Goal: Transaction & Acquisition: Purchase product/service

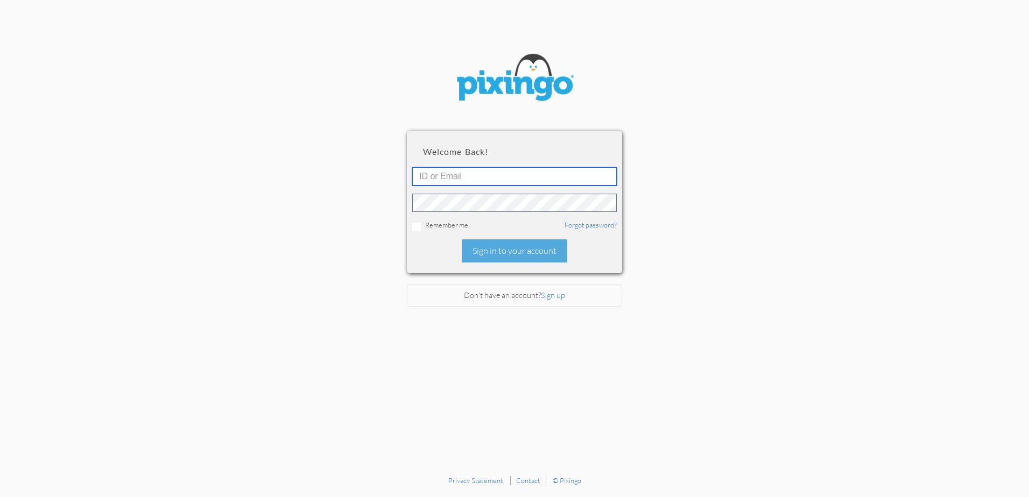
type input "4892"
click at [505, 264] on div "Welcome back! 4892 Remember me Forgot password? Sign in to your account" at bounding box center [514, 202] width 215 height 142
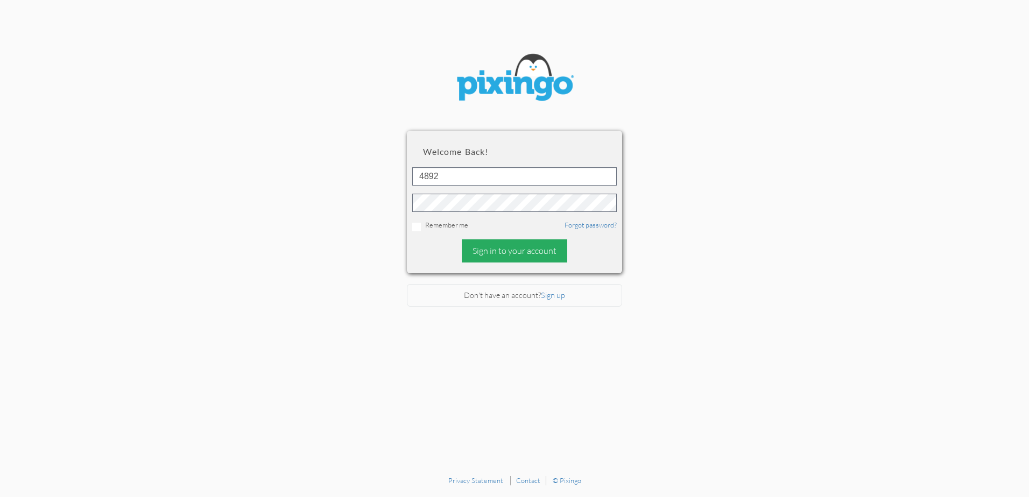
click at [505, 252] on div "Sign in to your account" at bounding box center [515, 251] width 106 height 23
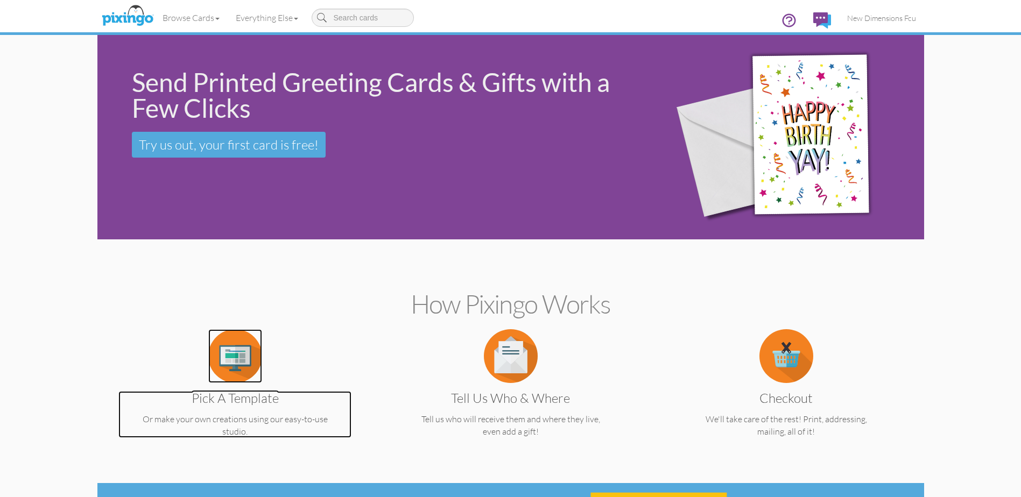
click at [220, 367] on img at bounding box center [235, 356] width 54 height 54
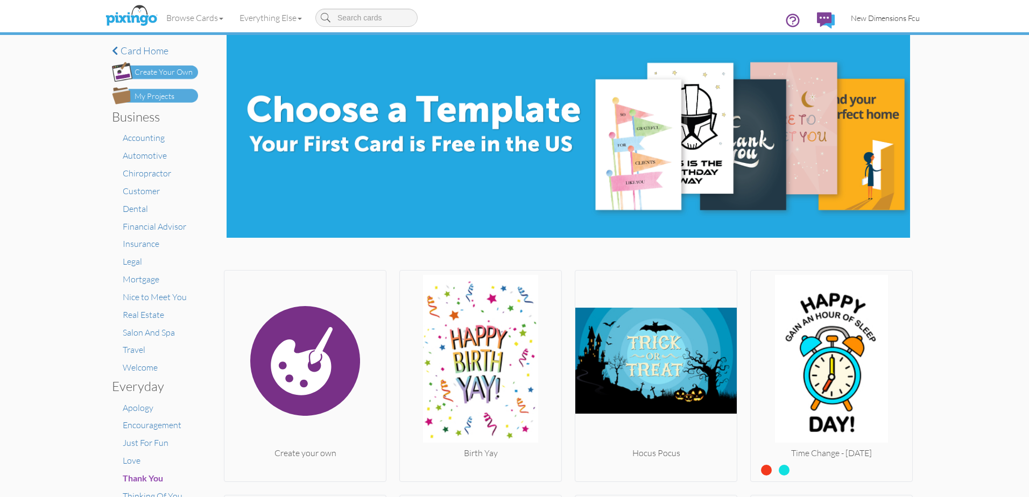
click at [872, 10] on link "New Dimensions Fcu" at bounding box center [885, 17] width 85 height 27
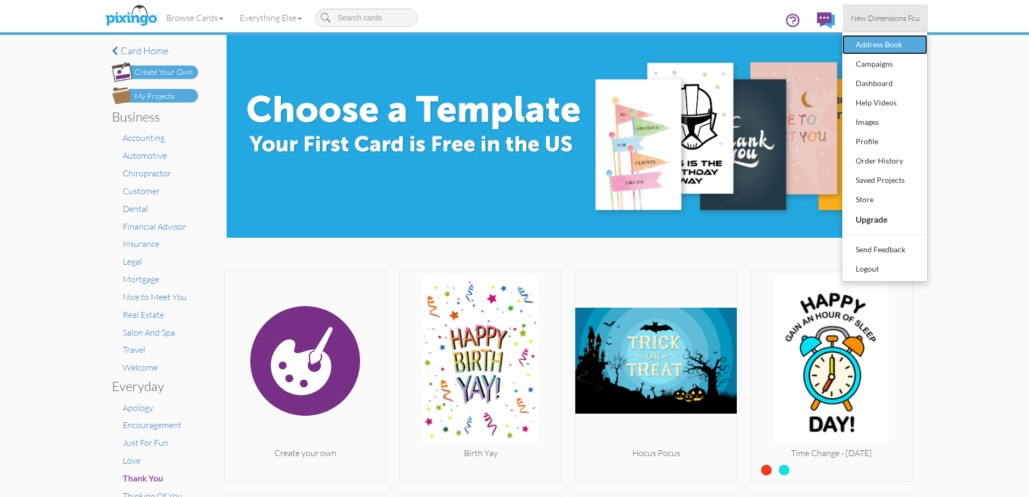
click at [871, 48] on div "Address Book" at bounding box center [885, 45] width 64 height 16
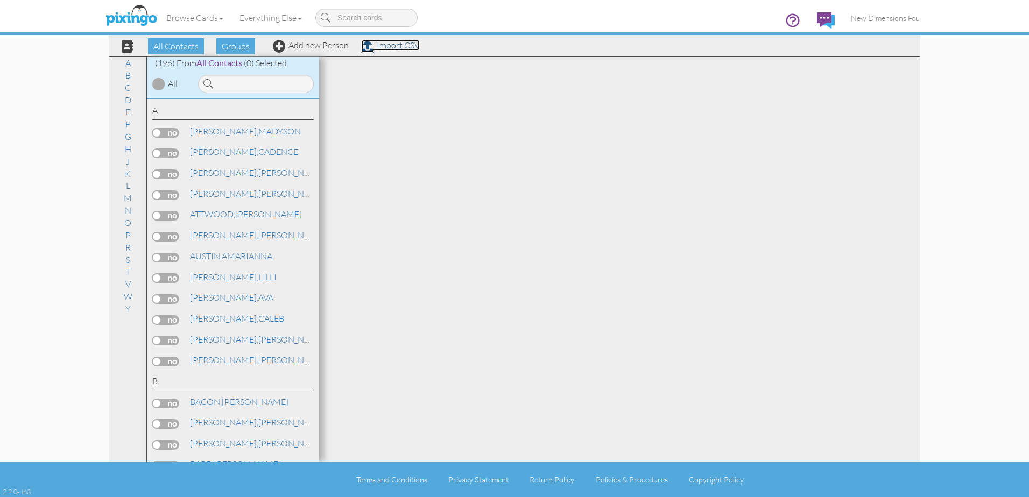
click at [395, 43] on link "Import CSV" at bounding box center [390, 45] width 59 height 11
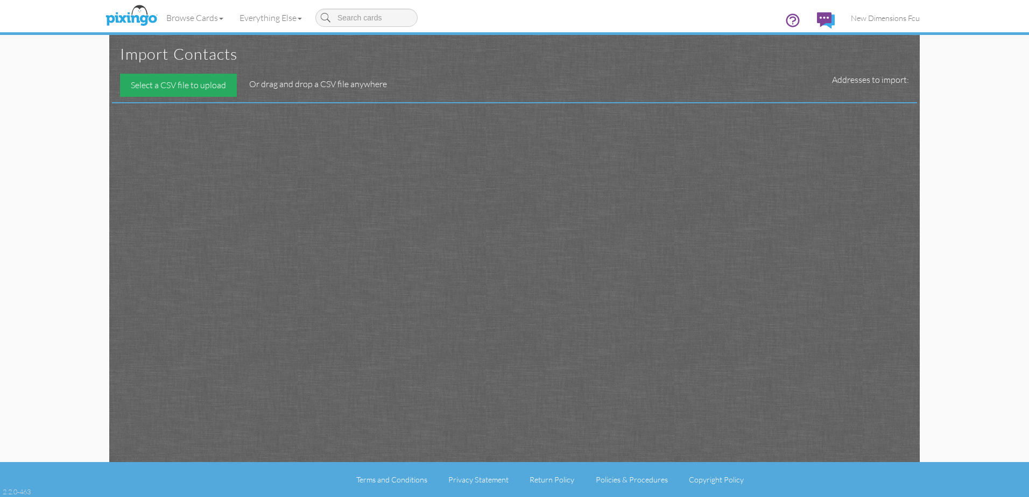
click at [178, 88] on div "Select a CSV file to upload" at bounding box center [178, 85] width 117 height 23
type input "C:\fakepath\qryMMBirthdayAcctsFinal_112025.csv"
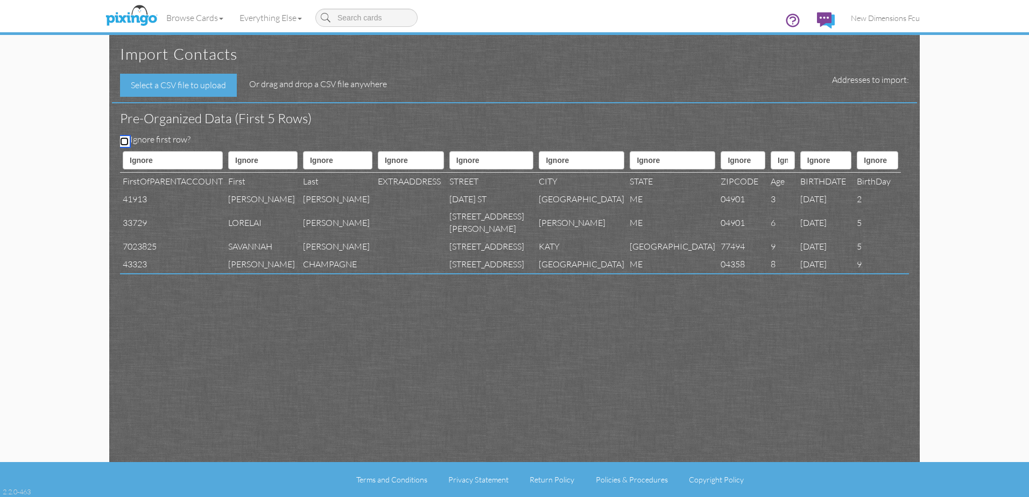
click at [123, 137] on input "Ignore first row?" at bounding box center [124, 141] width 9 height 9
checkbox input "true"
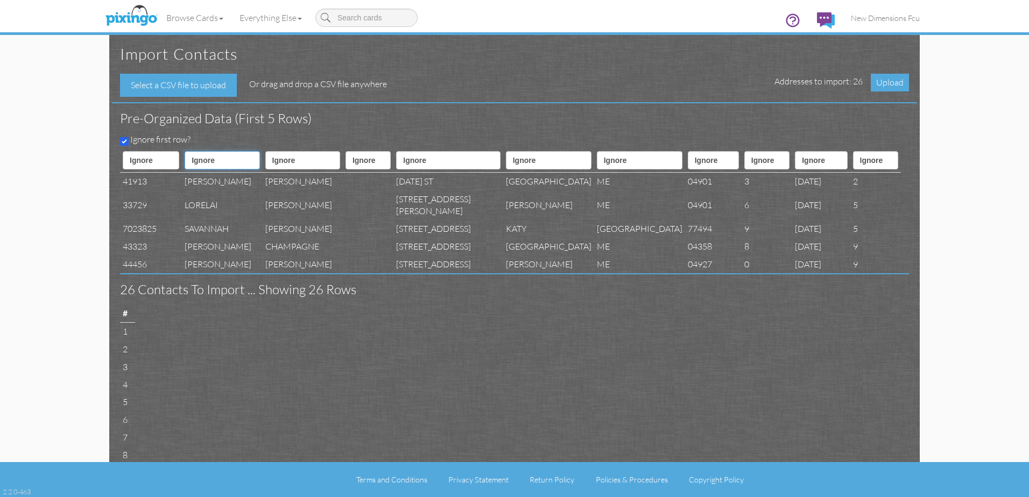
click at [225, 161] on select "Ignore ---------- First name Last name ---------- Address 1 Address 2 City Stat…" at bounding box center [222, 160] width 75 height 18
select select "object:2789"
click at [194, 151] on select "Ignore ---------- First name Last name ---------- Address 1 Address 2 City Stat…" at bounding box center [222, 160] width 75 height 18
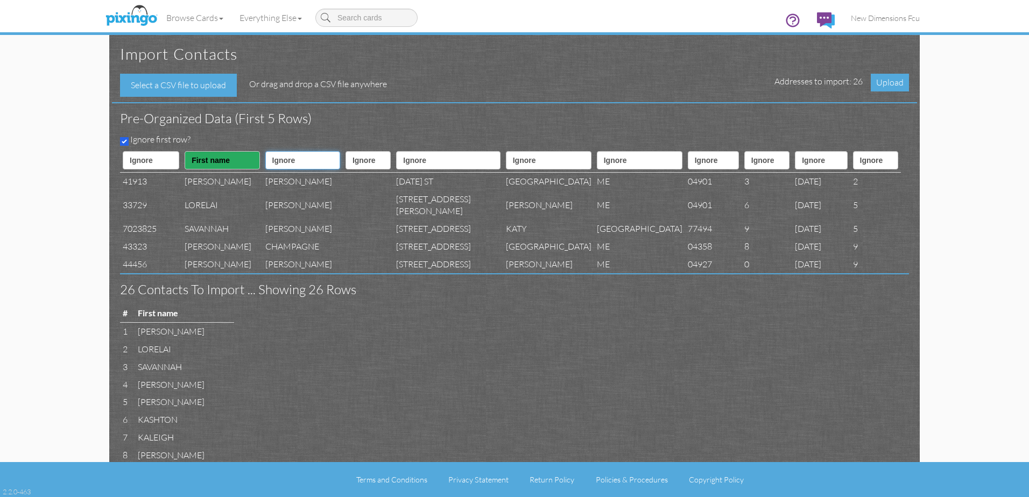
drag, startPoint x: 301, startPoint y: 160, endPoint x: 303, endPoint y: 171, distance: 10.8
click at [301, 160] on select "Ignore ---------- First name Last name ---------- Address 1 Address 2 City Stat…" at bounding box center [302, 160] width 75 height 18
select select "object:2790"
click at [270, 151] on select "Ignore ---------- First name Last name ---------- Address 1 Address 2 City Stat…" at bounding box center [302, 160] width 75 height 18
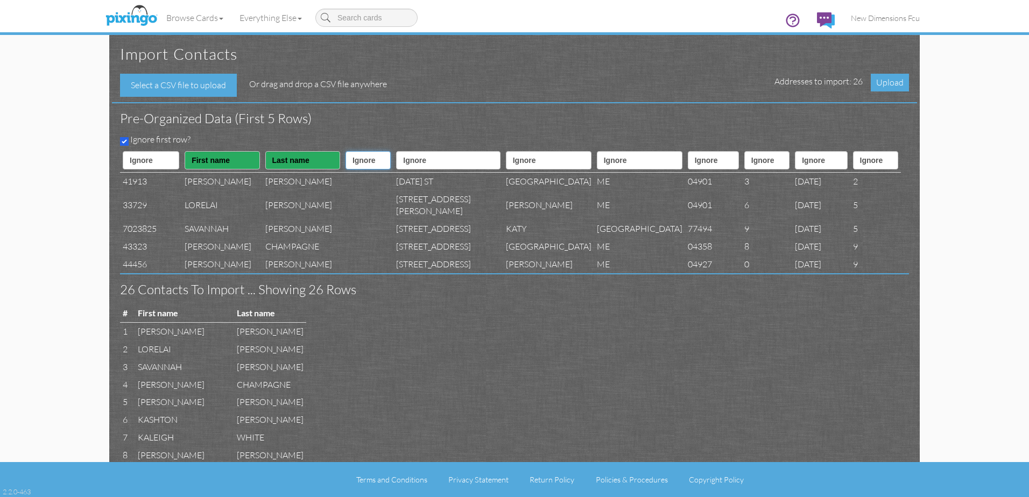
click at [378, 156] on select "Ignore ---------- First name Last name ---------- Address 1 Address 2 City Stat…" at bounding box center [368, 160] width 45 height 18
select select "object:2793"
click at [350, 151] on select "Ignore ---------- First name Last name ---------- Address 1 Address 2 City Stat…" at bounding box center [368, 160] width 45 height 18
click at [439, 165] on select "Ignore ---------- First name Last name ---------- Address 1 Address 2 City Stat…" at bounding box center [448, 160] width 104 height 18
select select "object:2792"
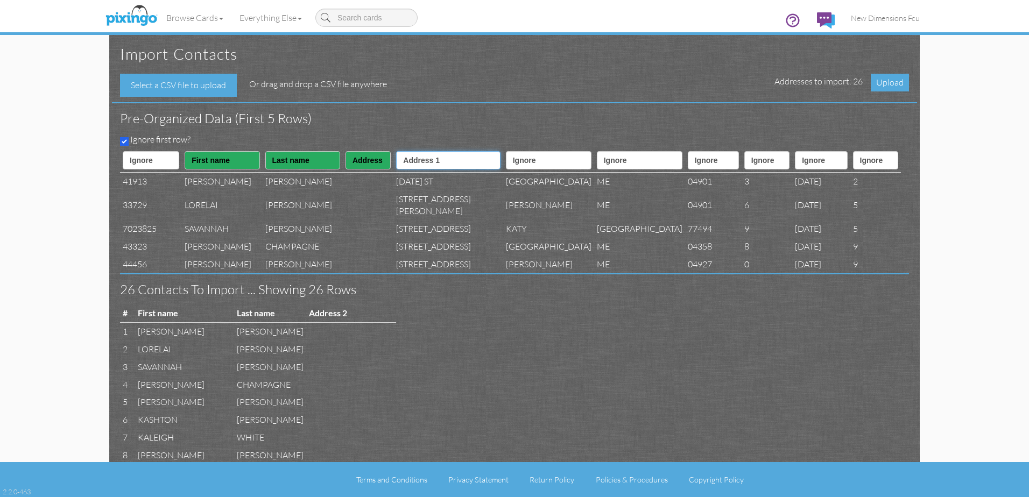
click at [411, 151] on select "Ignore ---------- First name Last name ---------- Address 1 Address 2 City Stat…" at bounding box center [448, 160] width 104 height 18
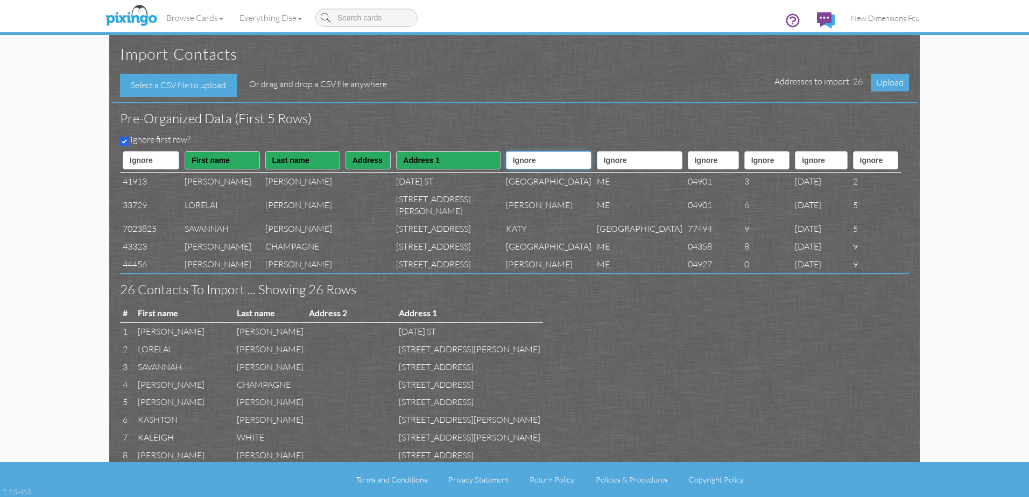
click at [536, 154] on select "Ignore ---------- First name Last name ---------- Address 1 Address 2 City Stat…" at bounding box center [549, 160] width 86 height 18
select select "object:2794"
click at [506, 151] on select "Ignore ---------- First name Last name ---------- Address 1 Address 2 City Stat…" at bounding box center [549, 160] width 86 height 18
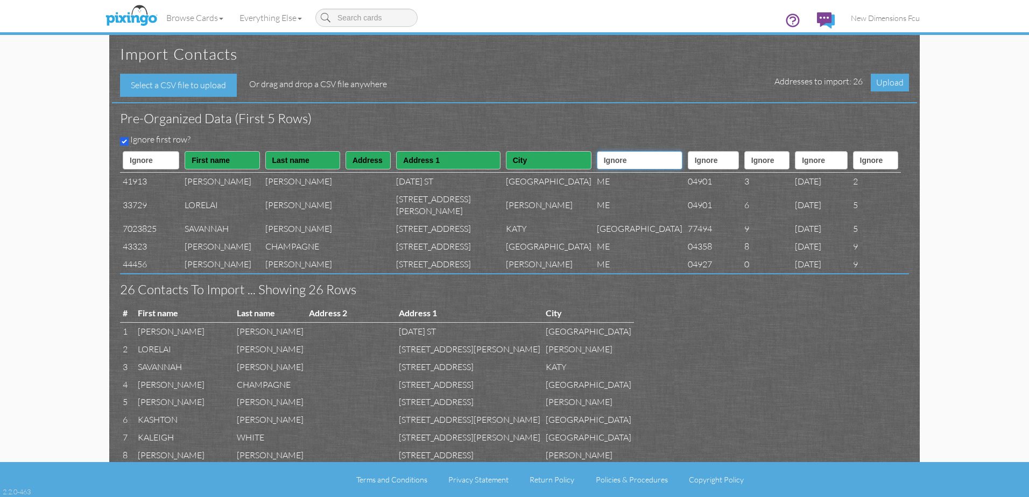
click at [597, 165] on select "Ignore ---------- First name Last name ---------- Address 1 Address 2 City Stat…" at bounding box center [640, 160] width 86 height 18
select select "object:2795"
click at [597, 151] on select "Ignore ---------- First name Last name ---------- Address 1 Address 2 City Stat…" at bounding box center [640, 160] width 86 height 18
click at [688, 163] on select "Ignore ---------- First name Last name ---------- Address 1 Address 2 City Stat…" at bounding box center [713, 160] width 51 height 18
select select "object:2796"
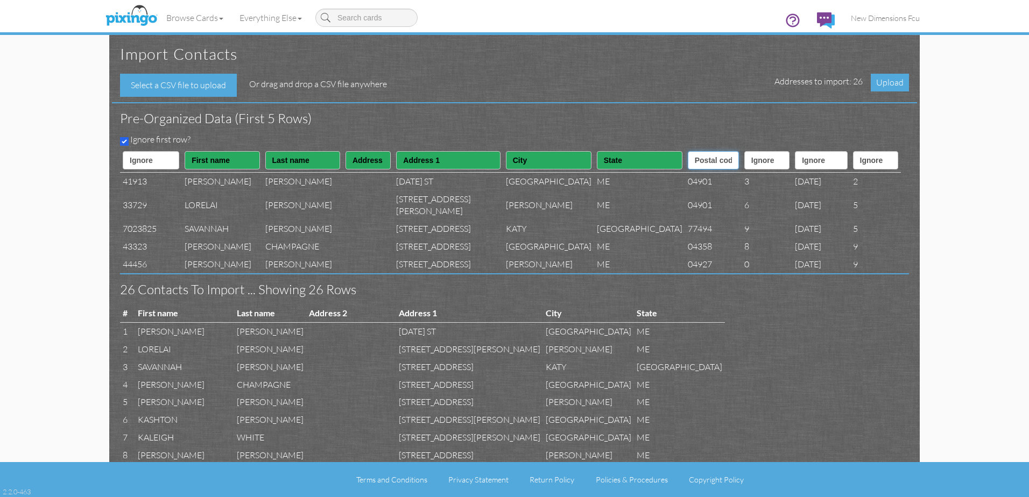
click at [688, 151] on select "Ignore ---------- First name Last name ---------- Address 1 Address 2 City Stat…" at bounding box center [713, 160] width 51 height 18
click at [880, 85] on span "Upload" at bounding box center [890, 83] width 38 height 18
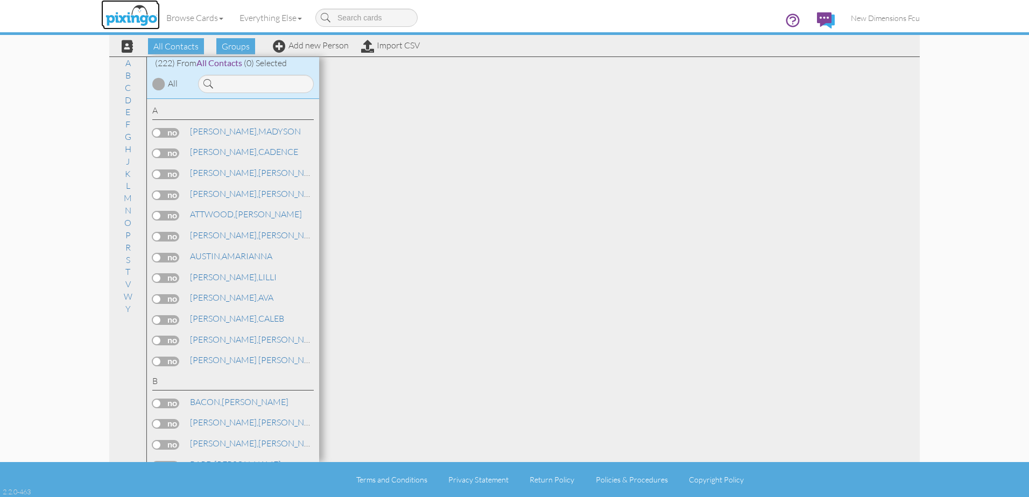
click at [134, 12] on img at bounding box center [131, 16] width 57 height 27
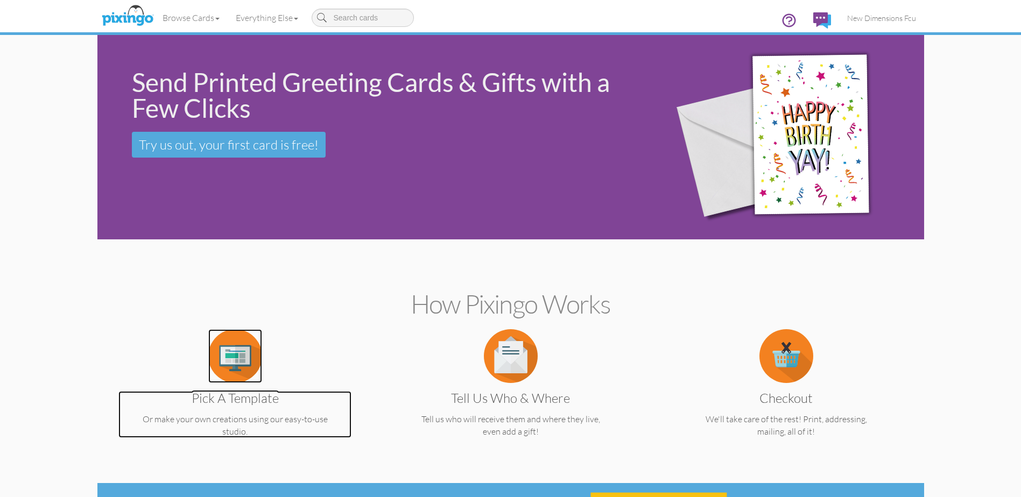
click at [221, 353] on img at bounding box center [235, 356] width 54 height 54
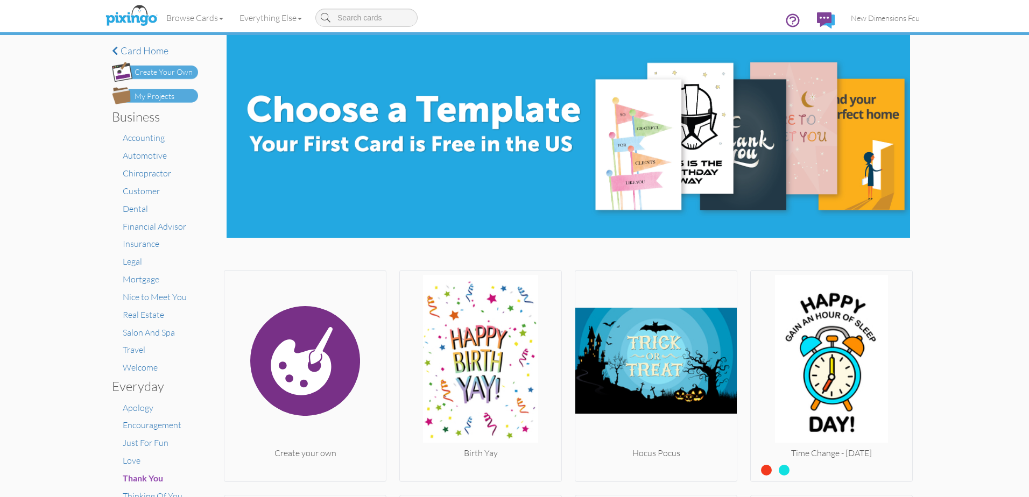
click at [135, 99] on div "My Projects" at bounding box center [155, 96] width 40 height 11
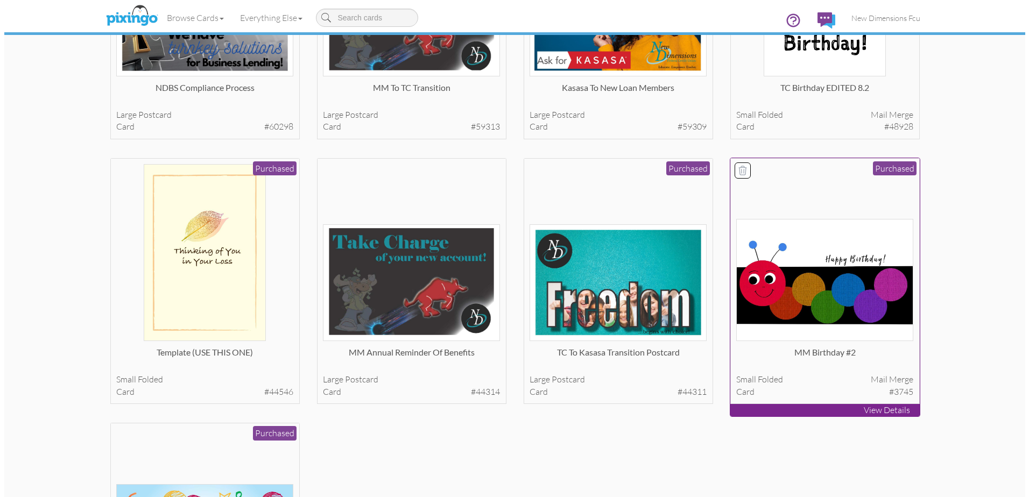
scroll to position [484, 0]
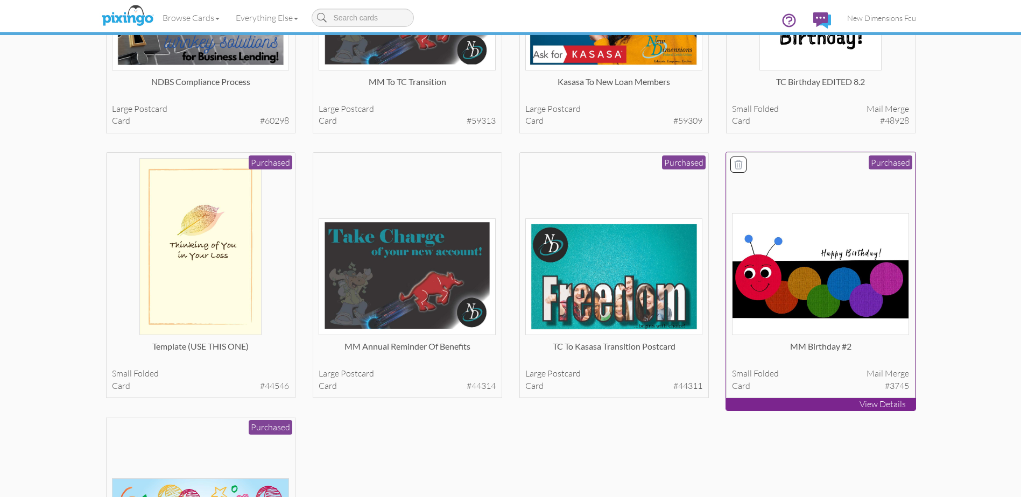
click at [844, 270] on img at bounding box center [820, 274] width 177 height 122
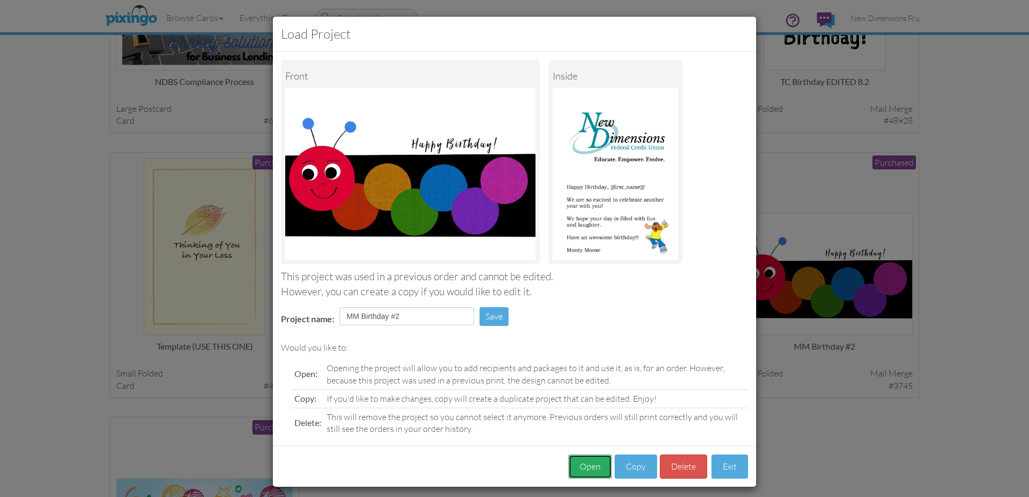
click at [586, 468] on button "Open" at bounding box center [590, 467] width 44 height 24
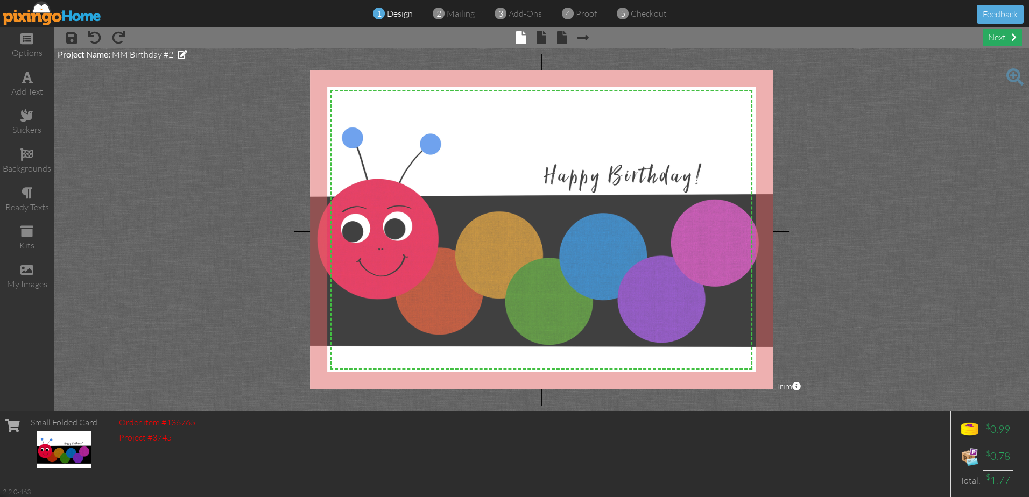
click at [1005, 33] on div "next" at bounding box center [1002, 38] width 39 height 18
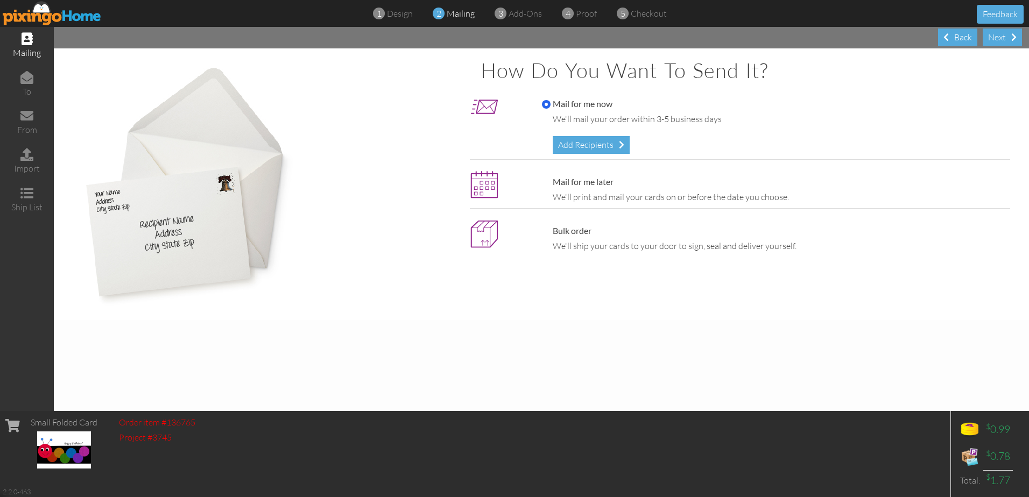
click at [576, 195] on div "We'll print and mail your cards on or before the date you choose." at bounding box center [779, 197] width 452 height 12
click at [577, 180] on label "Mail for me later" at bounding box center [578, 182] width 72 height 12
click at [551, 180] on input "Mail for me later" at bounding box center [546, 182] width 9 height 9
radio input "true"
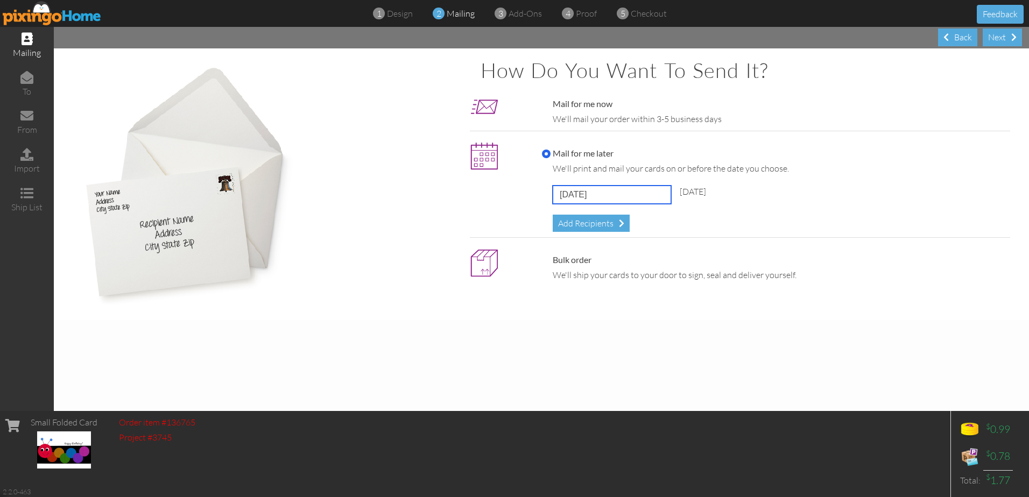
click at [582, 195] on input "[DATE]" at bounding box center [612, 195] width 118 height 18
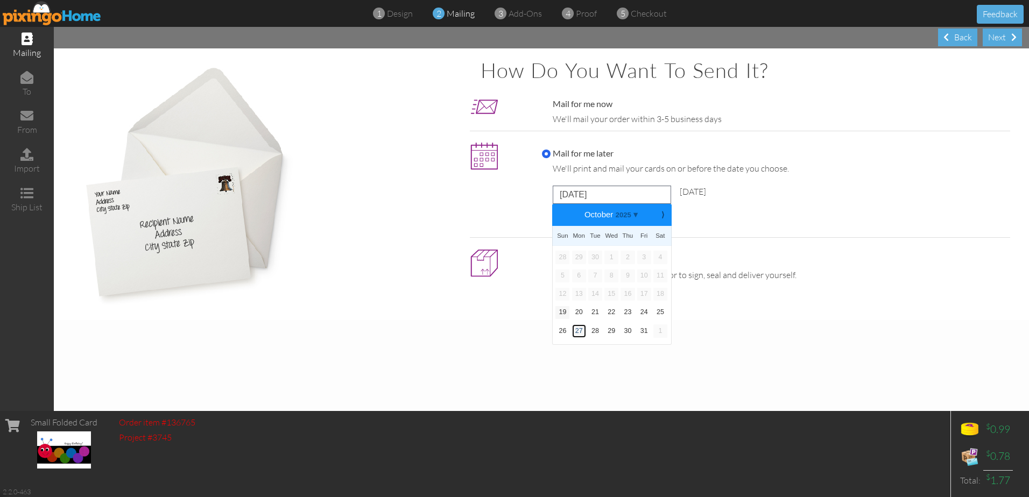
click at [579, 328] on link "27" at bounding box center [579, 331] width 14 height 13
type input "[DATE]"
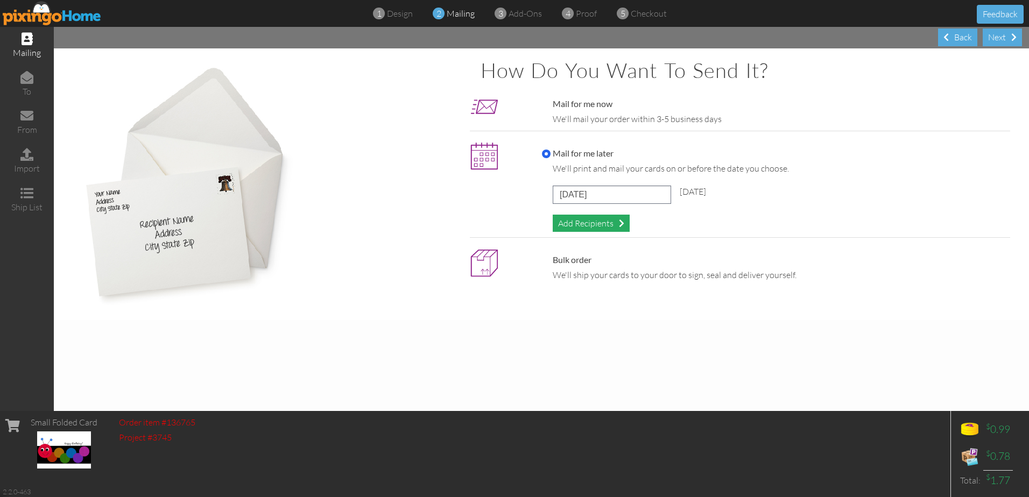
click at [593, 222] on div "Add Recipients" at bounding box center [591, 224] width 77 height 18
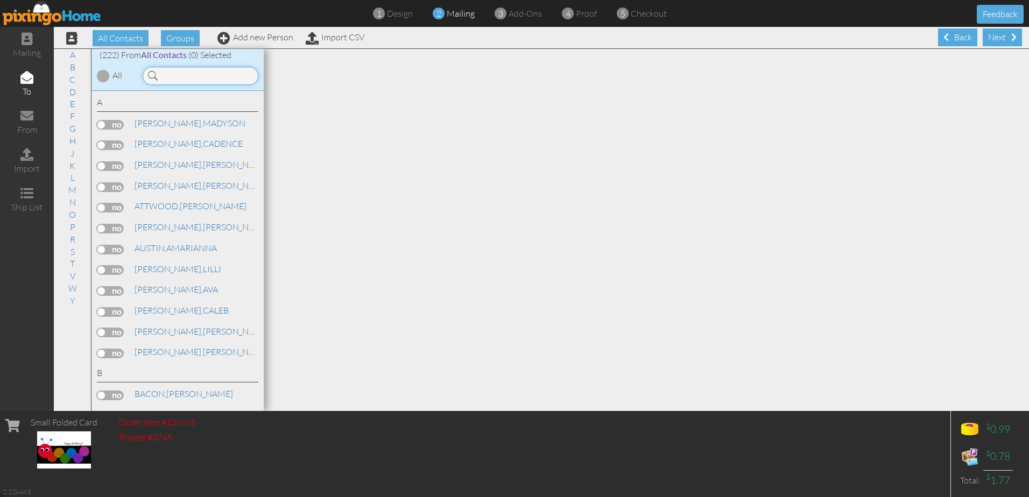
click at [161, 75] on input at bounding box center [201, 76] width 116 height 18
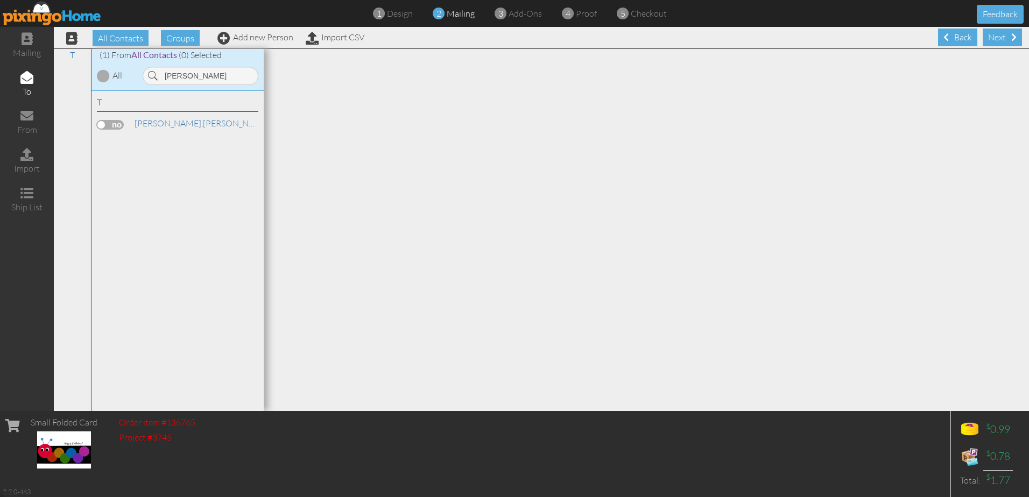
click at [95, 127] on div "T [PERSON_NAME]" at bounding box center [178, 251] width 172 height 321
click at [104, 126] on label at bounding box center [110, 125] width 27 height 10
click at [0, 0] on input "checkbox" at bounding box center [0, 0] width 0 height 0
click at [197, 79] on input "[PERSON_NAME]" at bounding box center [201, 76] width 116 height 18
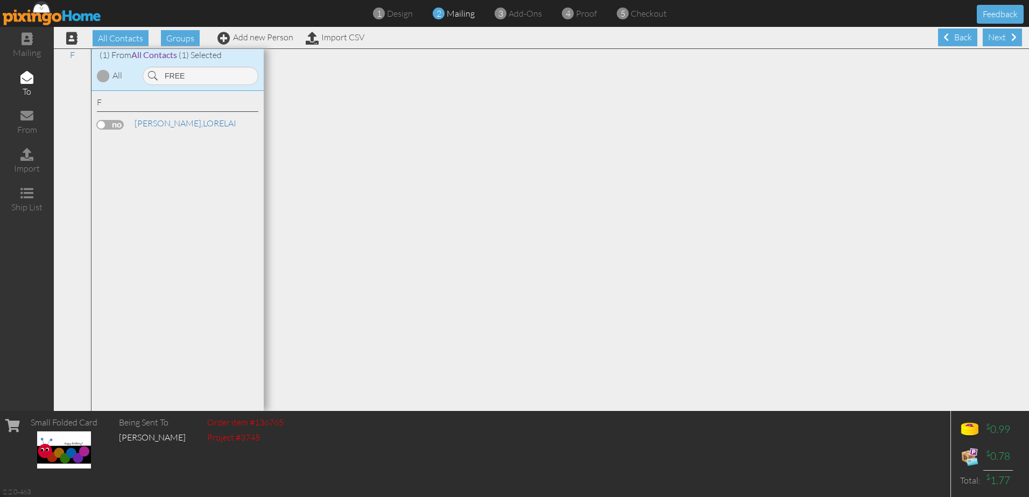
click at [110, 125] on label at bounding box center [110, 125] width 27 height 10
click at [0, 0] on input "checkbox" at bounding box center [0, 0] width 0 height 0
click at [193, 78] on input "FREE" at bounding box center [201, 76] width 116 height 18
type input "MEUT"
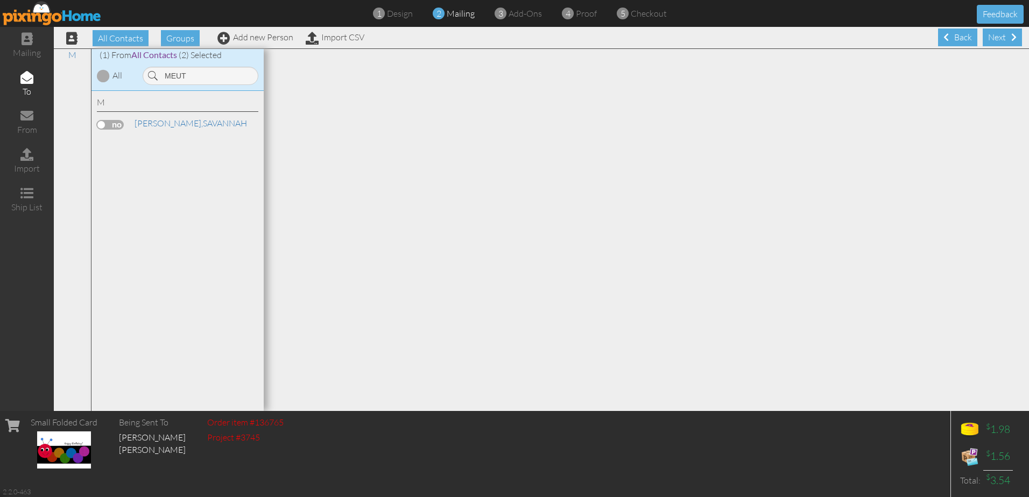
click at [119, 126] on label at bounding box center [110, 125] width 27 height 10
click at [0, 0] on input "checkbox" at bounding box center [0, 0] width 0 height 0
click at [988, 40] on div "Next" at bounding box center [1002, 38] width 39 height 18
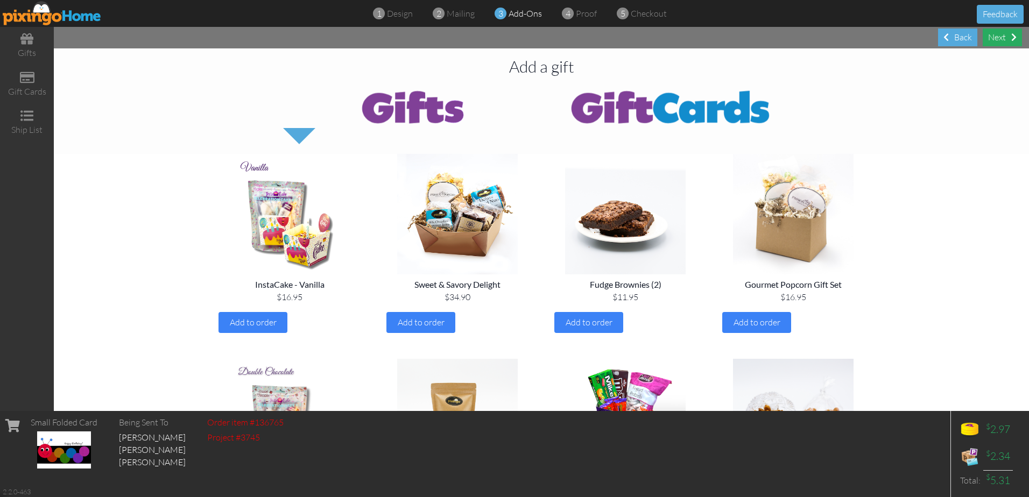
click at [988, 39] on div "Next" at bounding box center [1002, 38] width 39 height 18
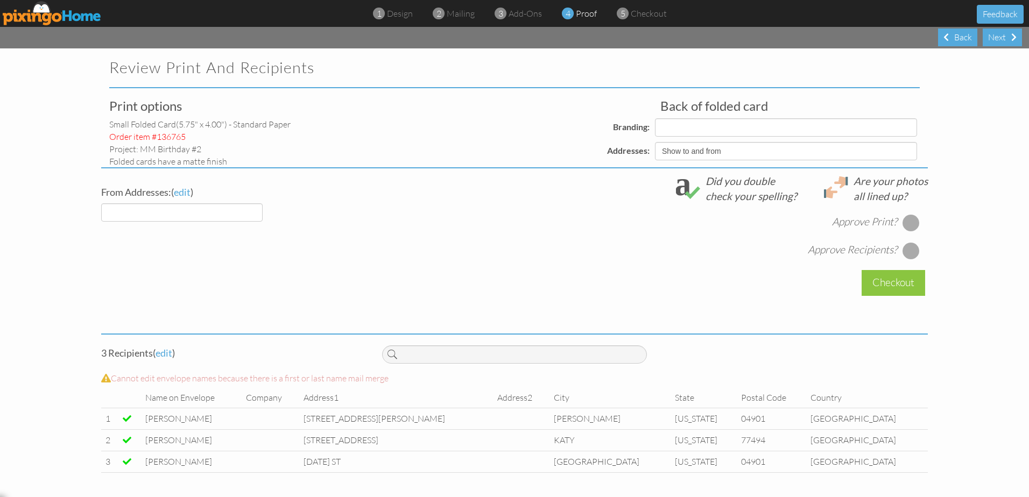
select select "object:8579"
select select "object:8578"
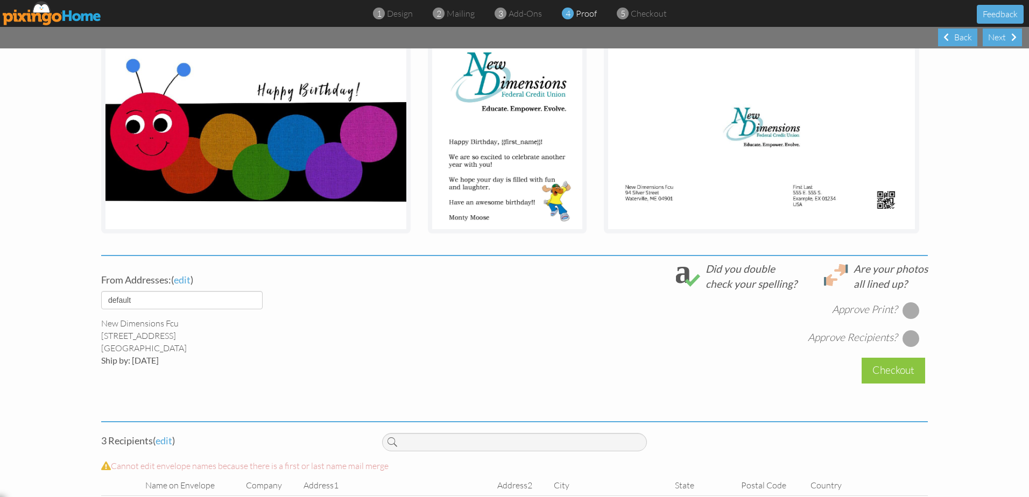
scroll to position [215, 0]
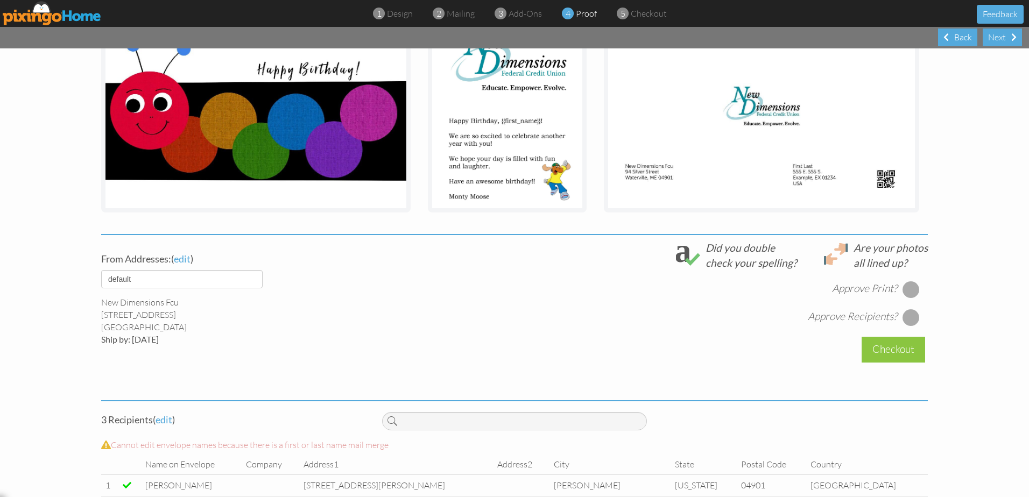
click at [904, 288] on div at bounding box center [911, 289] width 17 height 17
click at [903, 322] on div at bounding box center [911, 317] width 17 height 17
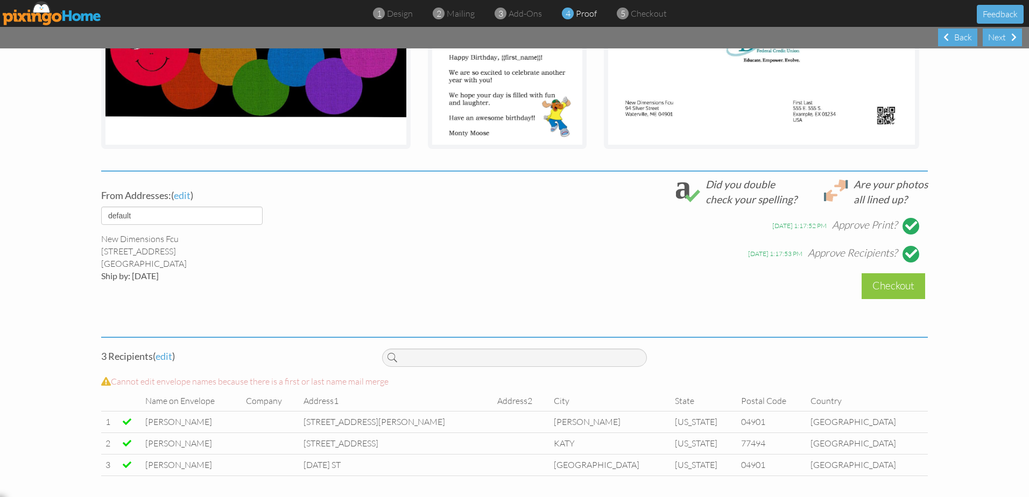
scroll to position [279, 0]
click at [893, 286] on div "Checkout" at bounding box center [894, 285] width 64 height 25
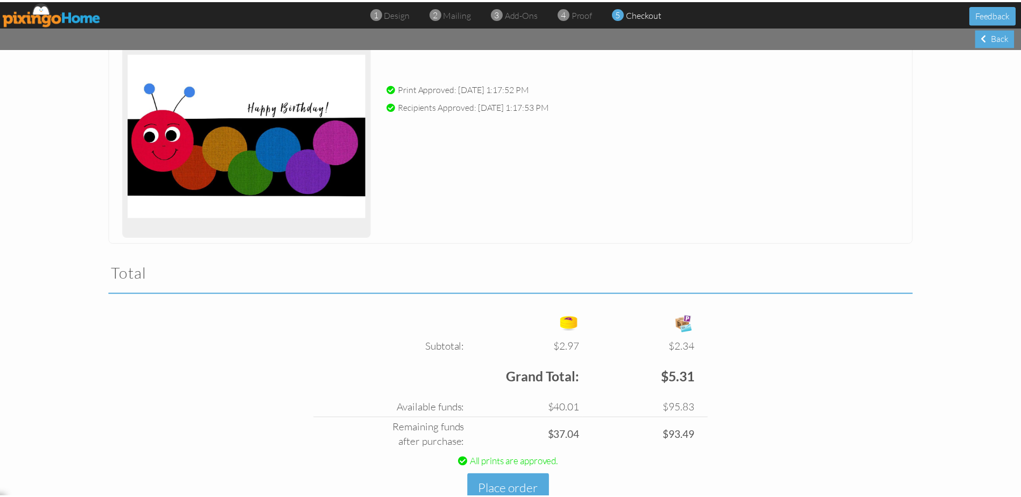
scroll to position [186, 0]
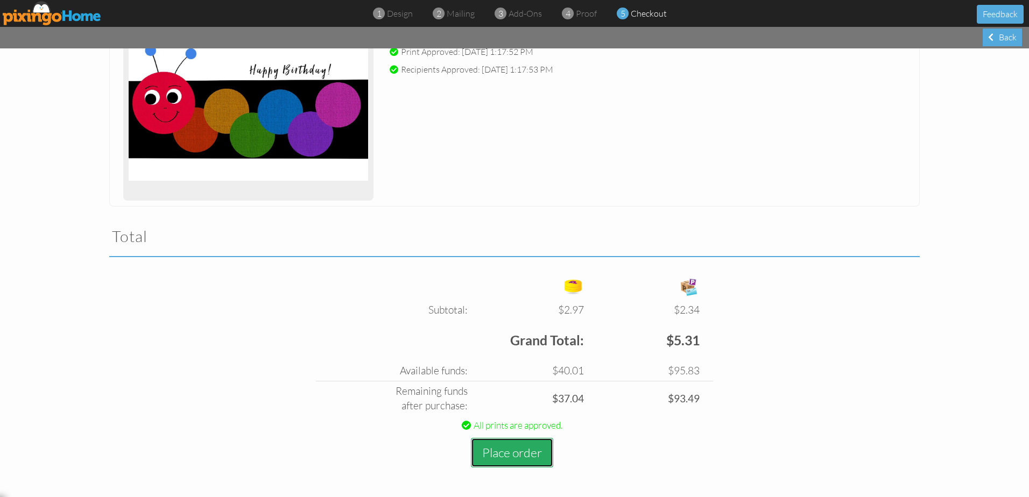
click at [512, 454] on button "Place order" at bounding box center [512, 453] width 82 height 30
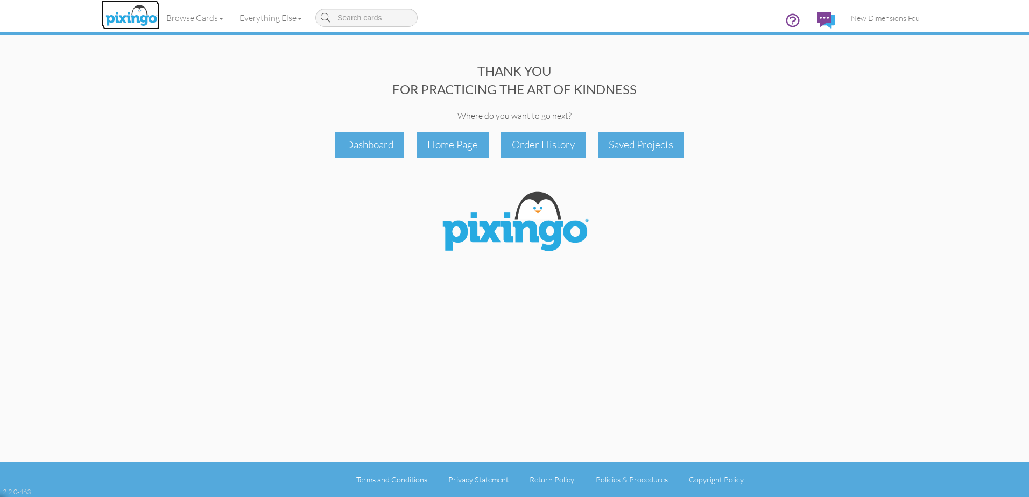
click at [128, 10] on img at bounding box center [131, 16] width 57 height 27
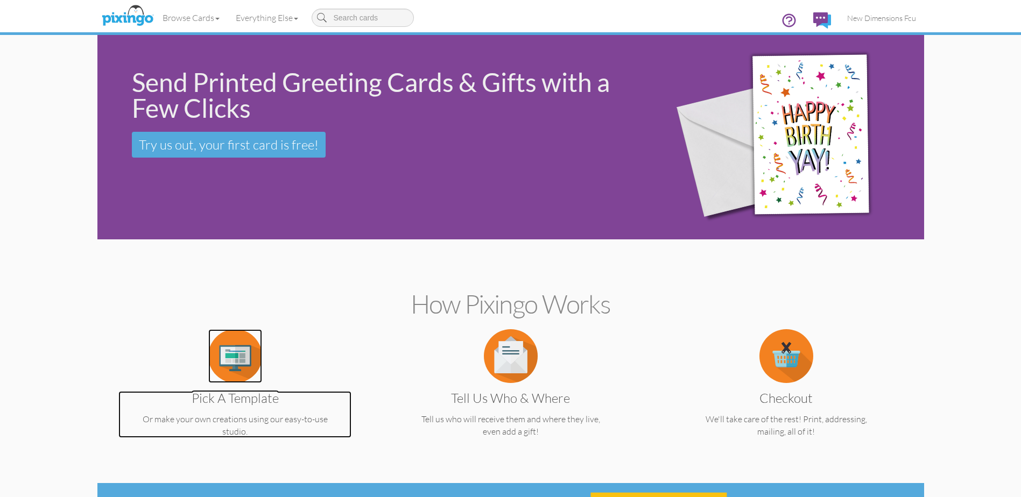
click at [224, 380] on img at bounding box center [235, 356] width 54 height 54
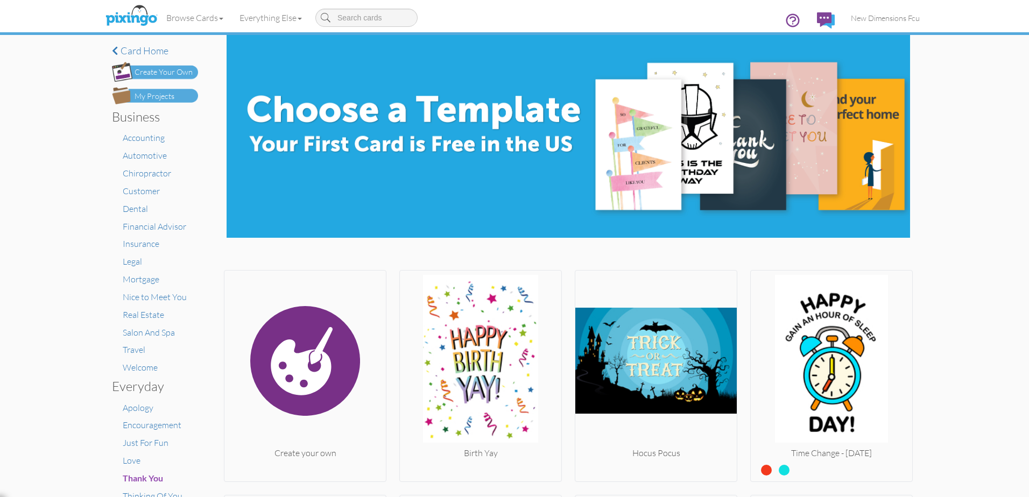
click at [144, 94] on div "My Projects" at bounding box center [155, 96] width 40 height 11
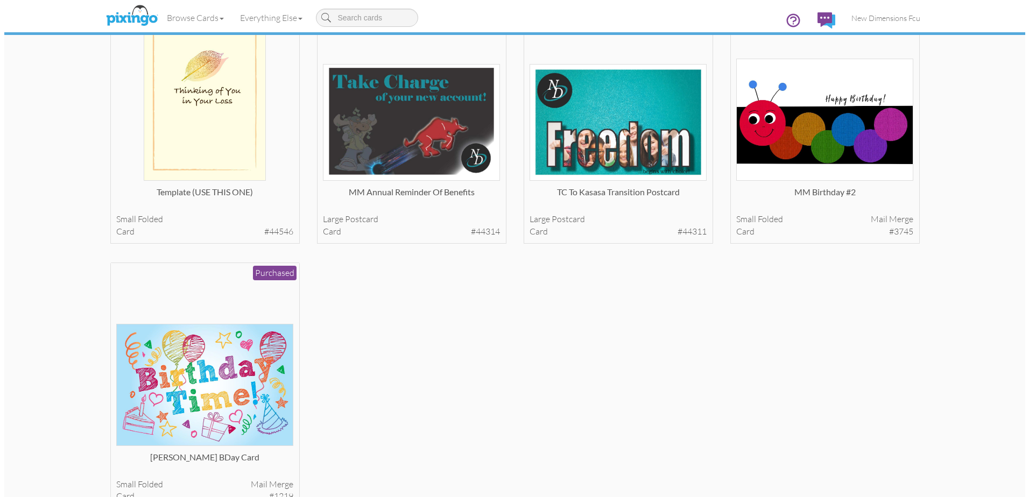
scroll to position [646, 0]
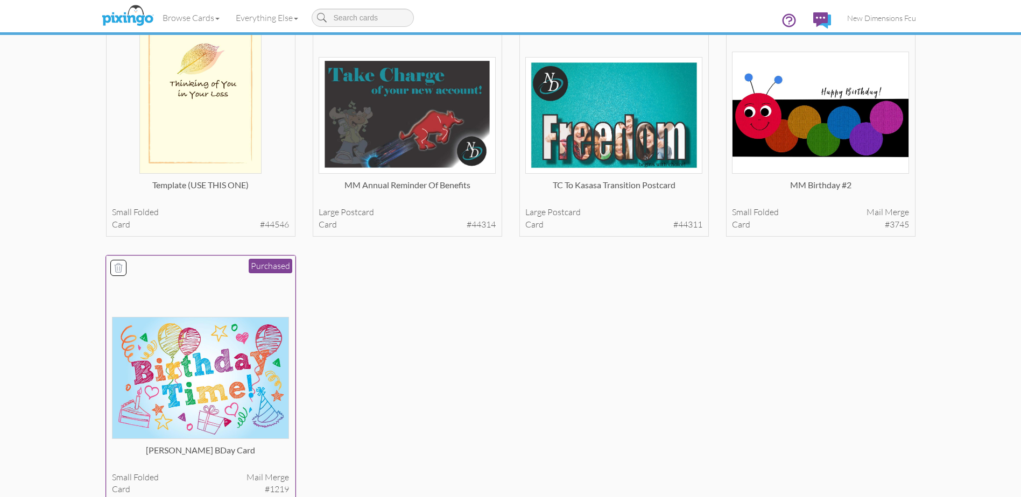
click at [209, 368] on img at bounding box center [200, 378] width 177 height 122
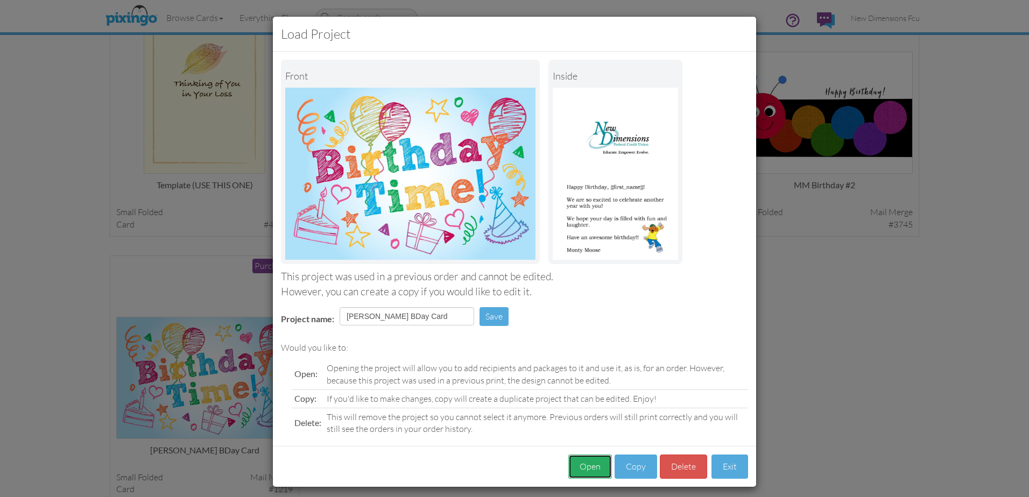
click at [589, 470] on button "Open" at bounding box center [590, 467] width 44 height 24
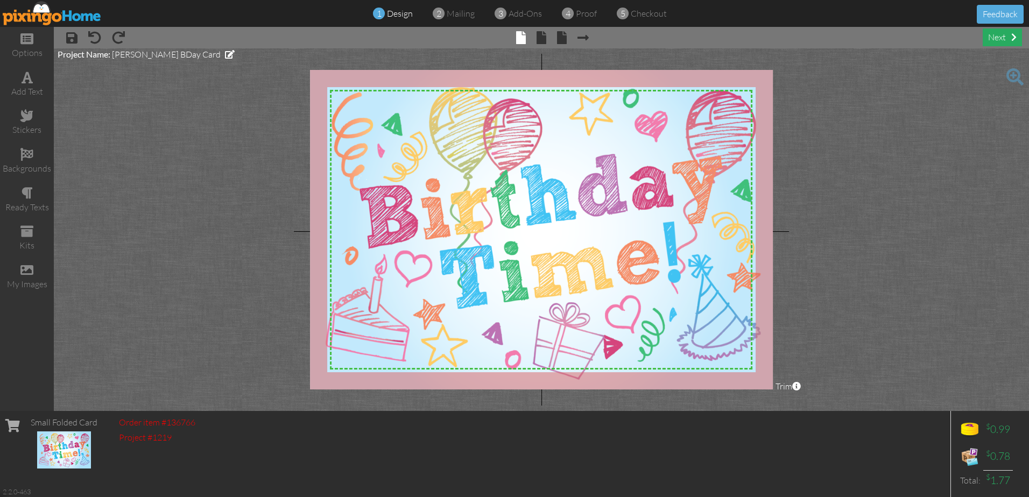
click at [1005, 41] on div "next" at bounding box center [1002, 38] width 39 height 18
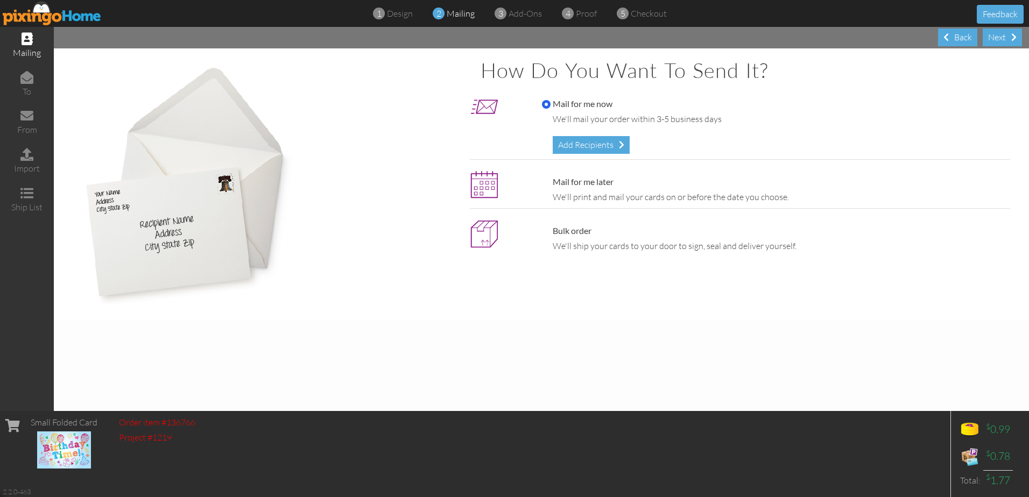
click at [585, 176] on label "Mail for me later" at bounding box center [578, 182] width 72 height 12
click at [551, 178] on input "Mail for me later" at bounding box center [546, 182] width 9 height 9
radio input "true"
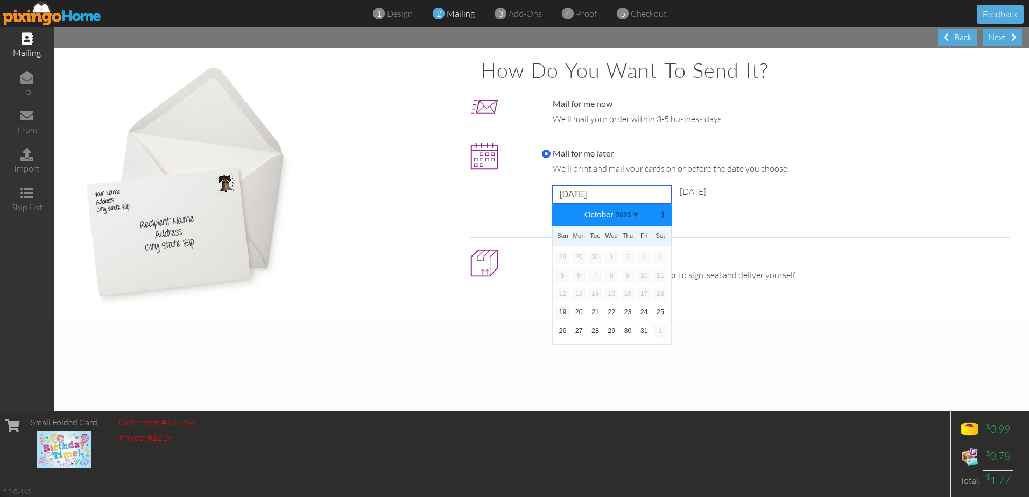
click at [588, 186] on input "[DATE]" at bounding box center [612, 195] width 118 height 18
click at [664, 218] on b "⟩" at bounding box center [663, 215] width 8 height 8
click at [578, 275] on link "3" at bounding box center [579, 276] width 14 height 13
type input "[DATE]"
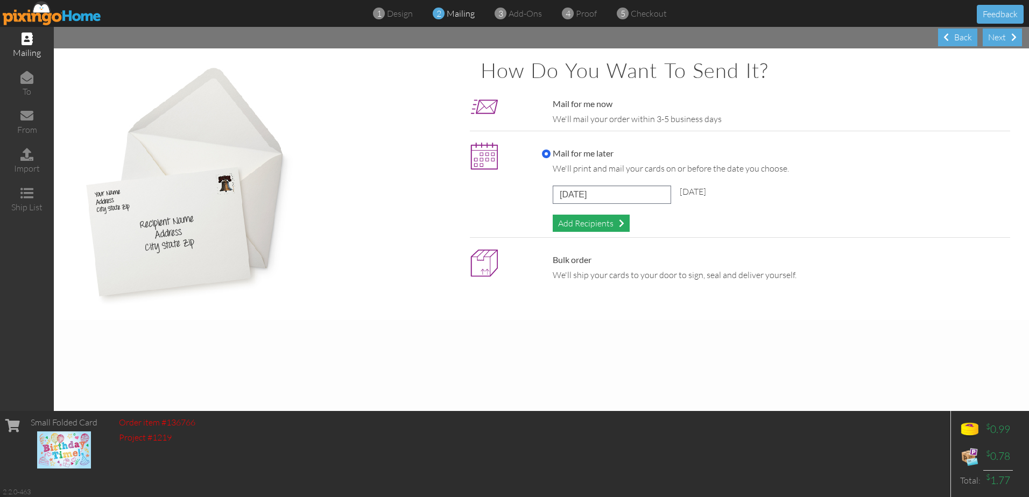
click at [580, 219] on div "Add Recipients" at bounding box center [591, 224] width 77 height 18
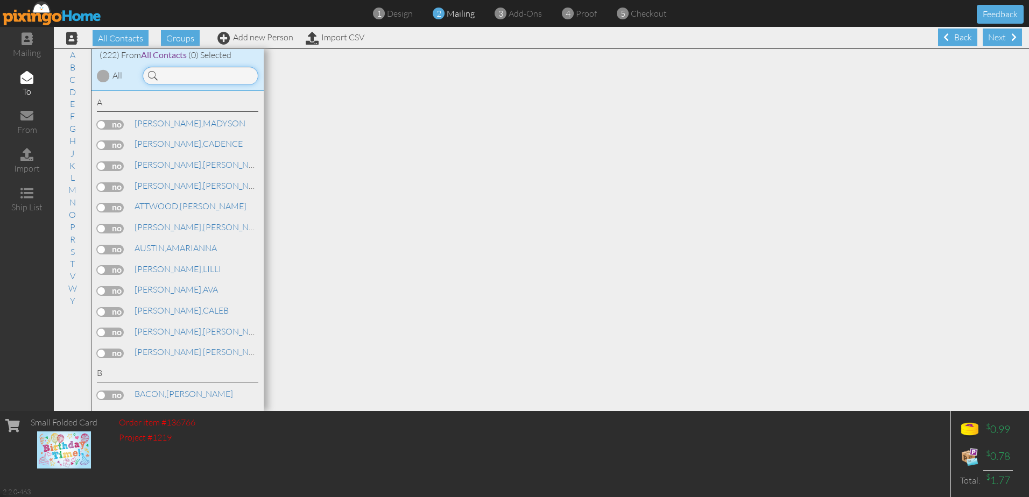
click at [190, 80] on input at bounding box center [201, 76] width 116 height 18
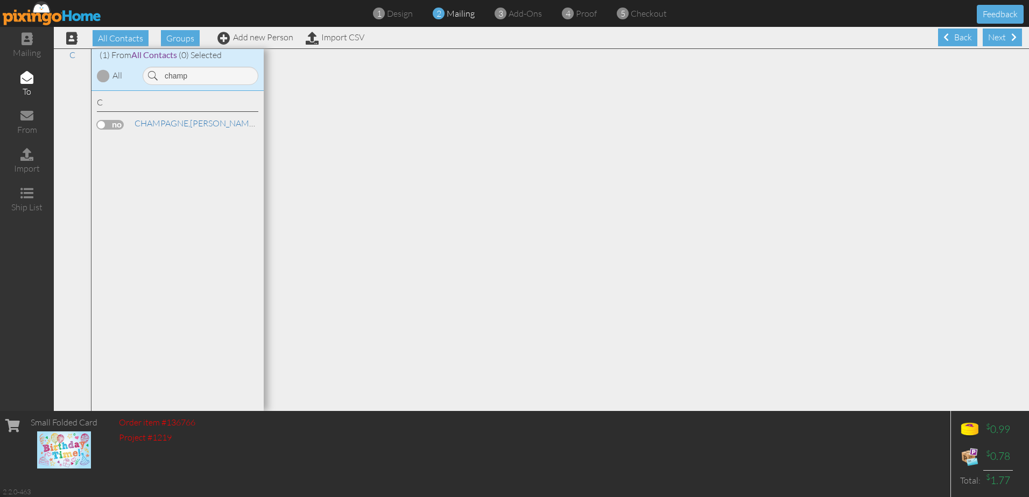
click at [114, 122] on label at bounding box center [110, 125] width 27 height 10
click at [0, 0] on input "checkbox" at bounding box center [0, 0] width 0 height 0
click at [196, 72] on input "champ" at bounding box center [201, 76] width 116 height 18
click at [113, 120] on label at bounding box center [110, 125] width 27 height 10
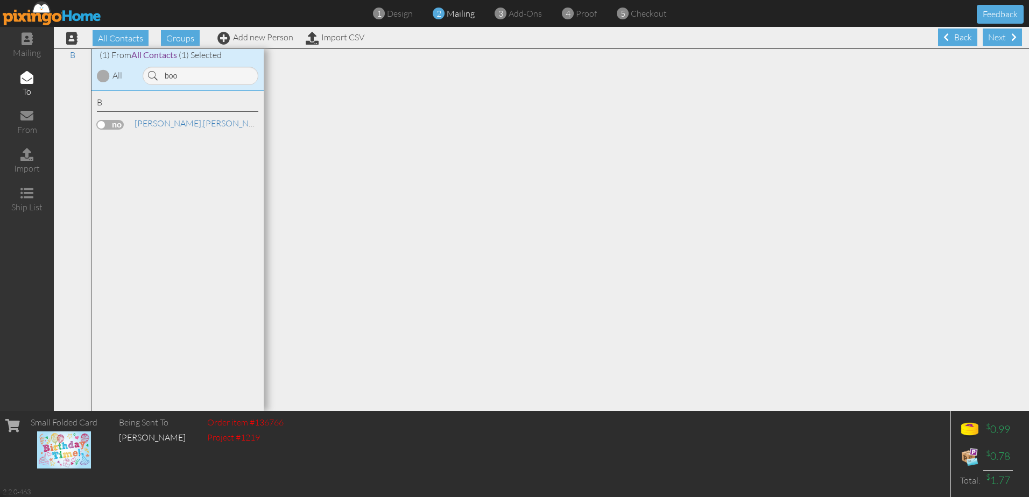
click at [0, 0] on input "checkbox" at bounding box center [0, 0] width 0 height 0
click at [205, 78] on input "boo" at bounding box center [201, 76] width 116 height 18
click at [97, 130] on div "[PERSON_NAME]" at bounding box center [177, 125] width 161 height 16
click at [104, 124] on label at bounding box center [110, 125] width 27 height 10
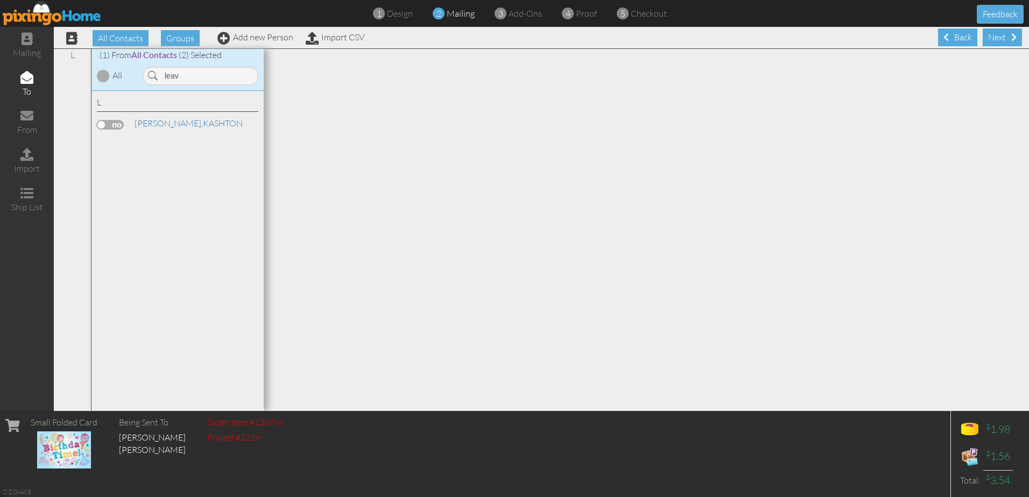
click at [0, 0] on input "checkbox" at bounding box center [0, 0] width 0 height 0
click at [188, 86] on div "(1) From All Contacts (2) Selected All leav" at bounding box center [178, 70] width 172 height 42
click at [191, 82] on input "leav" at bounding box center [201, 76] width 116 height 18
click at [120, 124] on label at bounding box center [110, 125] width 27 height 10
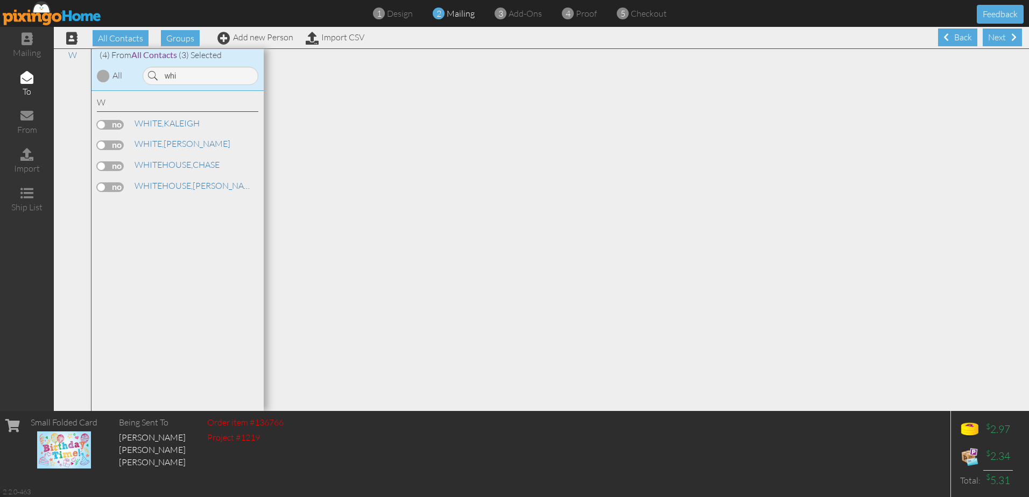
click at [0, 0] on input "checkbox" at bounding box center [0, 0] width 0 height 0
click at [208, 78] on input "whi" at bounding box center [201, 76] width 116 height 18
click at [120, 122] on label at bounding box center [110, 125] width 27 height 10
click at [0, 0] on input "checkbox" at bounding box center [0, 0] width 0 height 0
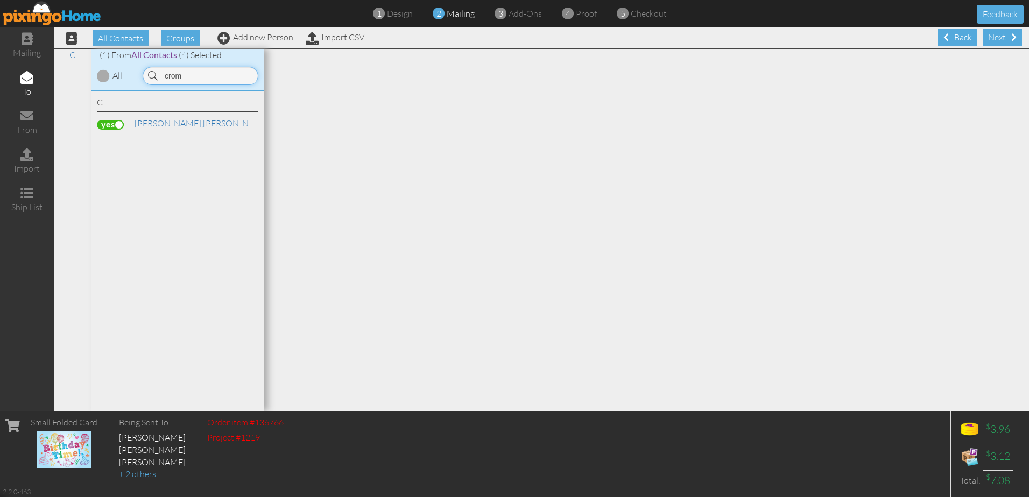
click at [229, 74] on input "crom" at bounding box center [201, 76] width 116 height 18
click at [109, 124] on label at bounding box center [110, 125] width 27 height 10
click at [0, 0] on input "checkbox" at bounding box center [0, 0] width 0 height 0
click at [207, 75] on input "bul" at bounding box center [201, 76] width 116 height 18
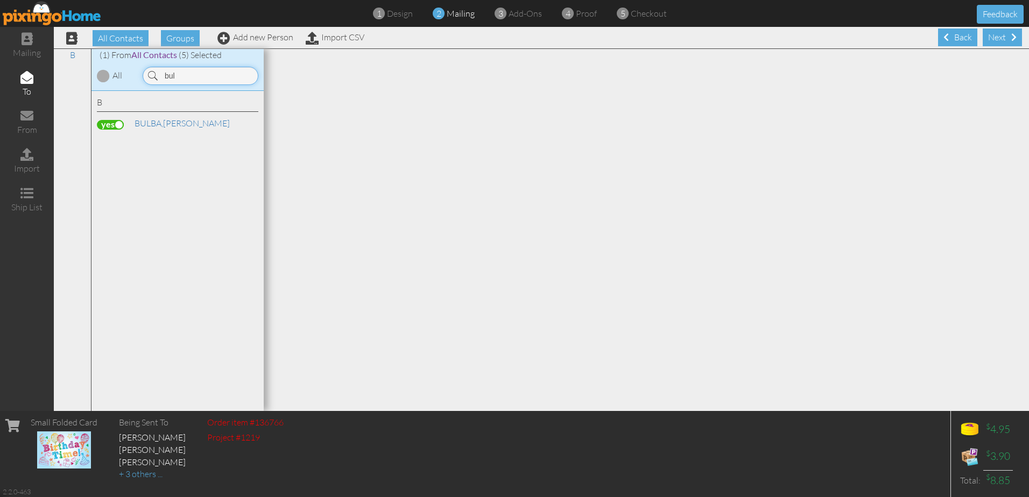
click at [207, 75] on input "bul" at bounding box center [201, 76] width 116 height 18
type input "a"
click at [118, 143] on label at bounding box center [110, 146] width 27 height 10
click at [0, 0] on input "checkbox" at bounding box center [0, 0] width 0 height 0
click at [200, 83] on input "war" at bounding box center [201, 76] width 116 height 18
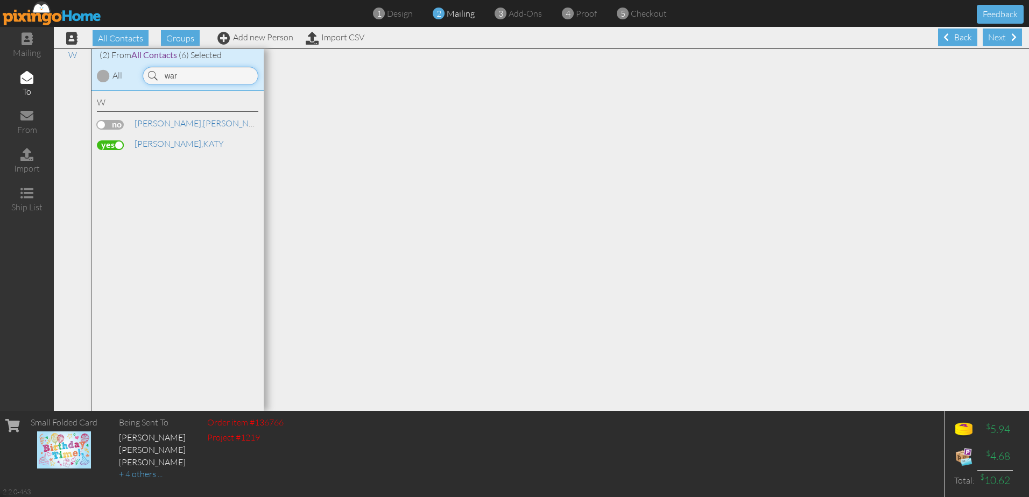
click at [200, 83] on input "war" at bounding box center [201, 76] width 116 height 18
click at [112, 122] on label at bounding box center [110, 125] width 27 height 10
click at [0, 0] on input "checkbox" at bounding box center [0, 0] width 0 height 0
click at [189, 75] on input "gilber" at bounding box center [201, 76] width 116 height 18
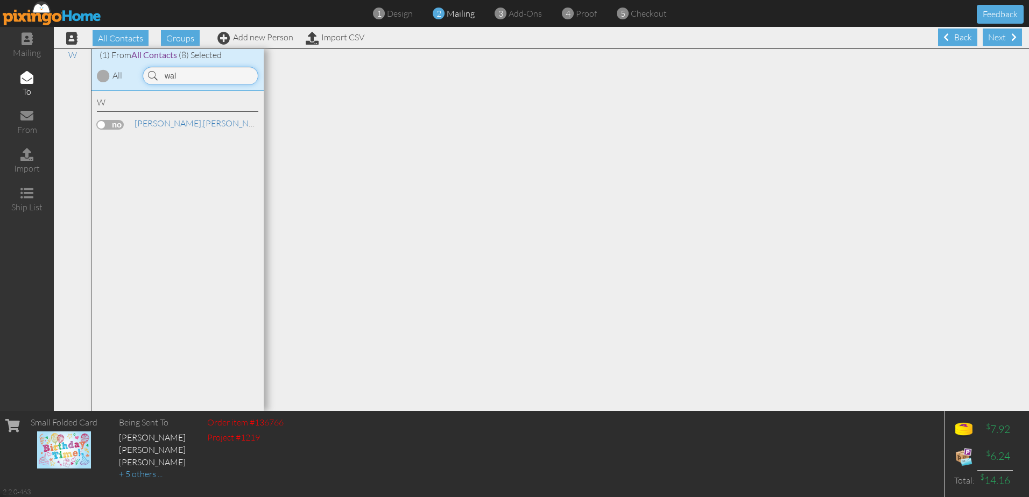
type input "wal"
click at [113, 122] on label at bounding box center [110, 125] width 27 height 10
click at [0, 0] on input "checkbox" at bounding box center [0, 0] width 0 height 0
click at [995, 39] on div "Next" at bounding box center [1002, 38] width 39 height 18
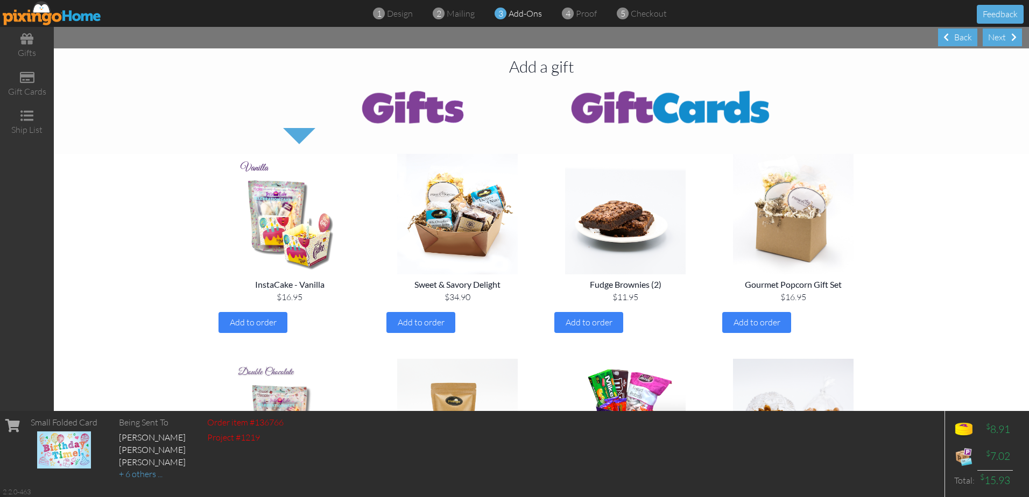
click at [995, 39] on div "Next" at bounding box center [1002, 38] width 39 height 18
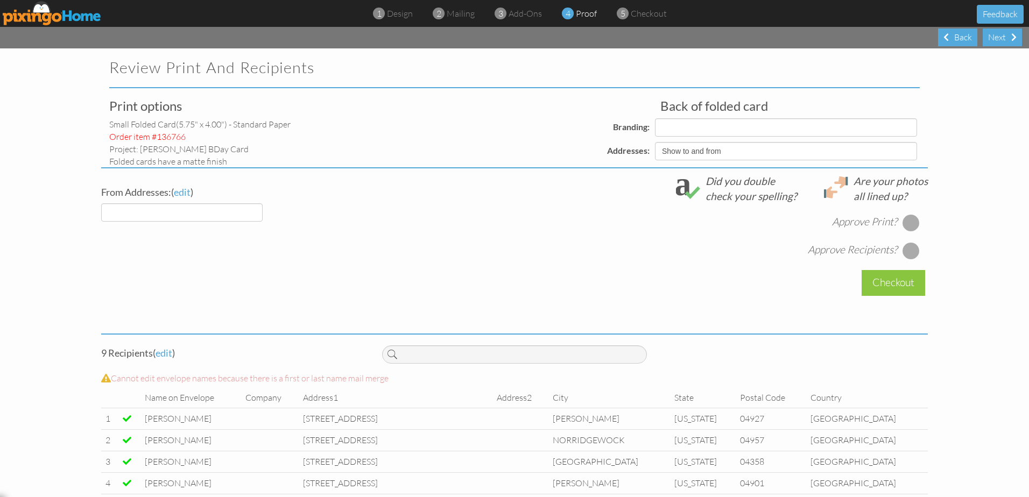
select select "object:12390"
select select "object:12392"
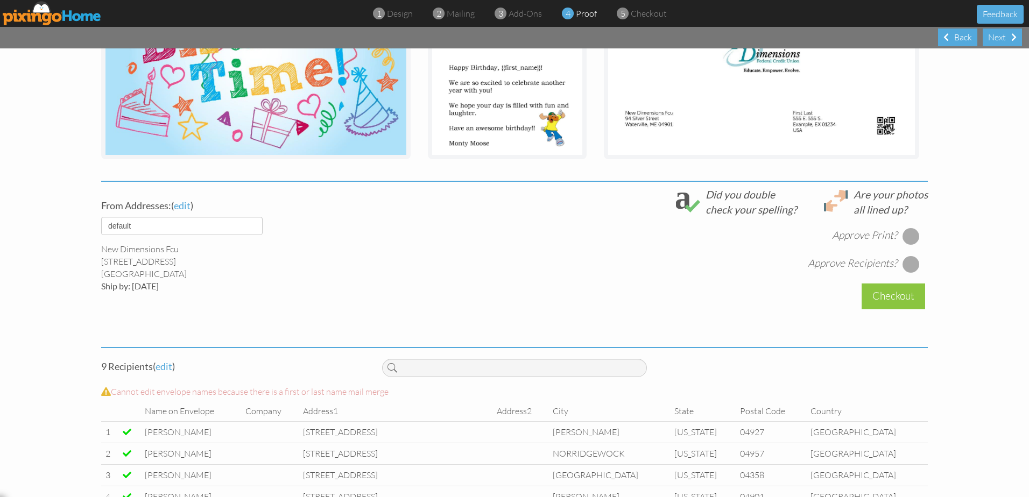
scroll to position [269, 0]
click at [917, 237] on div "Approve Print? Approve Recipients?" at bounding box center [655, 244] width 546 height 56
click at [911, 236] on div at bounding box center [911, 235] width 17 height 17
click at [907, 261] on div at bounding box center [911, 263] width 17 height 17
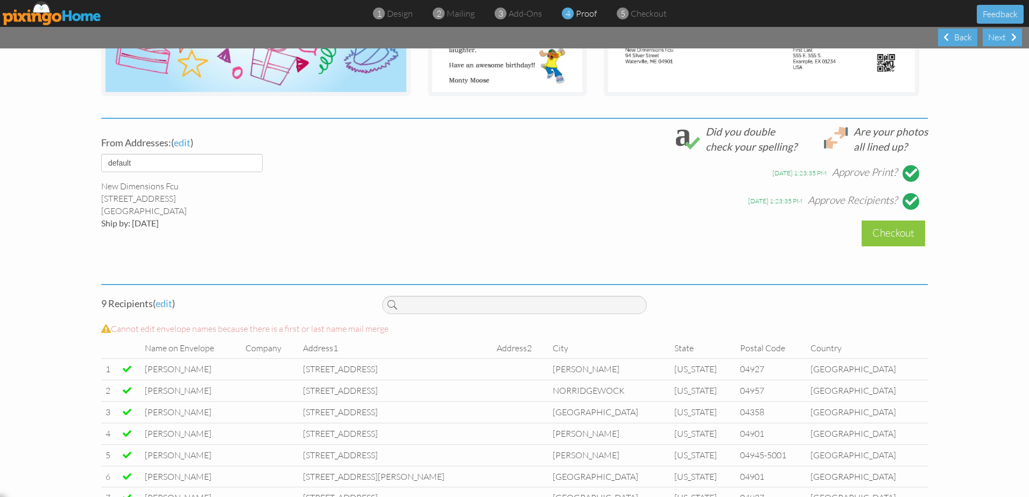
scroll to position [345, 0]
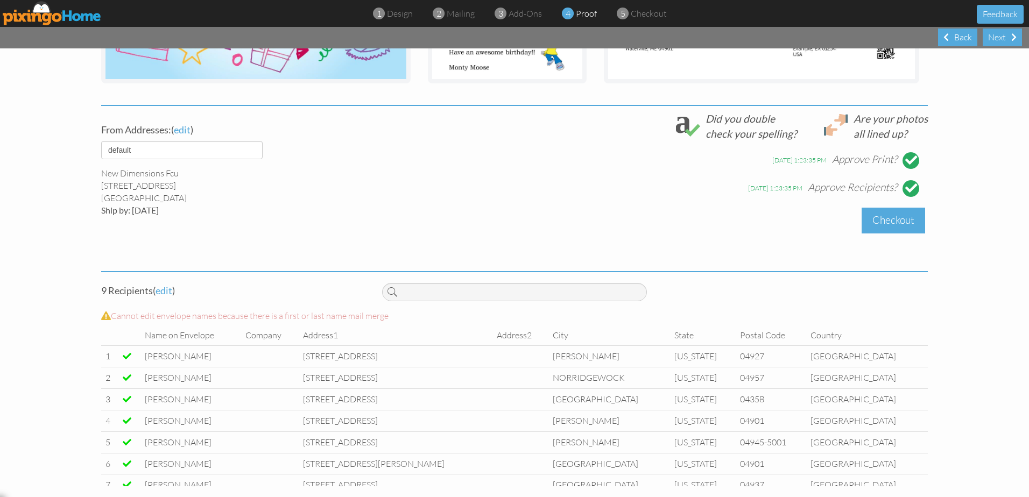
click at [879, 218] on div "Checkout" at bounding box center [894, 220] width 64 height 25
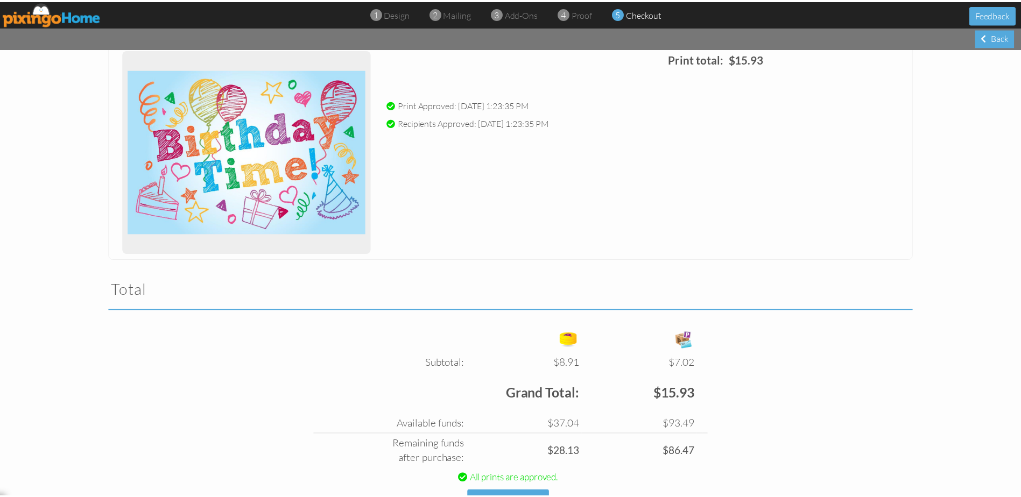
scroll to position [186, 0]
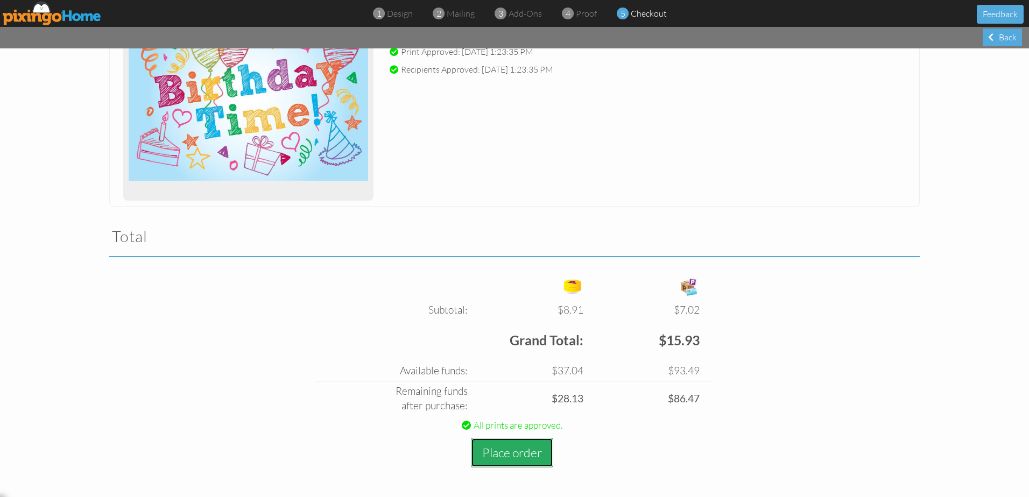
click at [492, 458] on button "Place order" at bounding box center [512, 453] width 82 height 30
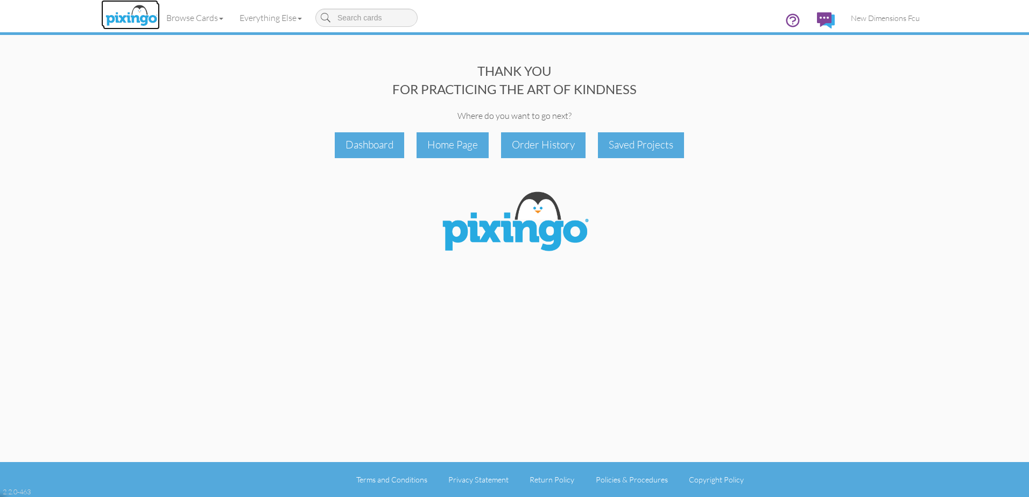
click at [129, 15] on img at bounding box center [131, 16] width 57 height 27
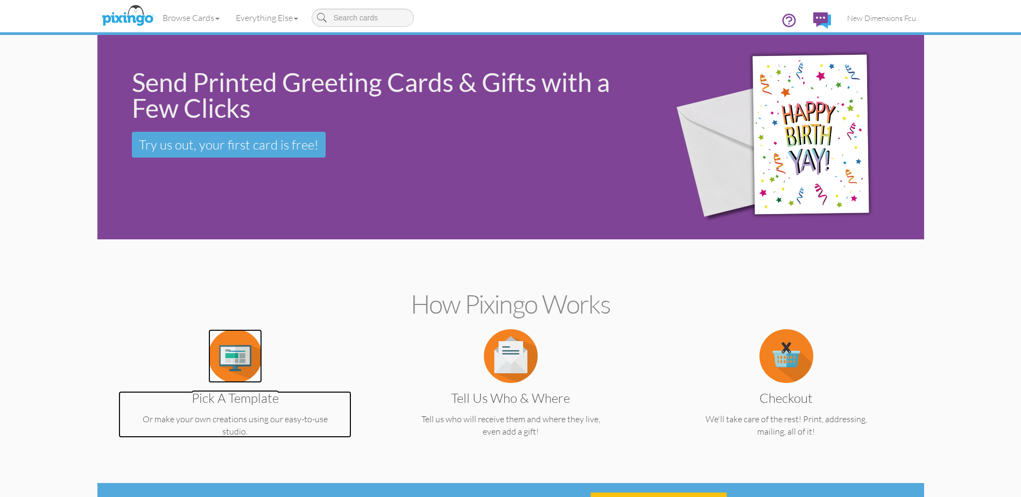
click at [228, 336] on img at bounding box center [235, 356] width 54 height 54
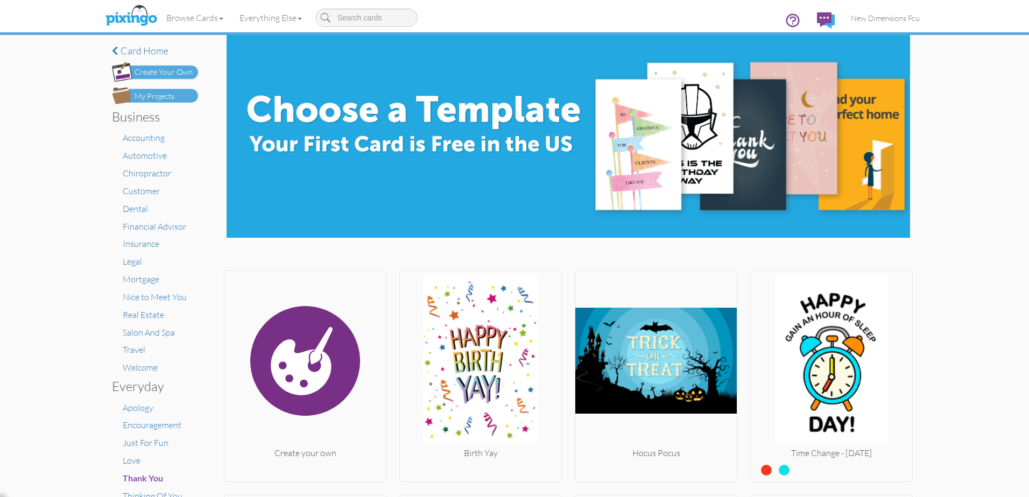
click at [173, 99] on img at bounding box center [155, 95] width 86 height 17
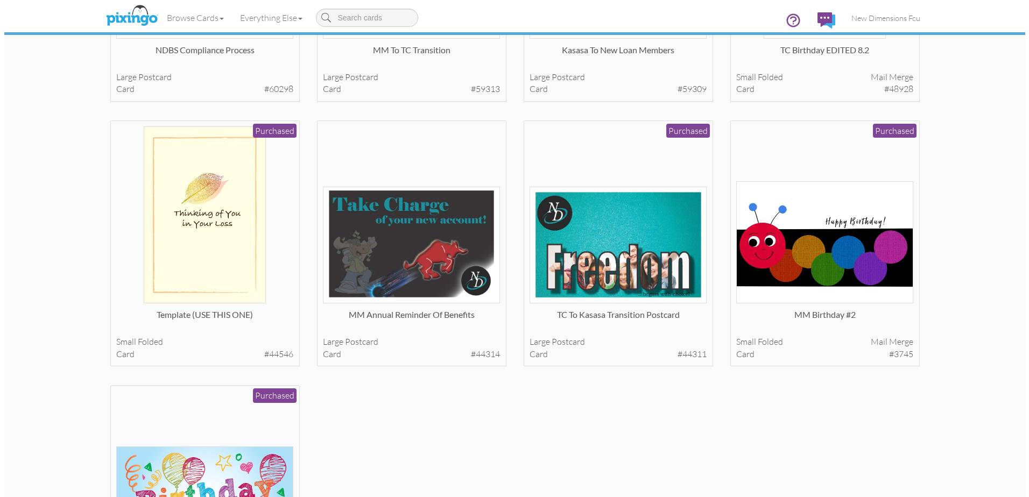
scroll to position [538, 0]
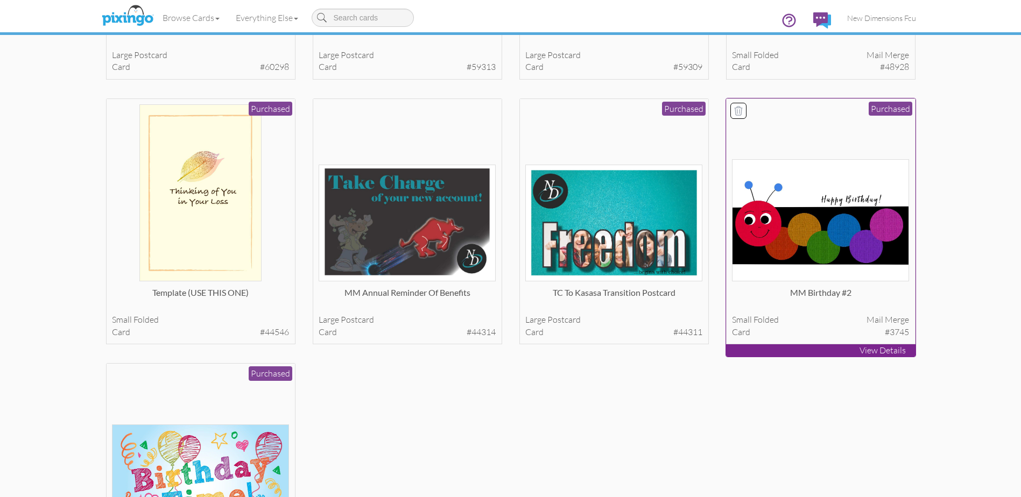
click at [802, 249] on img at bounding box center [820, 220] width 177 height 122
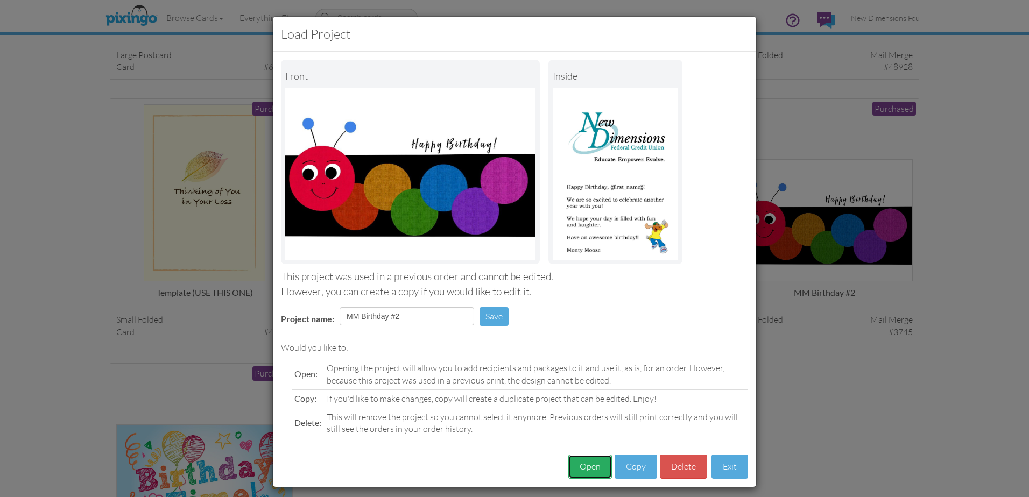
click at [578, 462] on button "Open" at bounding box center [590, 467] width 44 height 24
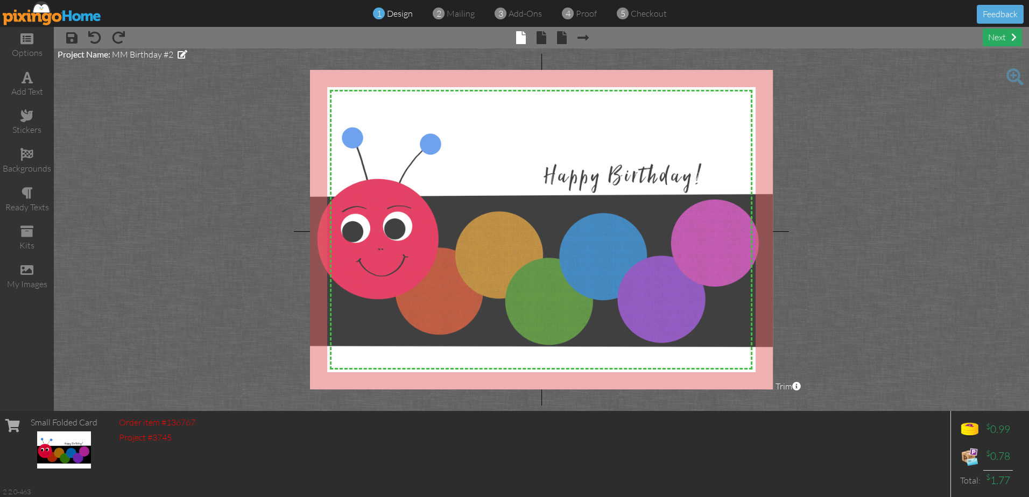
click at [1007, 35] on div "next" at bounding box center [1002, 38] width 39 height 18
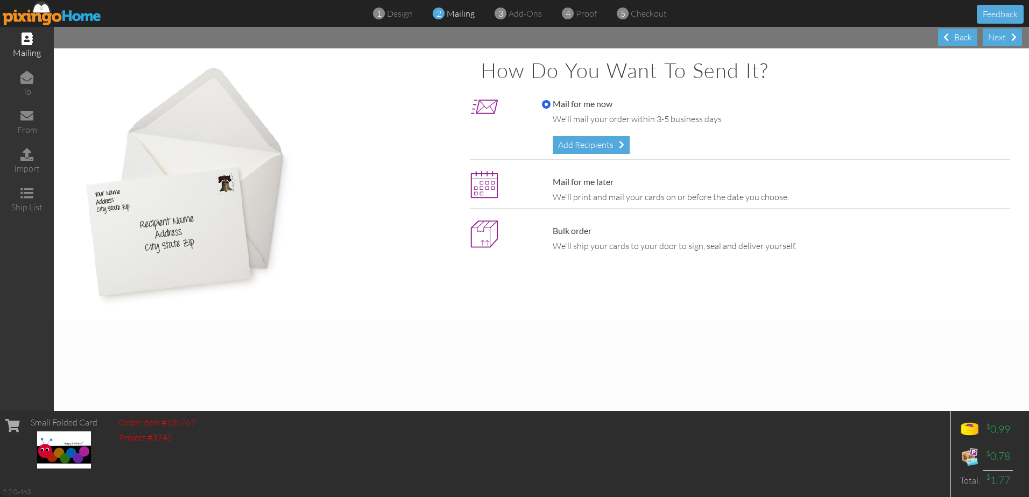
click at [565, 182] on label "Mail for me later" at bounding box center [578, 182] width 72 height 12
click at [551, 182] on input "Mail for me later" at bounding box center [546, 182] width 9 height 9
radio input "true"
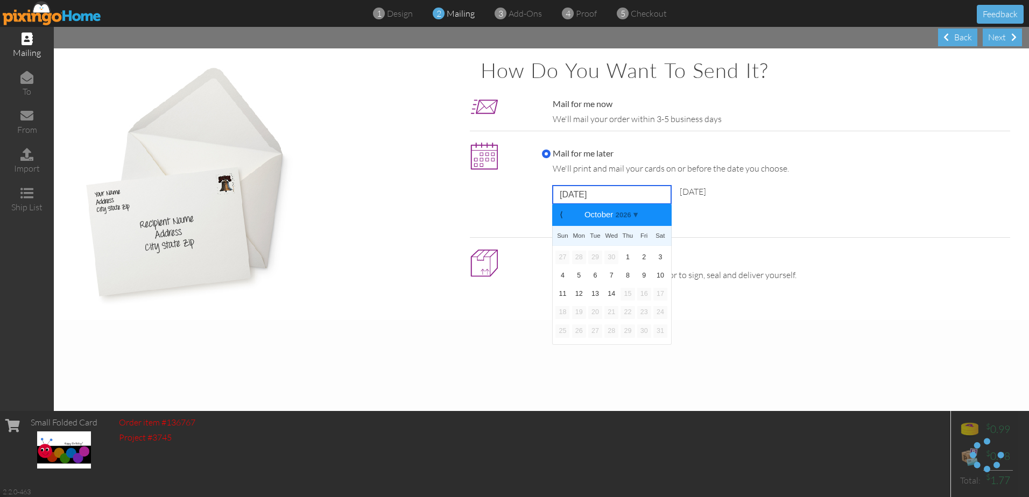
click at [567, 191] on input "[DATE]" at bounding box center [612, 195] width 118 height 18
click at [663, 207] on div "⟩" at bounding box center [663, 215] width 18 height 22
click at [663, 214] on b "⟩" at bounding box center [663, 215] width 8 height 8
click at [580, 291] on link "10" at bounding box center [579, 294] width 14 height 13
type input "[DATE]"
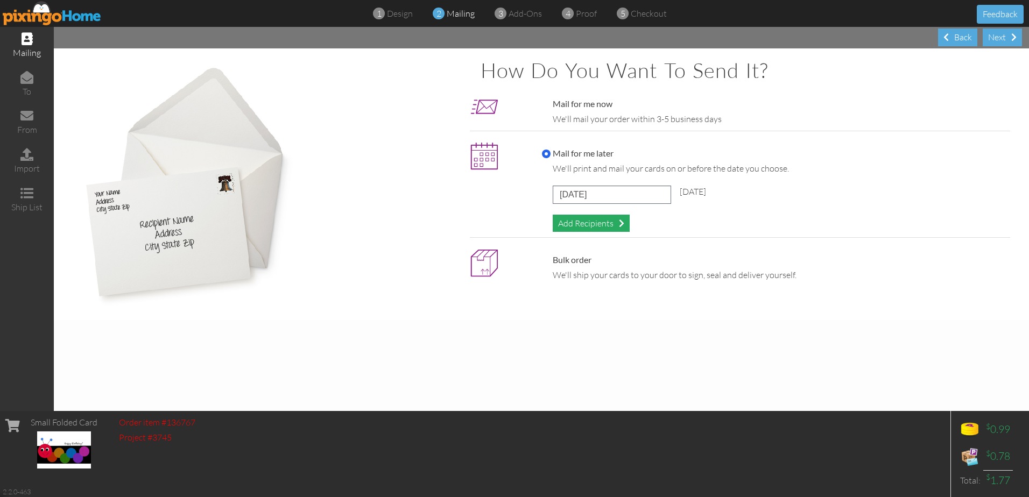
click at [601, 217] on div "Add Recipients" at bounding box center [591, 224] width 77 height 18
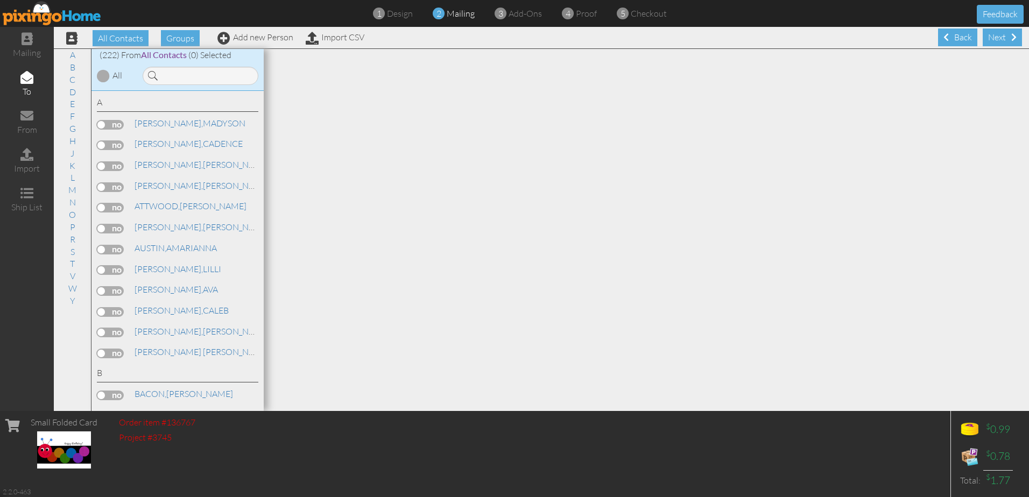
click at [151, 76] on span at bounding box center [153, 76] width 10 height 18
click at [182, 78] on input at bounding box center [201, 76] width 116 height 18
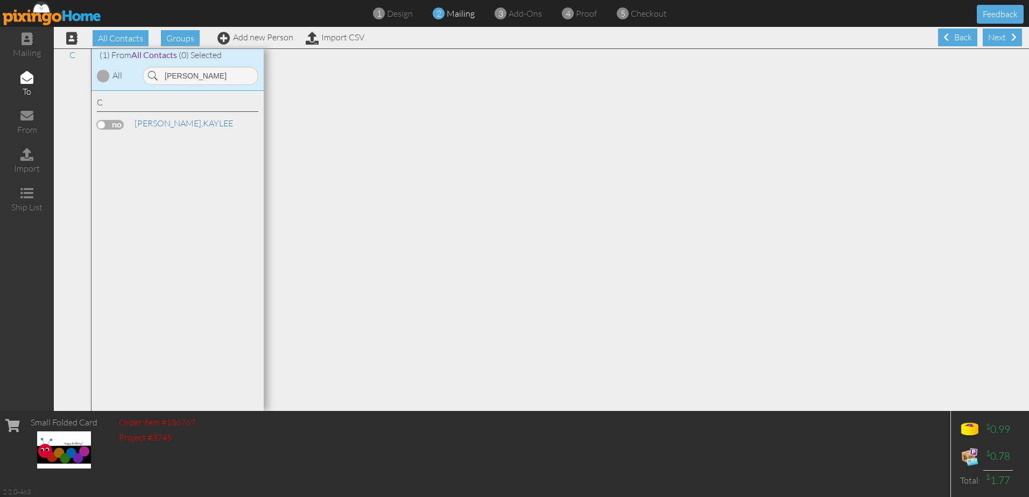
click at [105, 123] on label at bounding box center [110, 125] width 27 height 10
click at [0, 0] on input "checkbox" at bounding box center [0, 0] width 0 height 0
click at [193, 75] on input "[PERSON_NAME]" at bounding box center [201, 76] width 116 height 18
click at [101, 122] on label at bounding box center [110, 125] width 27 height 10
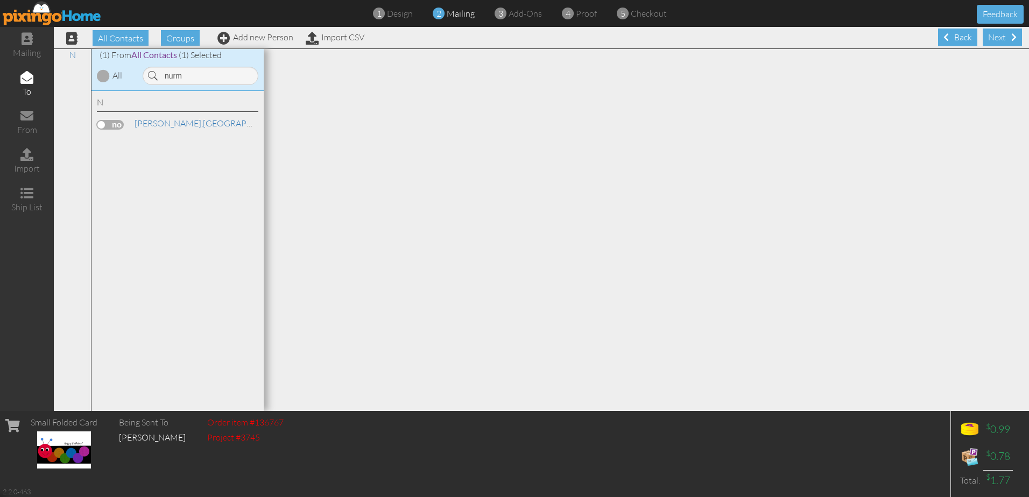
click at [0, 0] on input "checkbox" at bounding box center [0, 0] width 0 height 0
click at [186, 81] on input "nurm" at bounding box center [201, 76] width 116 height 18
click at [107, 123] on label at bounding box center [110, 125] width 27 height 10
click at [0, 0] on input "checkbox" at bounding box center [0, 0] width 0 height 0
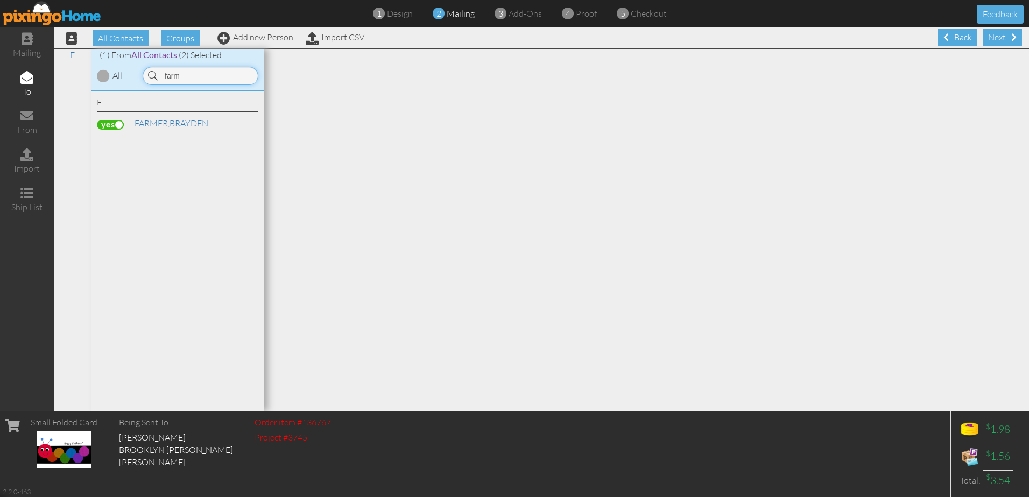
click at [205, 76] on input "farm" at bounding box center [201, 76] width 116 height 18
drag, startPoint x: 116, startPoint y: 142, endPoint x: 124, endPoint y: 136, distance: 10.8
click at [116, 143] on label at bounding box center [110, 146] width 27 height 10
click at [0, 0] on input "checkbox" at bounding box center [0, 0] width 0 height 0
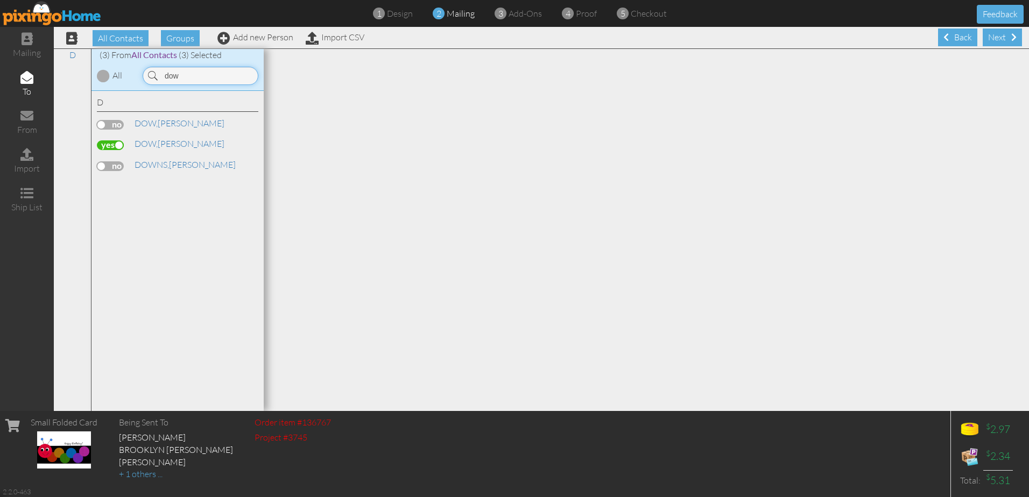
click at [203, 74] on input "dow" at bounding box center [201, 76] width 116 height 18
type input "o"
click at [110, 165] on label at bounding box center [110, 166] width 27 height 10
click at [0, 0] on input "checkbox" at bounding box center [0, 0] width 0 height 0
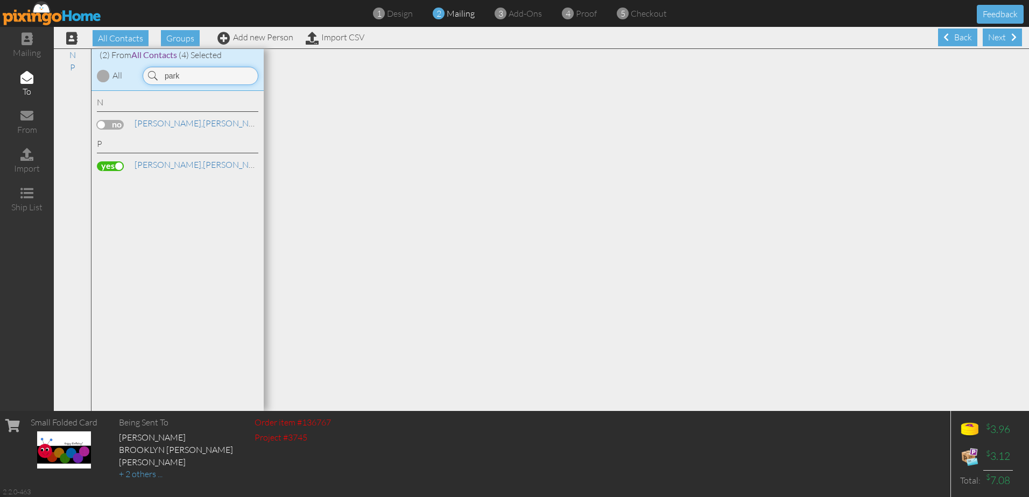
click at [207, 69] on input "park" at bounding box center [201, 76] width 116 height 18
type input "taylo"
click at [113, 148] on label at bounding box center [110, 146] width 27 height 10
click at [0, 0] on input "checkbox" at bounding box center [0, 0] width 0 height 0
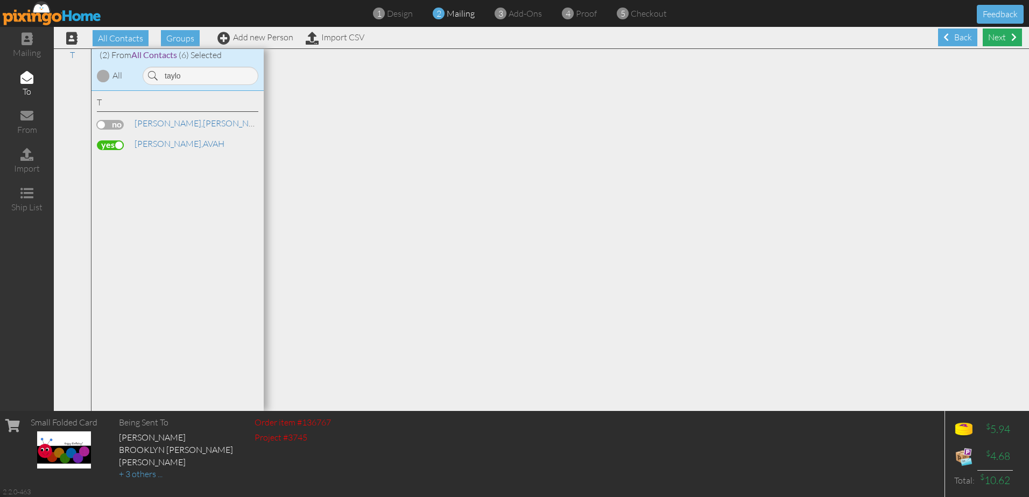
click at [999, 36] on div "Next" at bounding box center [1002, 38] width 39 height 18
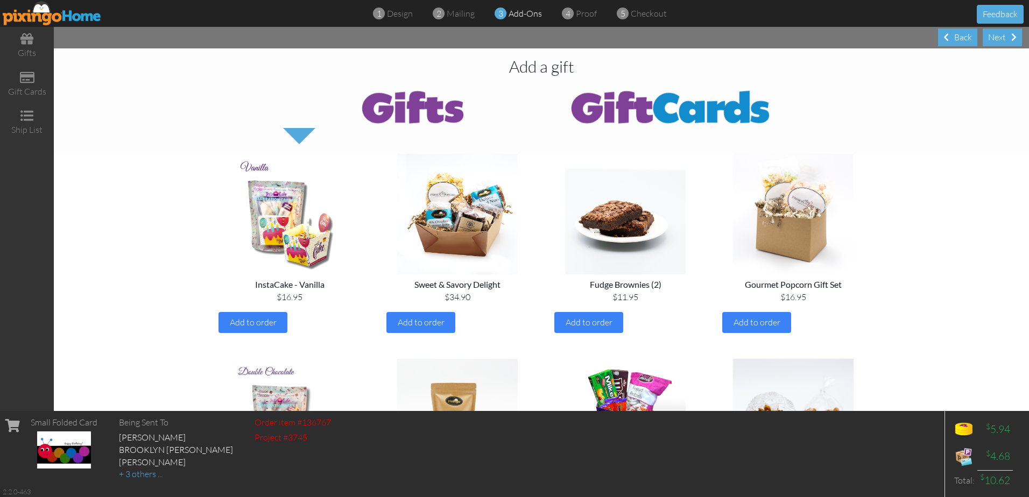
click at [999, 36] on div "Next" at bounding box center [1002, 38] width 39 height 18
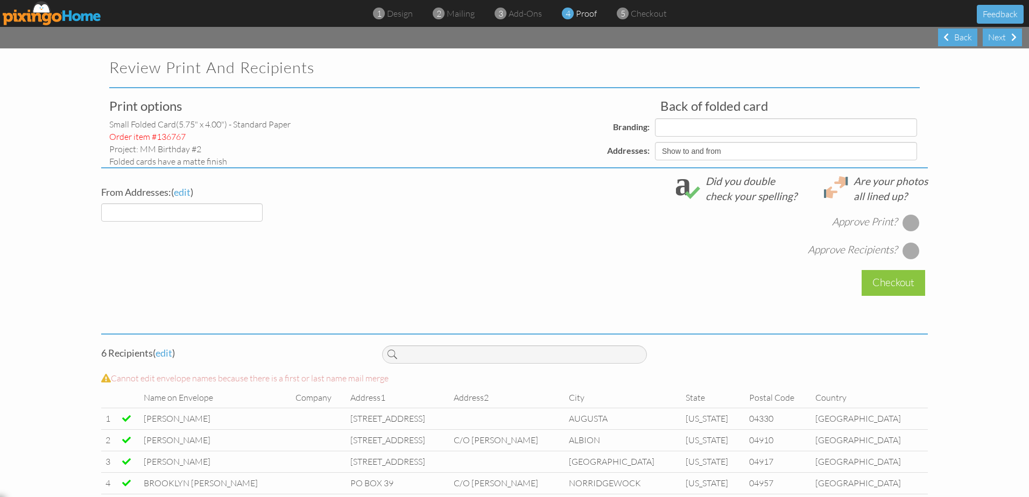
select select "object:16061"
select select "object:16051"
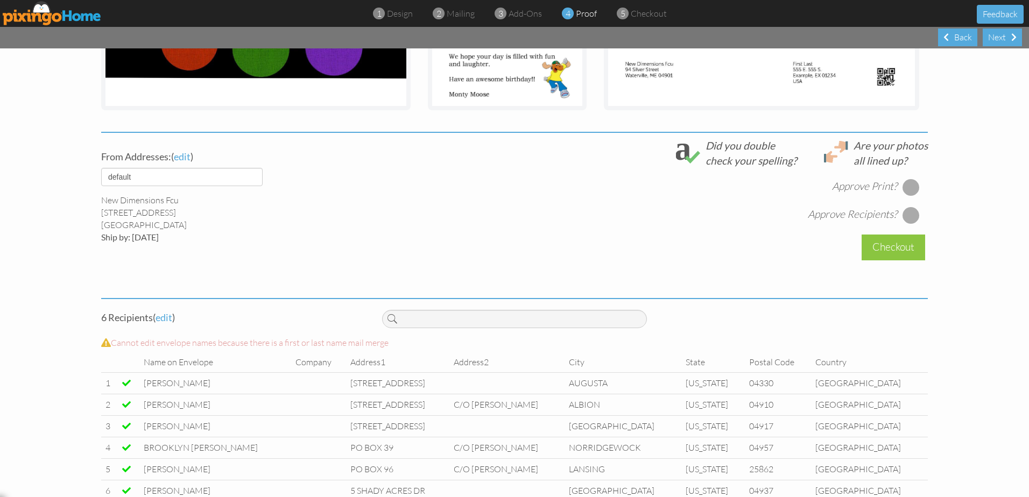
scroll to position [323, 0]
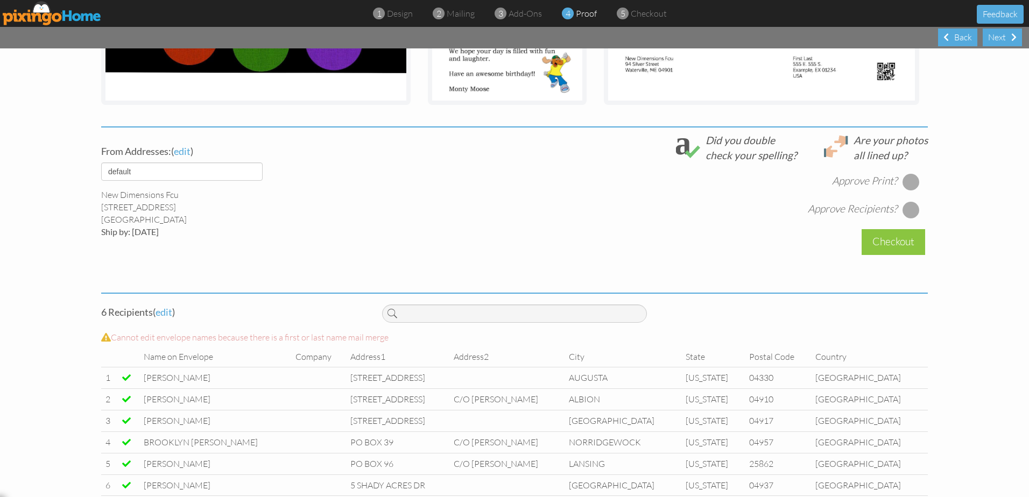
click at [906, 181] on div at bounding box center [911, 181] width 17 height 17
click at [908, 200] on div "[DATE] 1:25:14 PM Approve Print? Approve Recipients?" at bounding box center [655, 191] width 546 height 56
click at [908, 209] on div at bounding box center [911, 209] width 17 height 17
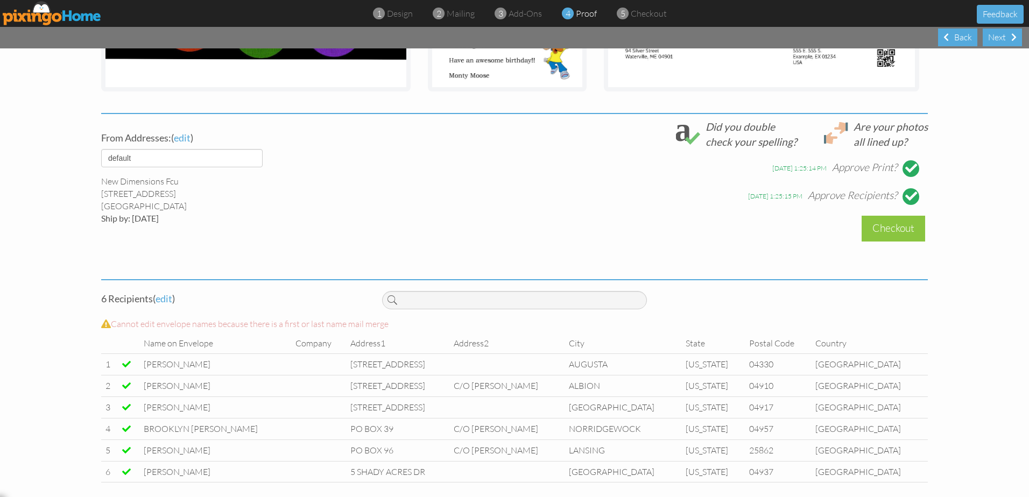
scroll to position [343, 0]
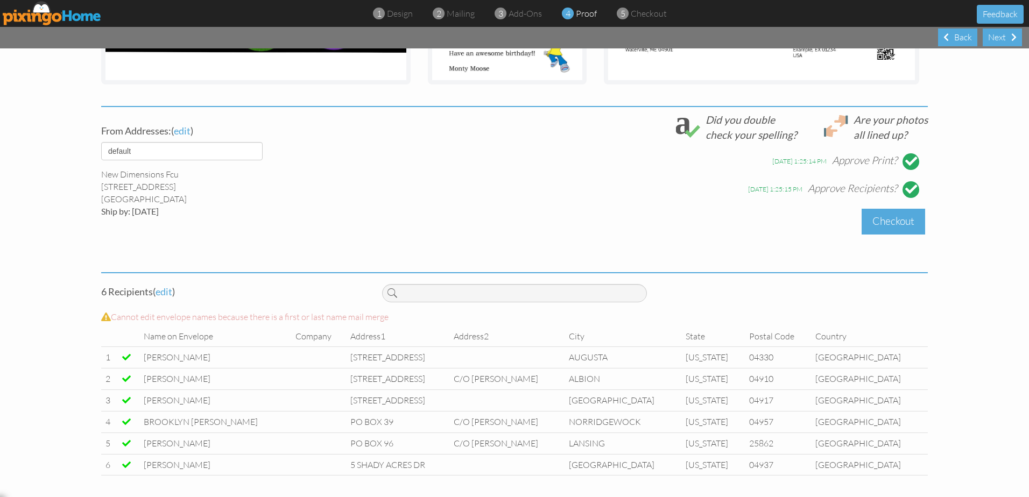
click at [875, 217] on div "Checkout" at bounding box center [894, 221] width 64 height 25
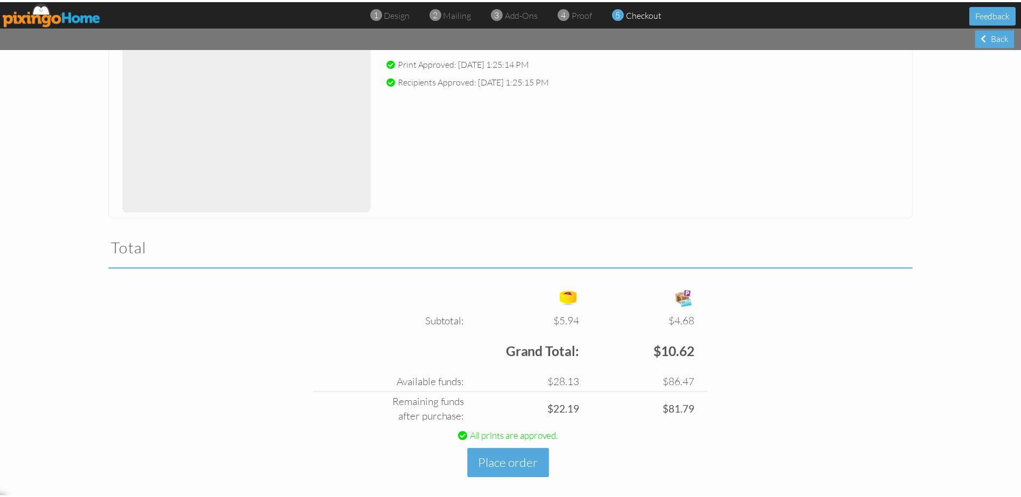
scroll to position [186, 0]
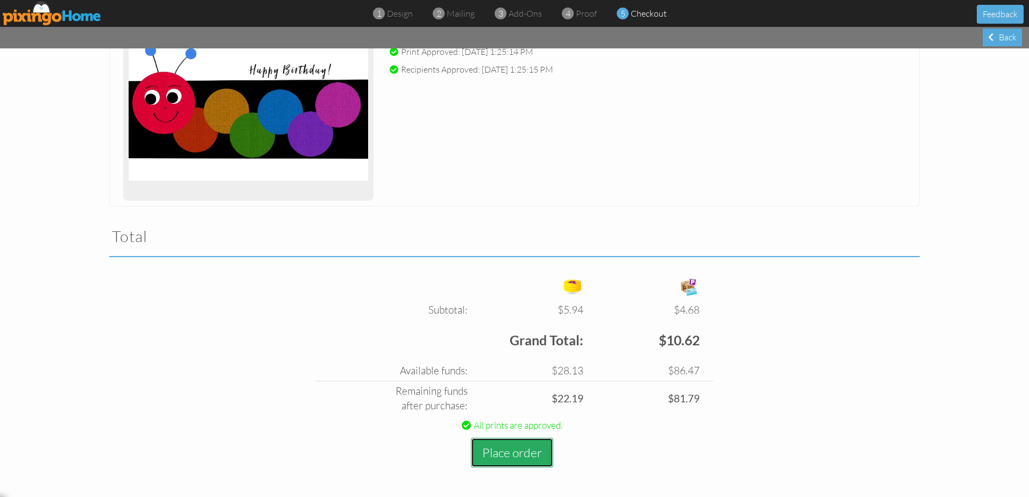
click at [495, 459] on button "Place order" at bounding box center [512, 453] width 82 height 30
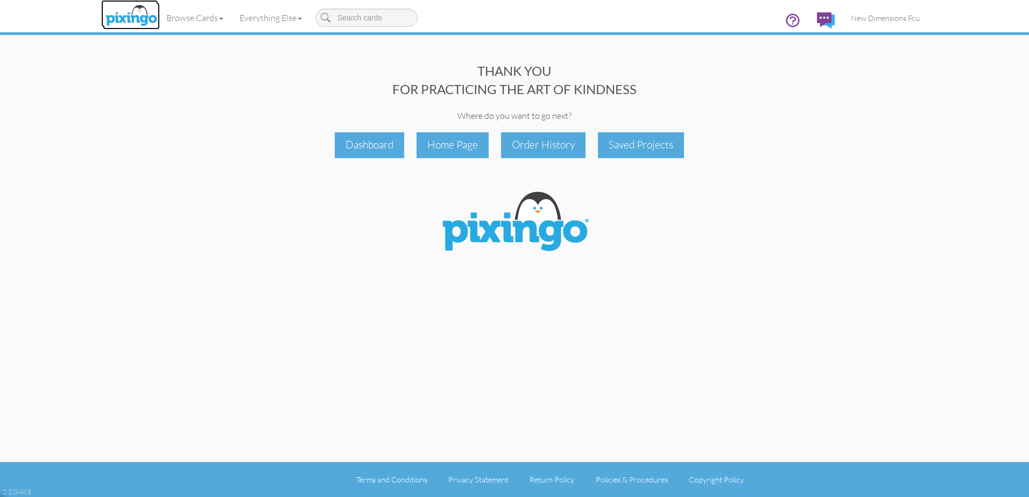
click at [133, 18] on img at bounding box center [131, 16] width 57 height 27
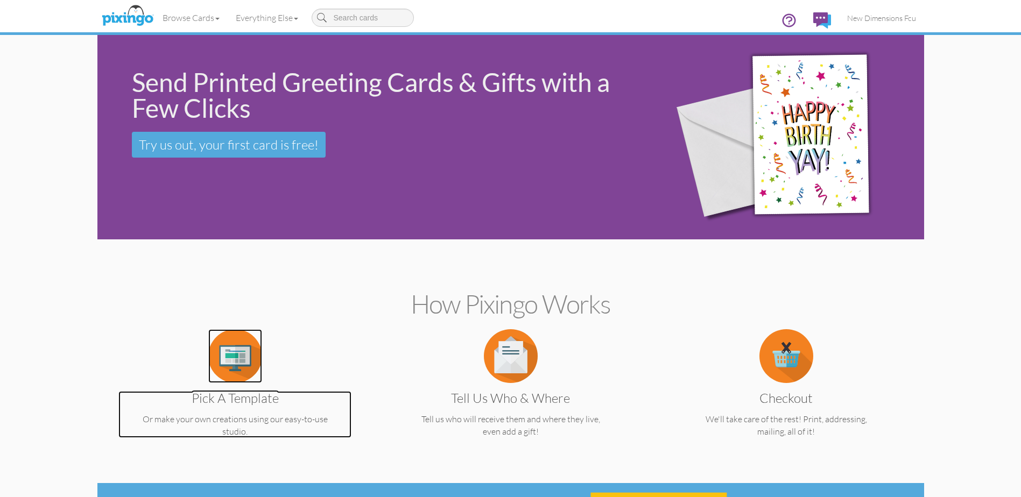
click at [235, 374] on img at bounding box center [235, 356] width 54 height 54
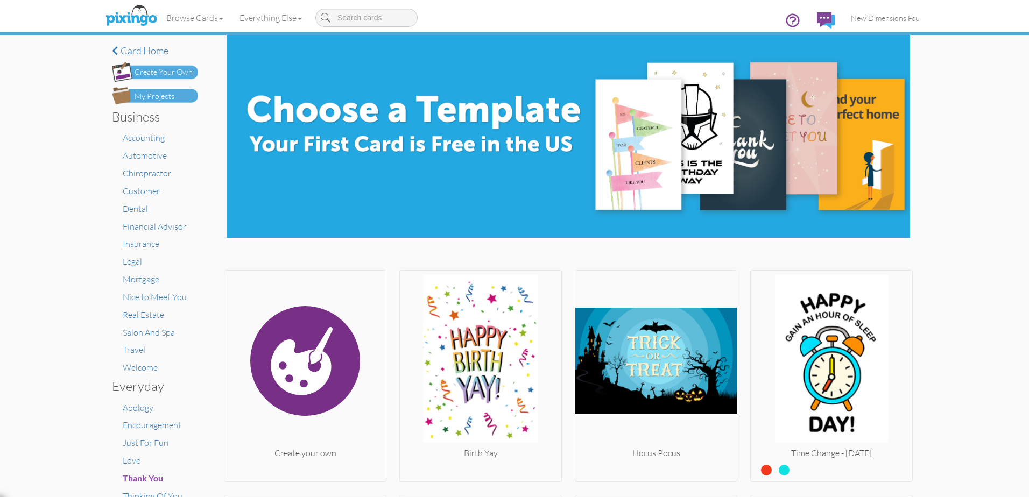
click at [156, 93] on div "My Projects" at bounding box center [155, 96] width 40 height 11
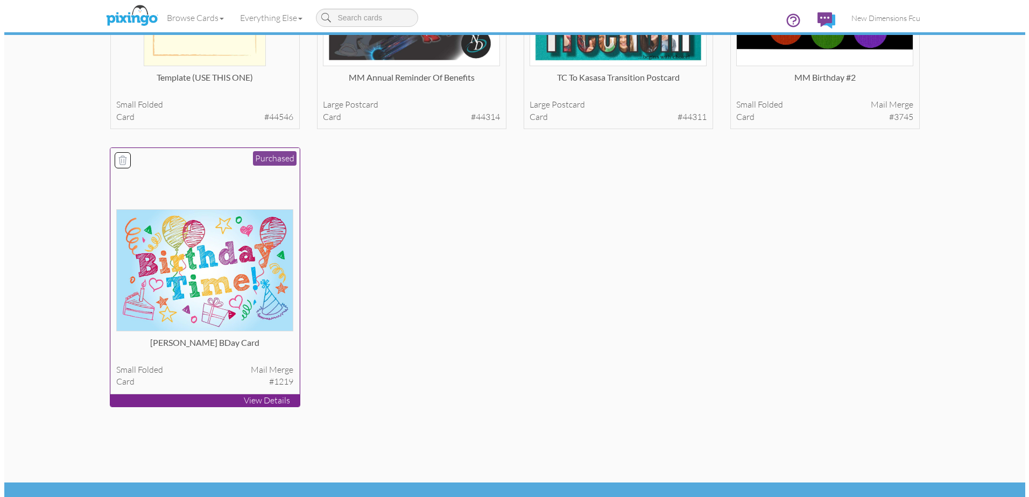
scroll to position [732, 0]
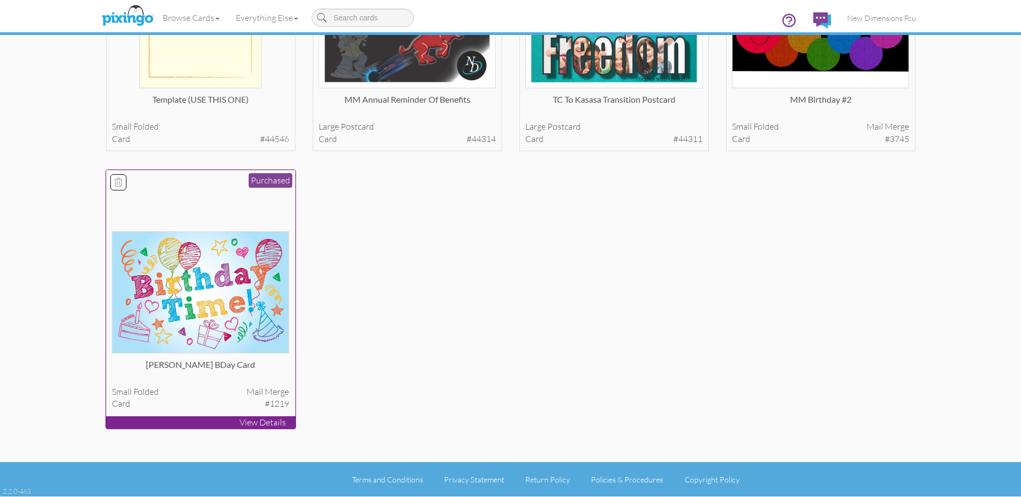
click at [229, 264] on img at bounding box center [200, 292] width 177 height 122
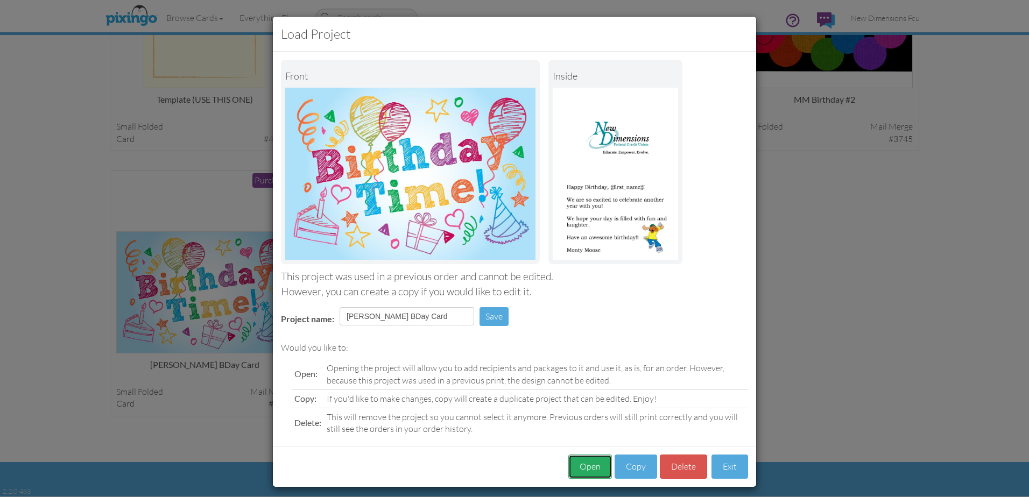
click at [587, 455] on button "Open" at bounding box center [590, 467] width 44 height 24
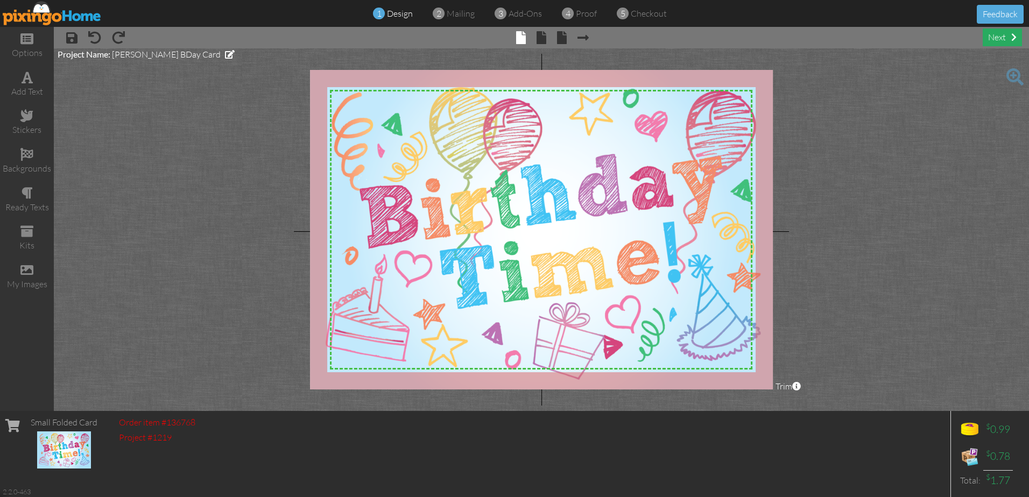
click at [1002, 36] on div "next" at bounding box center [1002, 38] width 39 height 18
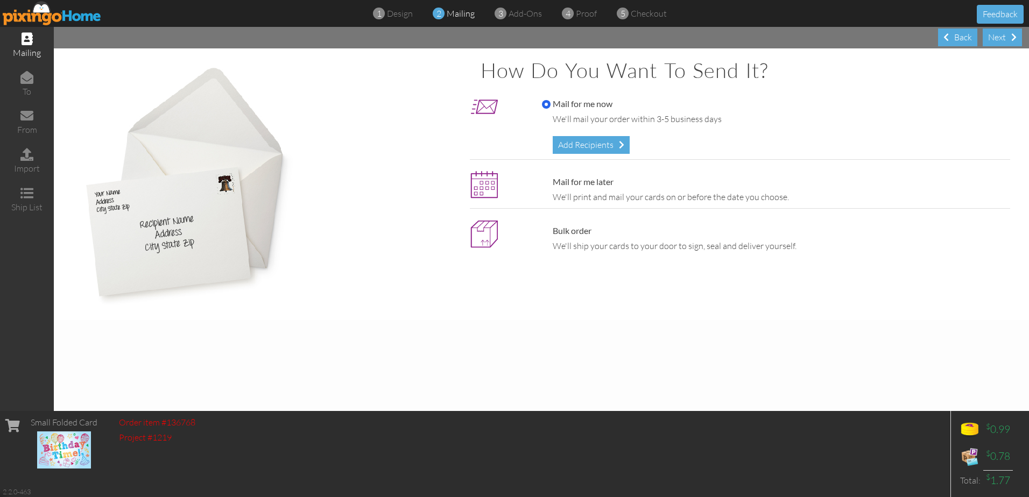
click at [581, 191] on div "We'll print and mail your cards on or before the date you choose." at bounding box center [779, 197] width 452 height 12
click at [579, 179] on label "Mail for me later" at bounding box center [578, 182] width 72 height 12
click at [551, 179] on input "Mail for me later" at bounding box center [546, 182] width 9 height 9
radio input "true"
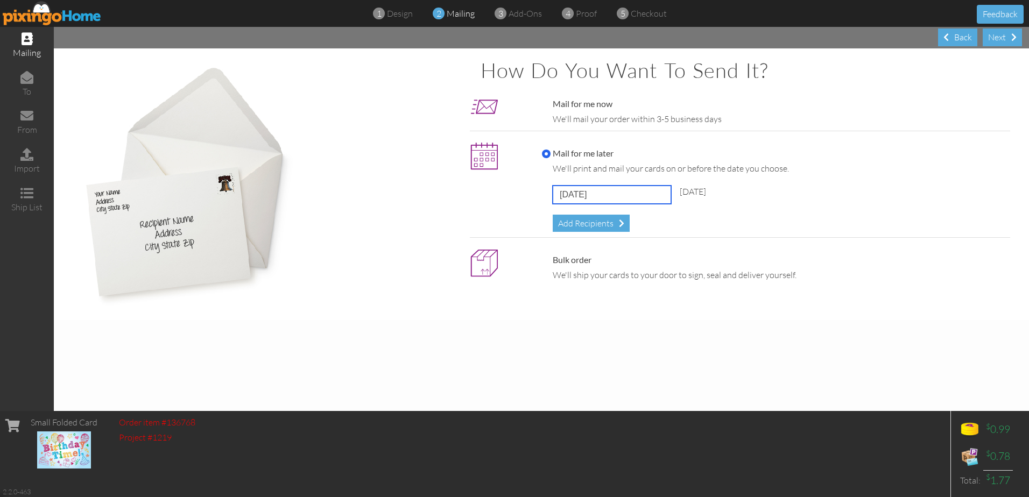
click at [638, 196] on input "[DATE]" at bounding box center [612, 195] width 118 height 18
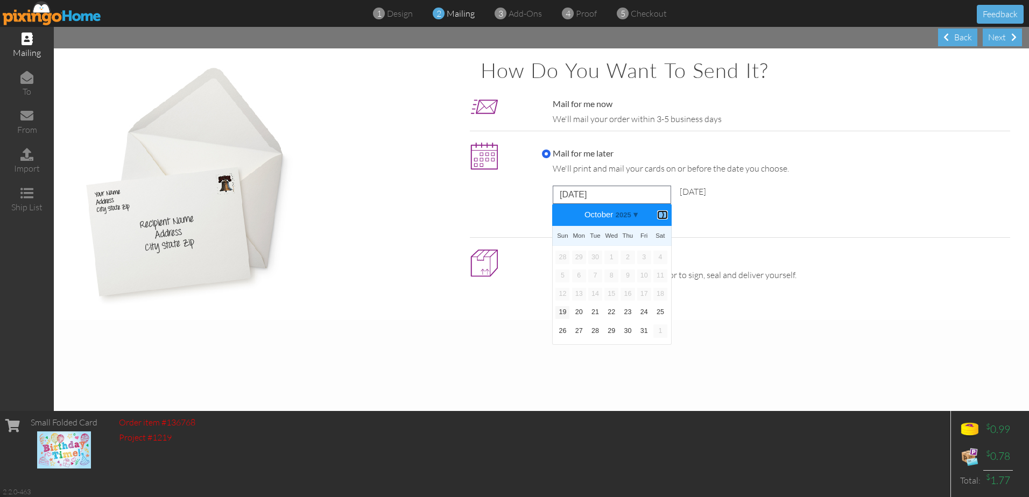
click at [657, 212] on link "⟩" at bounding box center [662, 214] width 11 height 9
click at [582, 313] on link "17" at bounding box center [579, 312] width 14 height 13
type input "[DATE]"
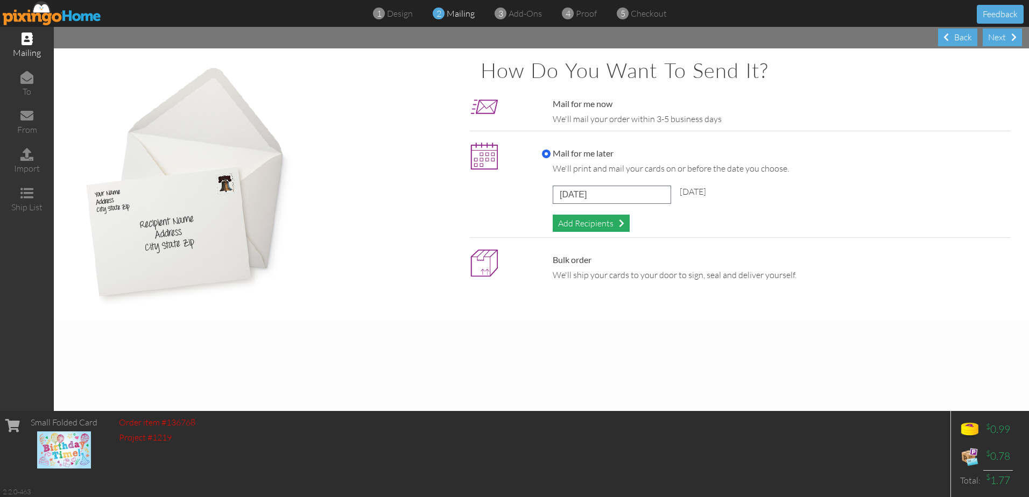
click at [579, 223] on div "Add Recipients" at bounding box center [591, 224] width 77 height 18
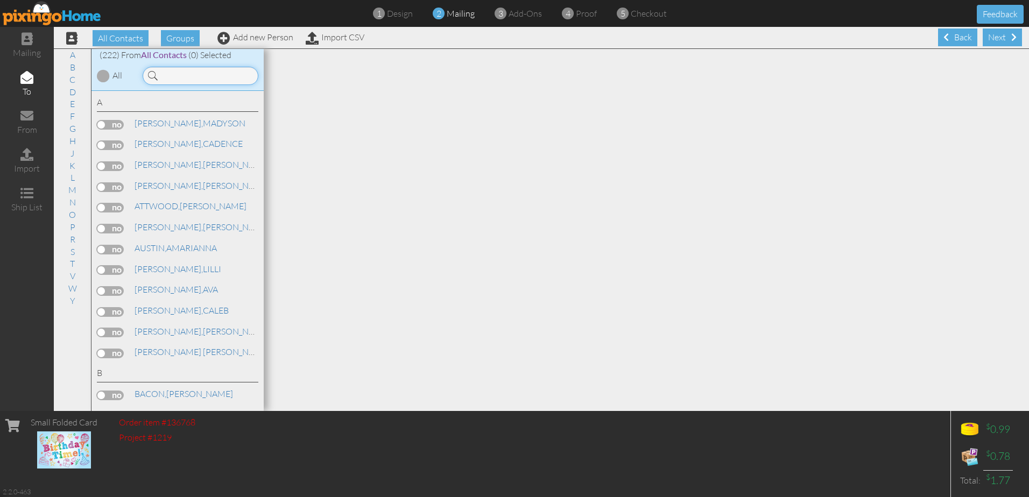
click at [182, 69] on input at bounding box center [201, 76] width 116 height 18
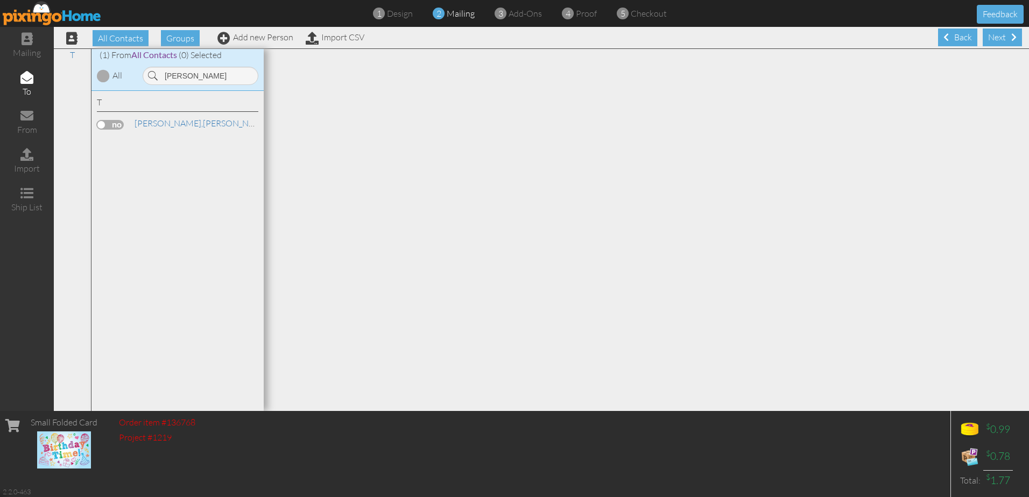
click at [104, 114] on div "T [PERSON_NAME]" at bounding box center [177, 114] width 161 height 37
click at [104, 121] on label at bounding box center [110, 125] width 27 height 10
click at [0, 0] on input "checkbox" at bounding box center [0, 0] width 0 height 0
click at [198, 71] on input "[PERSON_NAME]" at bounding box center [201, 76] width 116 height 18
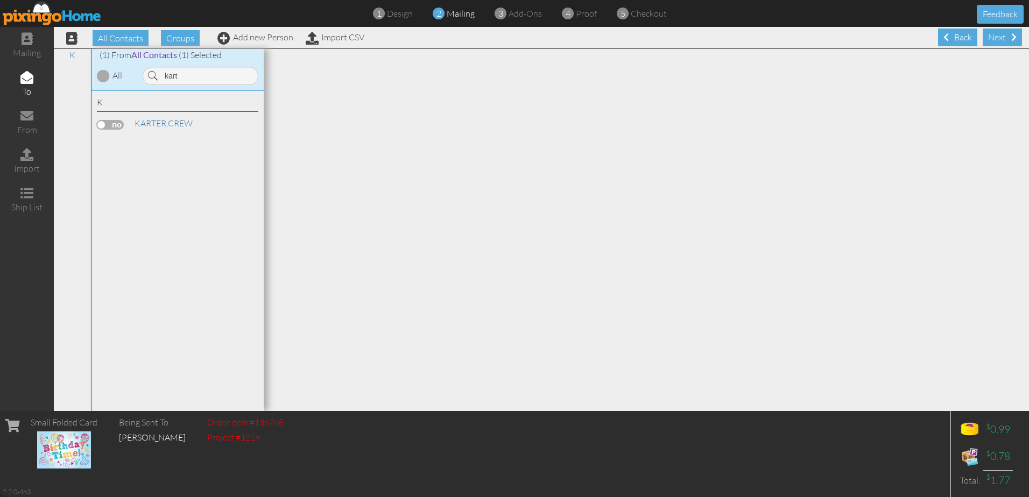
click at [102, 124] on label at bounding box center [110, 125] width 27 height 10
click at [0, 0] on input "checkbox" at bounding box center [0, 0] width 0 height 0
click at [205, 77] on input "kart" at bounding box center [201, 76] width 116 height 18
click at [114, 127] on label at bounding box center [110, 125] width 27 height 10
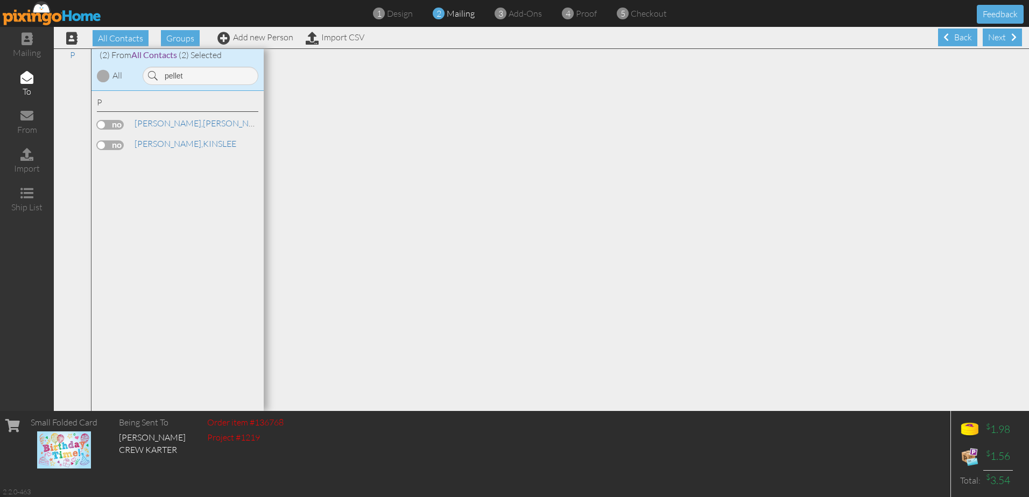
click at [0, 0] on input "checkbox" at bounding box center [0, 0] width 0 height 0
click at [206, 72] on input "pellet" at bounding box center [201, 76] width 116 height 18
click at [116, 122] on label at bounding box center [110, 125] width 27 height 10
click at [0, 0] on input "checkbox" at bounding box center [0, 0] width 0 height 0
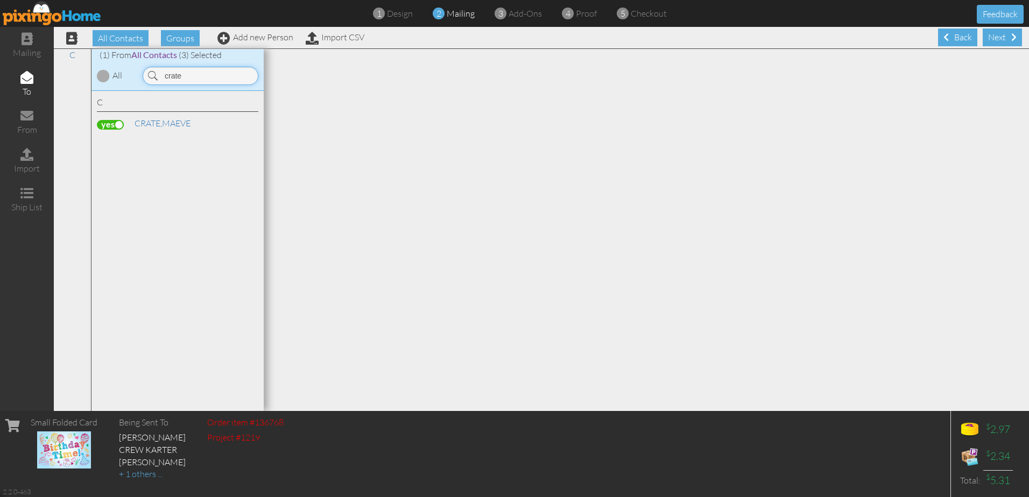
click at [194, 67] on input "crate" at bounding box center [201, 76] width 116 height 18
click at [122, 132] on div "[PERSON_NAME]" at bounding box center [177, 125] width 161 height 16
click at [111, 123] on label at bounding box center [110, 125] width 27 height 10
click at [0, 0] on input "checkbox" at bounding box center [0, 0] width 0 height 0
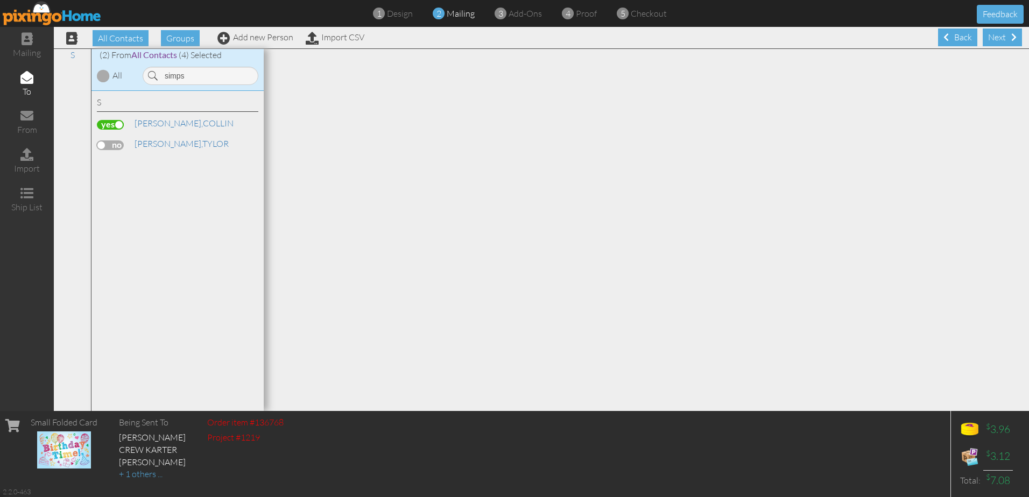
click at [202, 88] on div "(2) From All Contacts (4) Selected All simps" at bounding box center [178, 70] width 172 height 42
click at [206, 79] on input "simps" at bounding box center [201, 76] width 116 height 18
type input "morl"
click at [113, 151] on div "[PERSON_NAME]" at bounding box center [177, 146] width 161 height 16
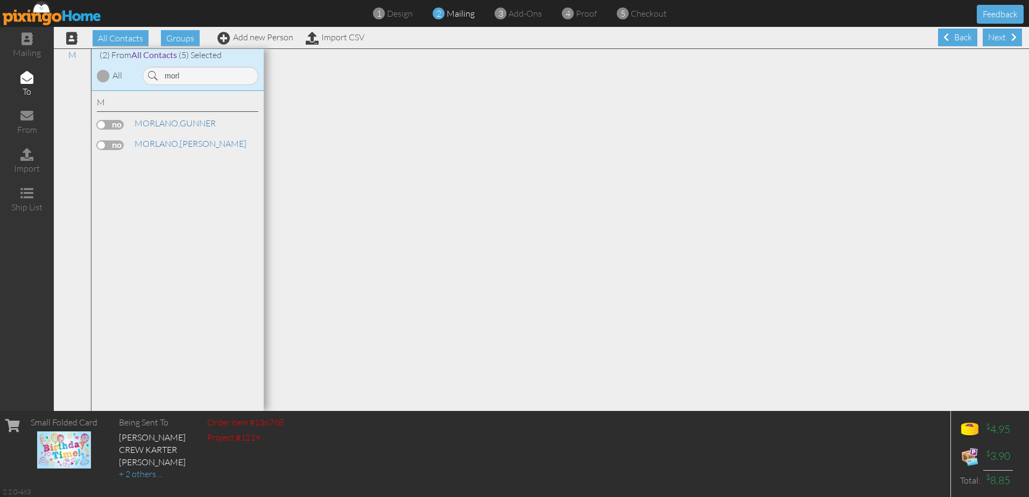
click at [114, 144] on label at bounding box center [110, 146] width 27 height 10
click at [0, 0] on input "checkbox" at bounding box center [0, 0] width 0 height 0
click at [991, 38] on div "Next" at bounding box center [1002, 38] width 39 height 18
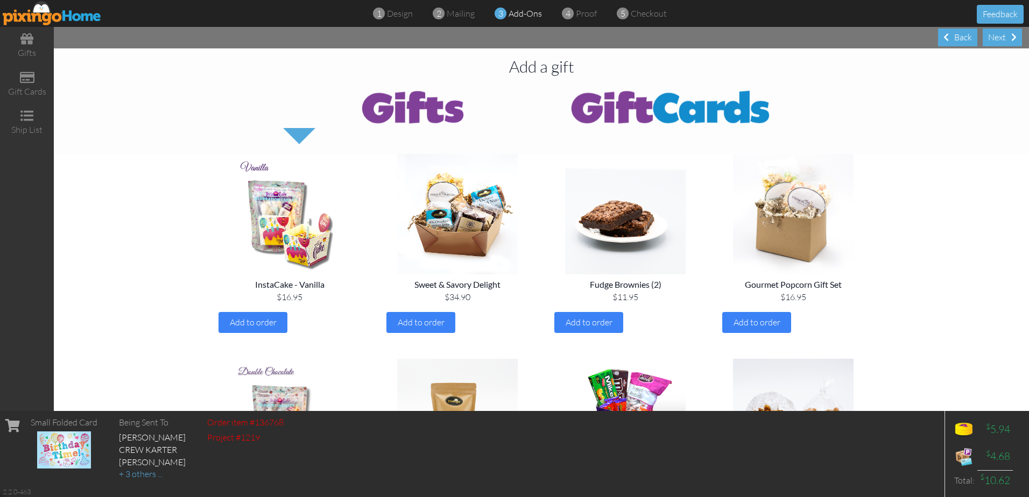
click at [991, 38] on div "Next" at bounding box center [1002, 38] width 39 height 18
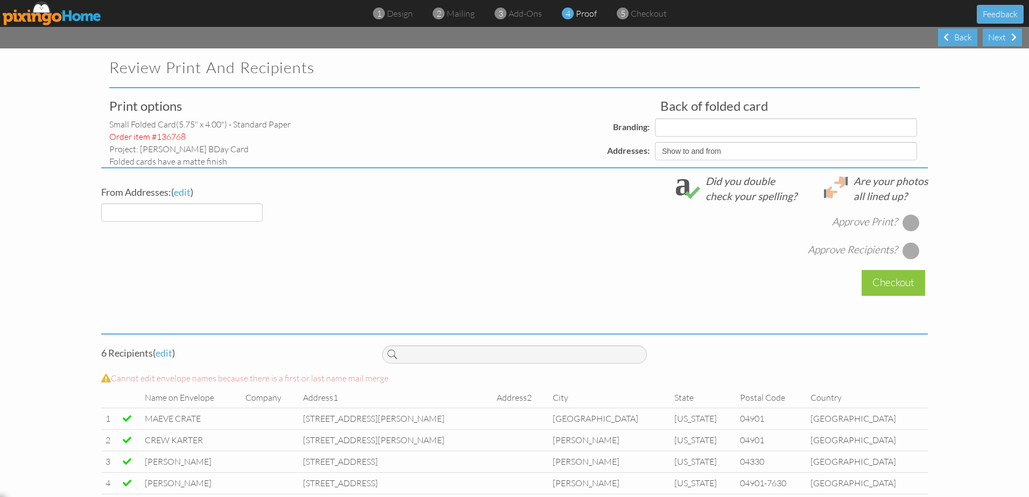
select select "object:19205"
select select "object:19206"
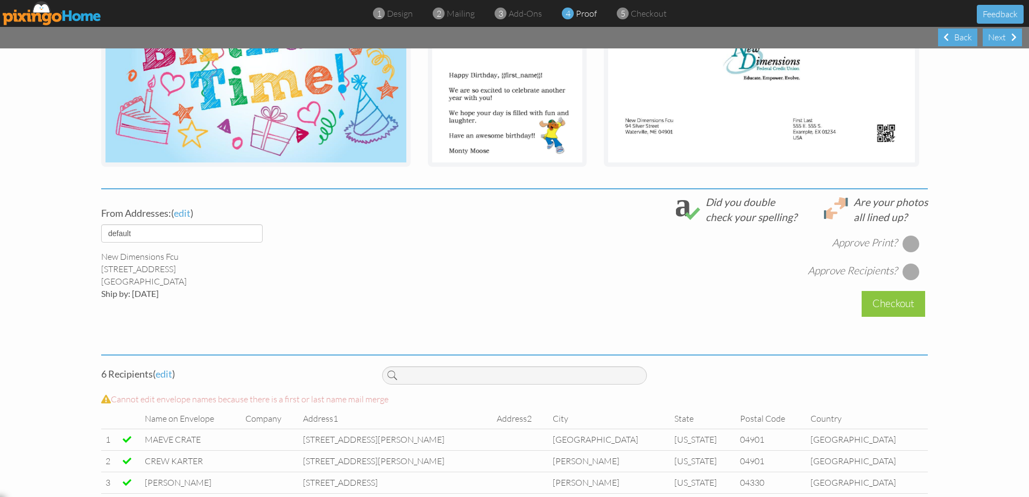
scroll to position [269, 0]
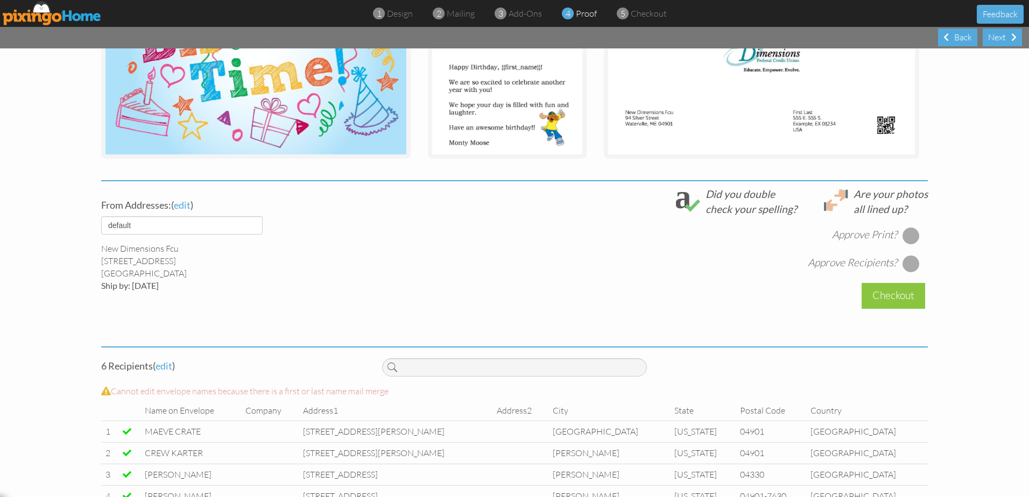
click at [910, 232] on div at bounding box center [911, 235] width 17 height 17
click at [911, 265] on div at bounding box center [911, 263] width 17 height 17
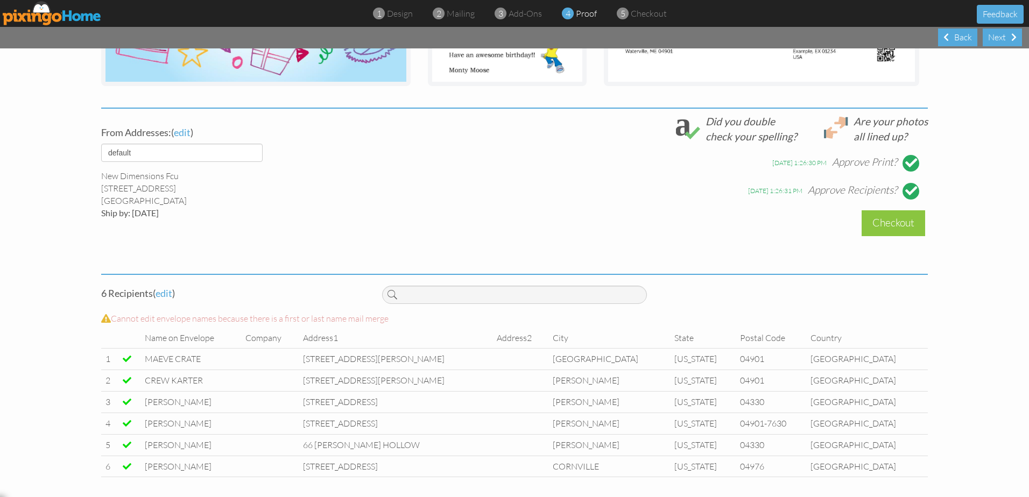
scroll to position [343, 0]
click at [891, 227] on div "Checkout" at bounding box center [894, 221] width 64 height 25
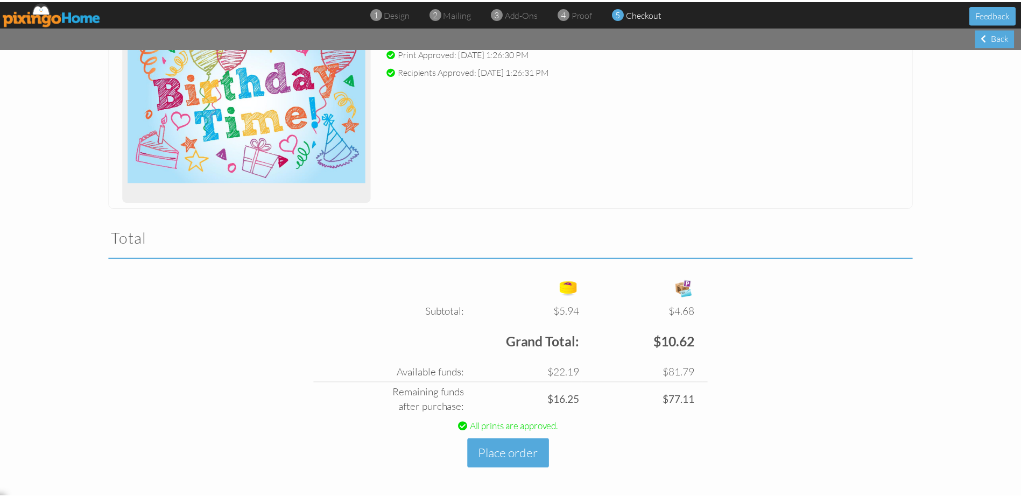
scroll to position [186, 0]
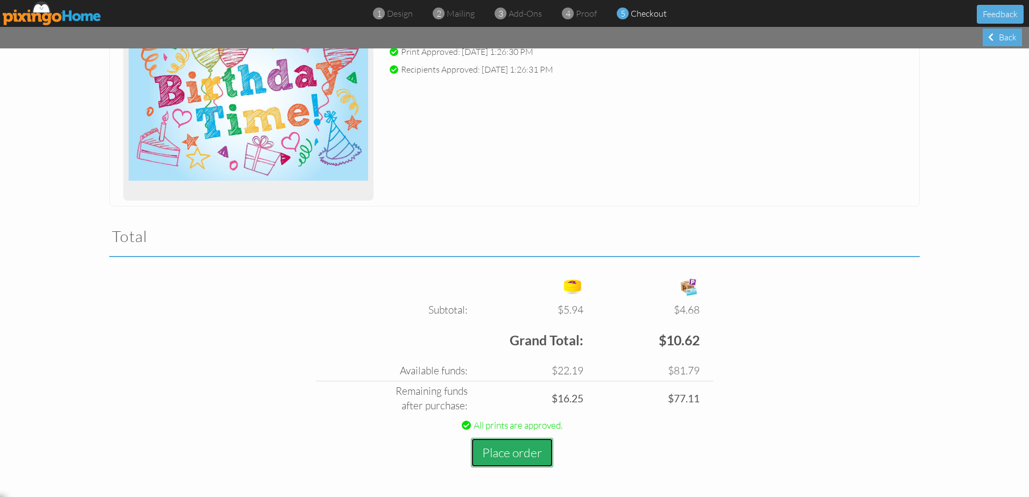
click at [530, 458] on button "Place order" at bounding box center [512, 453] width 82 height 30
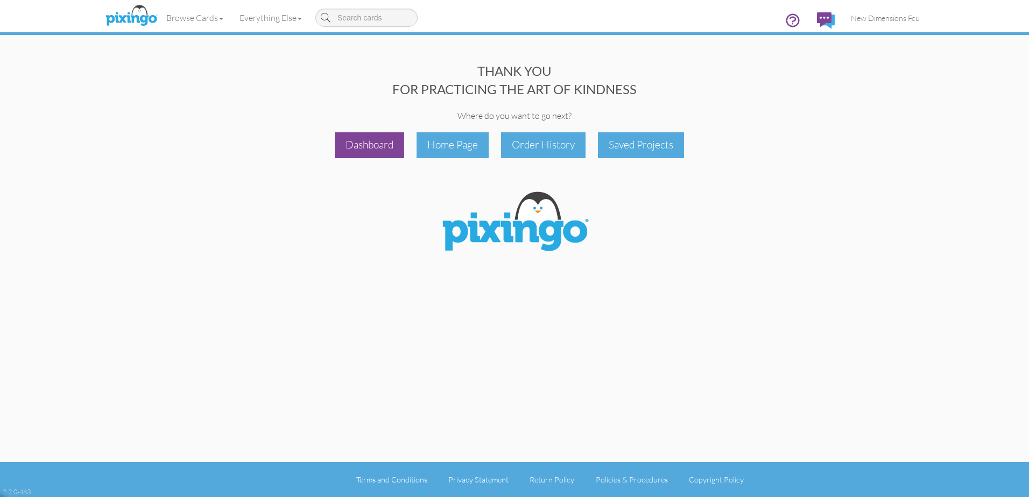
click at [364, 143] on div "Dashboard" at bounding box center [369, 144] width 69 height 25
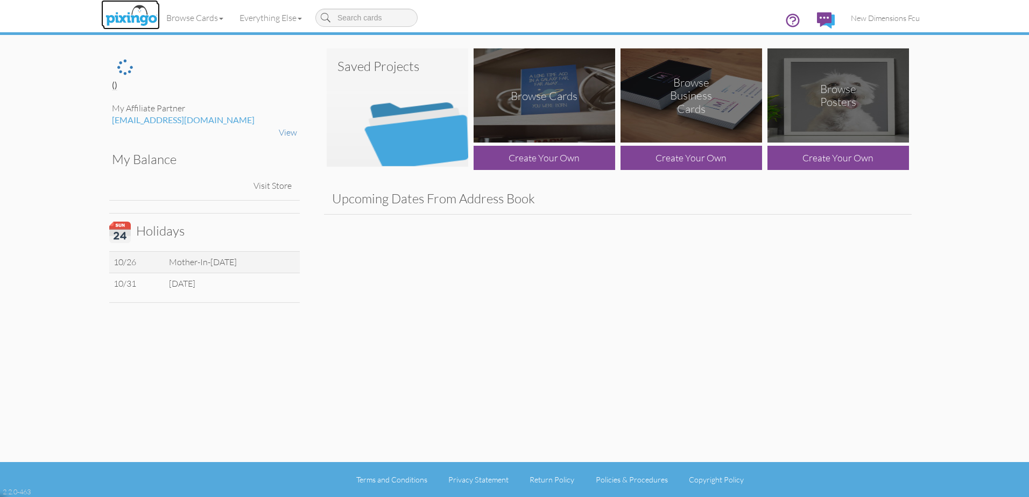
click at [122, 4] on img at bounding box center [131, 16] width 57 height 27
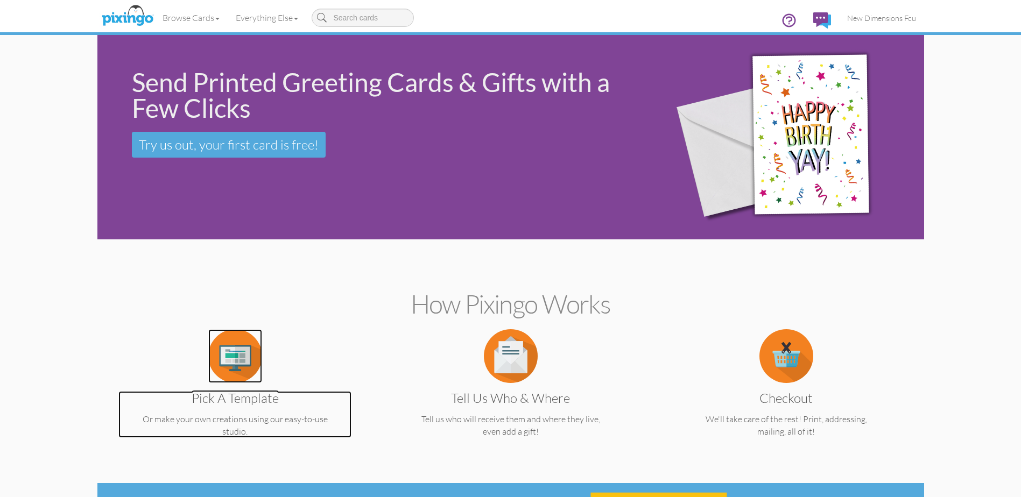
click at [223, 354] on img at bounding box center [235, 356] width 54 height 54
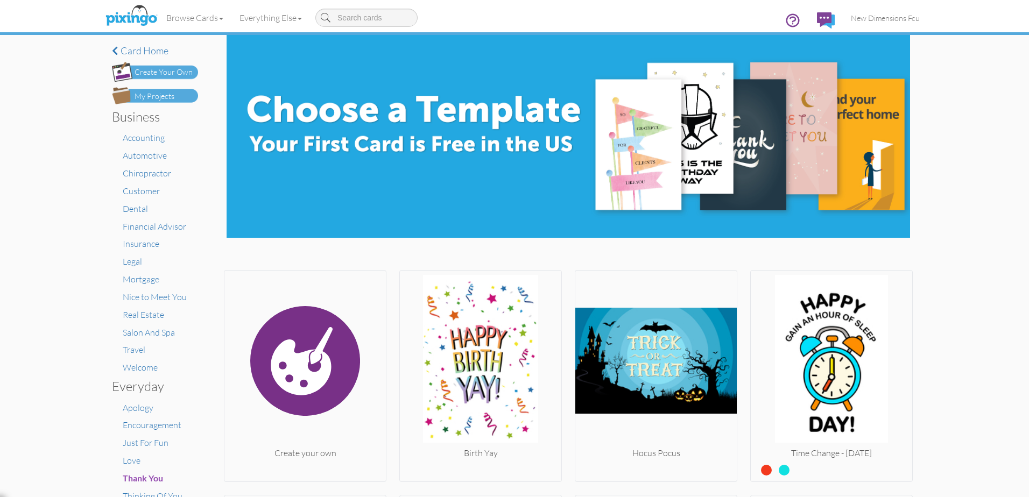
click at [143, 93] on div "My Projects" at bounding box center [155, 96] width 40 height 11
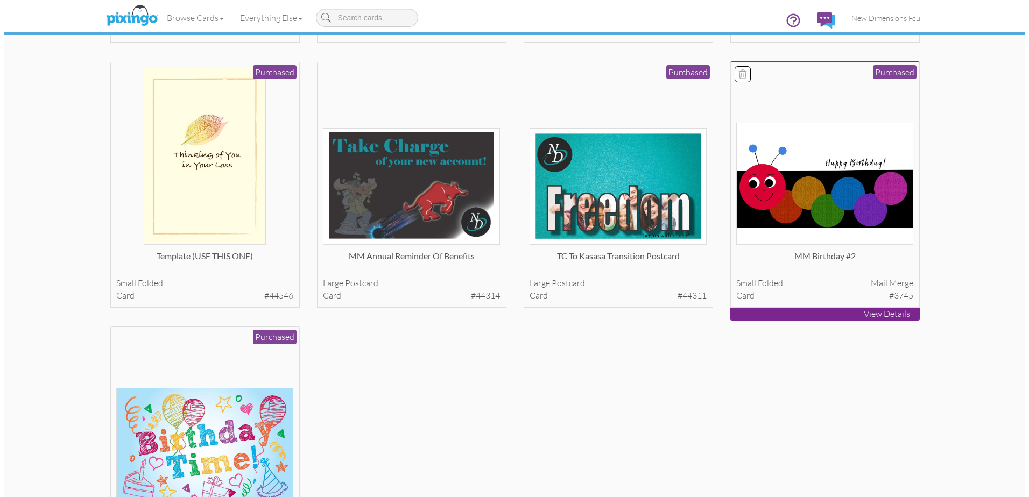
scroll to position [570, 0]
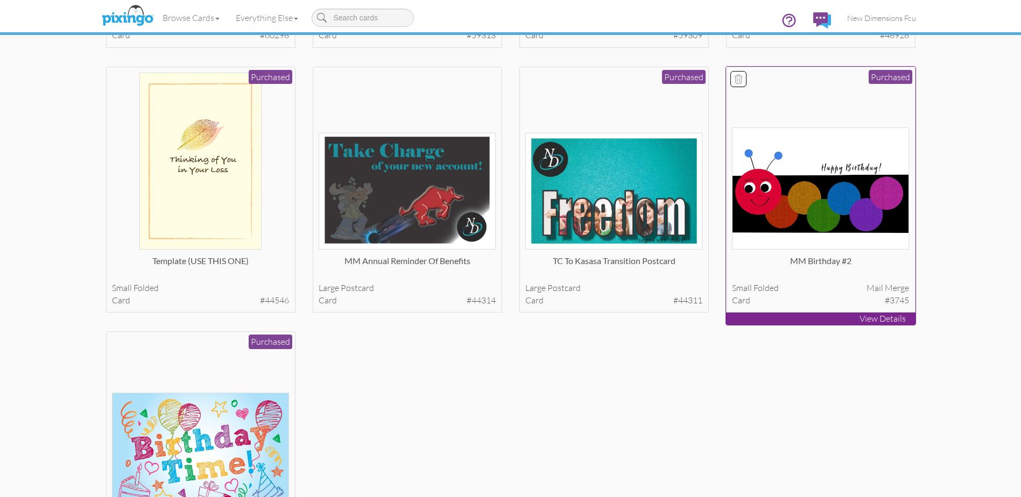
click at [831, 184] on img at bounding box center [820, 189] width 177 height 122
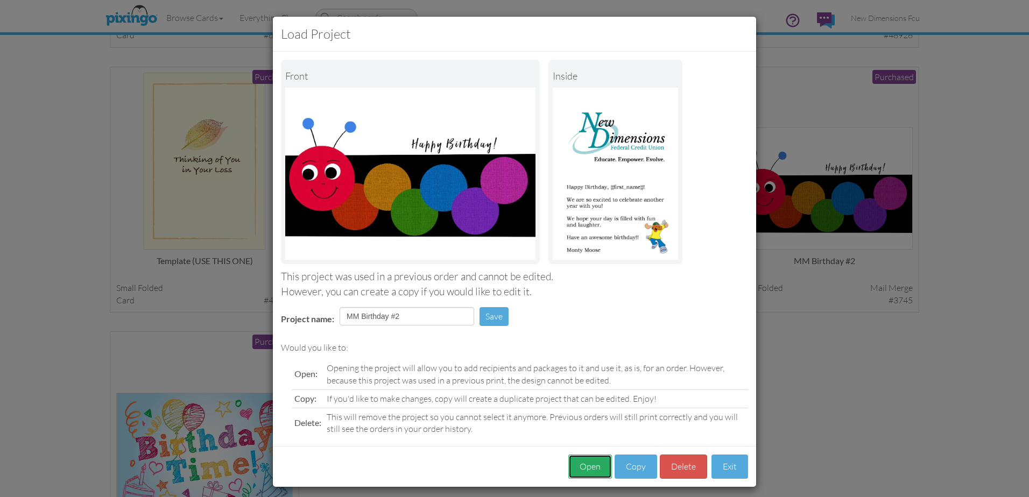
click at [586, 458] on button "Open" at bounding box center [590, 467] width 44 height 24
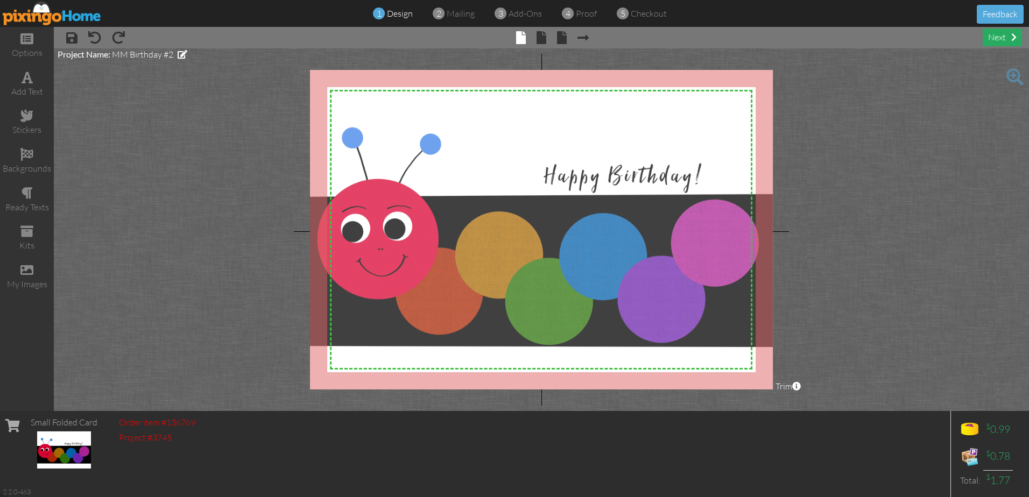
click at [994, 39] on div "next" at bounding box center [1002, 38] width 39 height 18
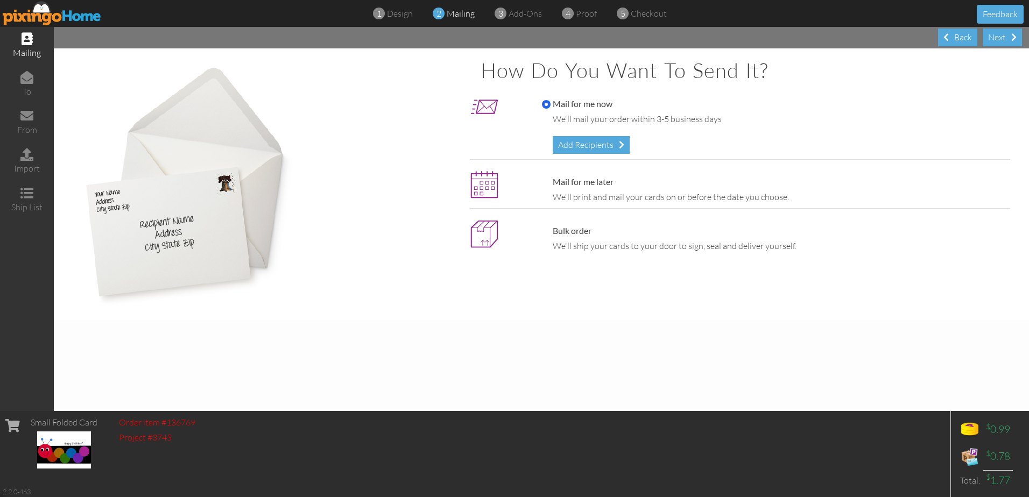
click at [565, 183] on label "Mail for me later" at bounding box center [578, 182] width 72 height 12
click at [551, 183] on input "Mail for me later" at bounding box center [546, 182] width 9 height 9
radio input "true"
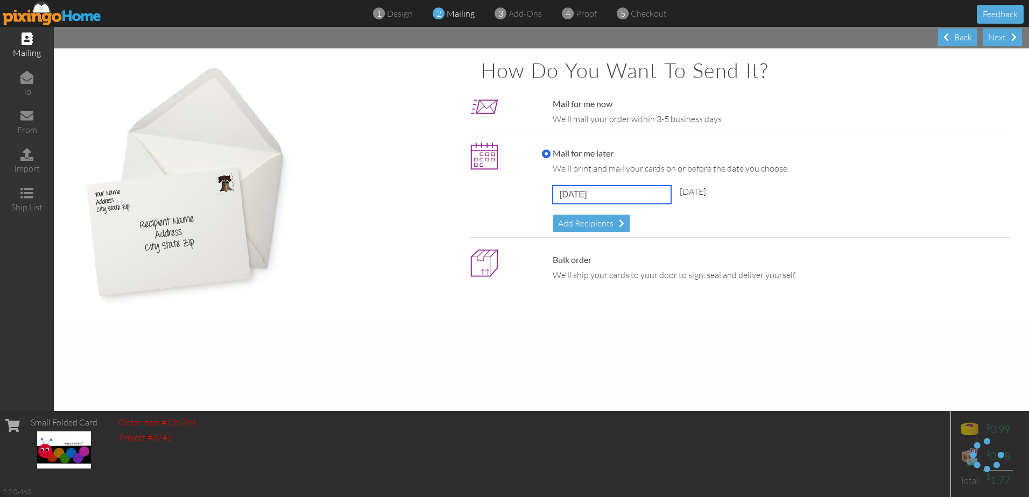
click at [595, 195] on input "[DATE]" at bounding box center [612, 195] width 118 height 18
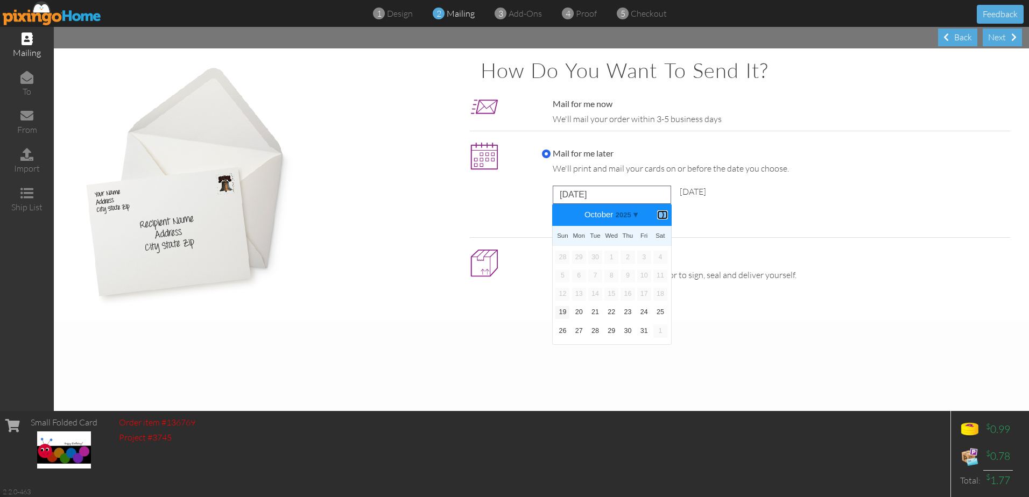
click at [662, 213] on b "⟩" at bounding box center [663, 215] width 8 height 8
click at [576, 328] on link "24" at bounding box center [579, 331] width 14 height 13
type input "[DATE]"
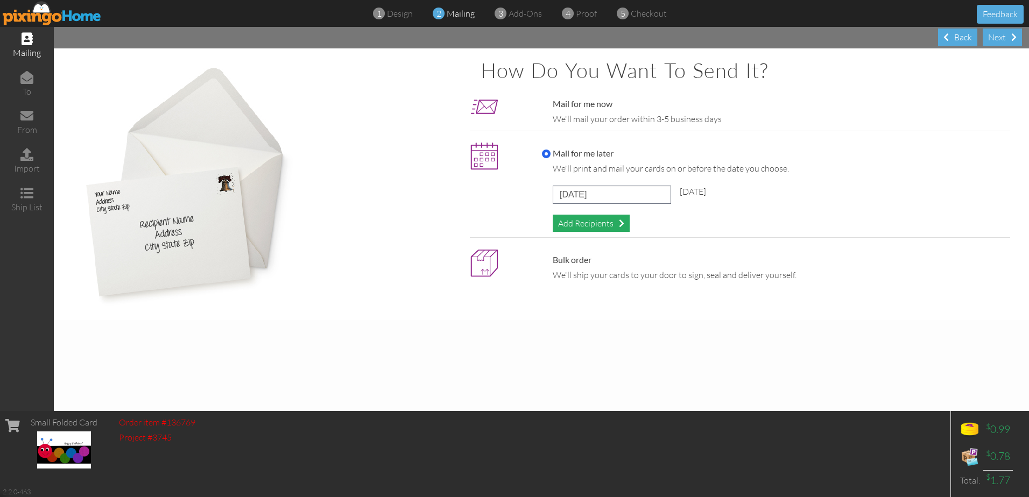
click at [582, 224] on div "Add Recipients" at bounding box center [591, 224] width 77 height 18
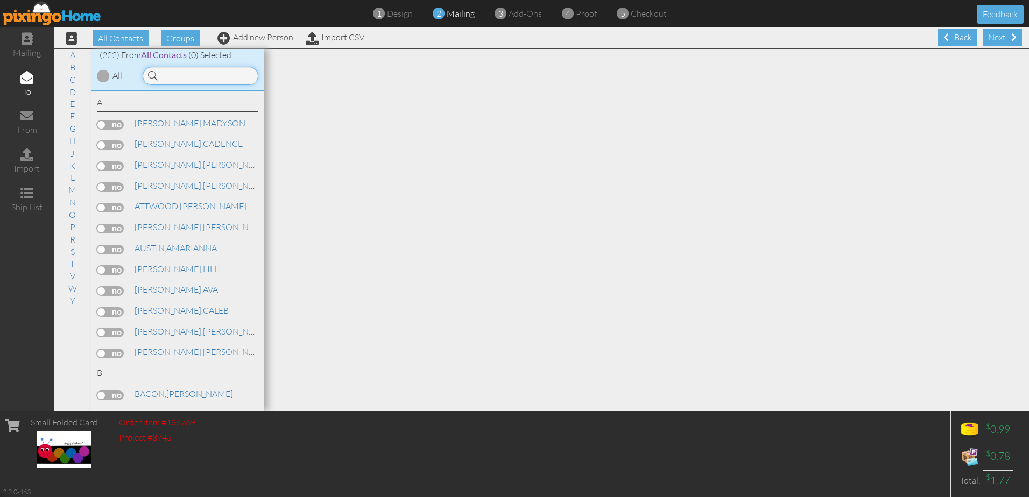
click at [219, 79] on input at bounding box center [201, 76] width 116 height 18
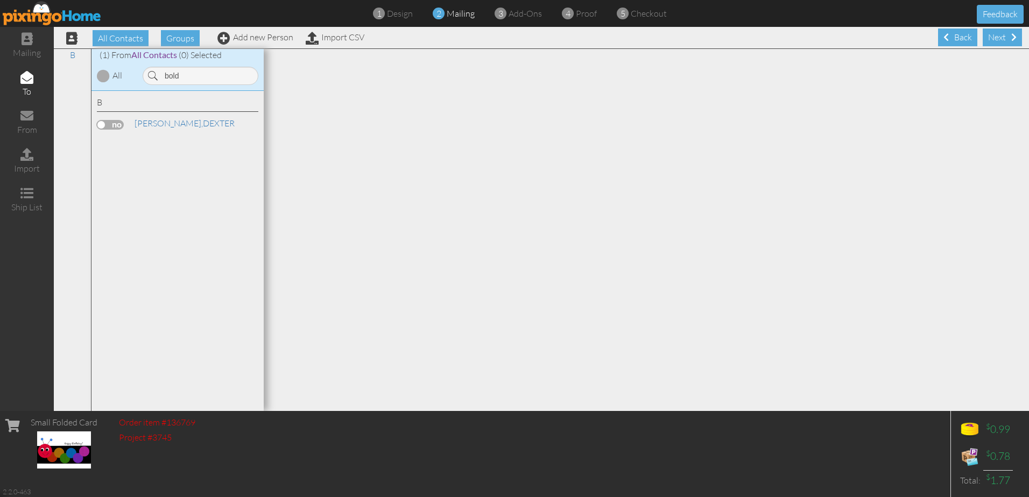
click at [115, 124] on label at bounding box center [110, 125] width 27 height 10
click at [0, 0] on input "checkbox" at bounding box center [0, 0] width 0 height 0
click at [210, 80] on input "bold" at bounding box center [201, 76] width 116 height 18
type input "green"
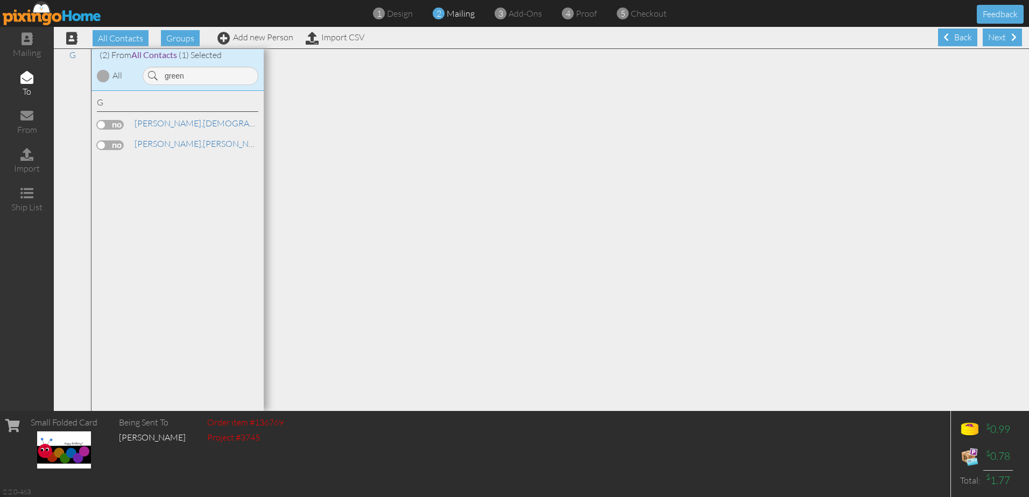
click at [112, 121] on label at bounding box center [110, 125] width 27 height 10
click at [0, 0] on input "checkbox" at bounding box center [0, 0] width 0 height 0
click at [988, 43] on div "Next" at bounding box center [1002, 38] width 39 height 18
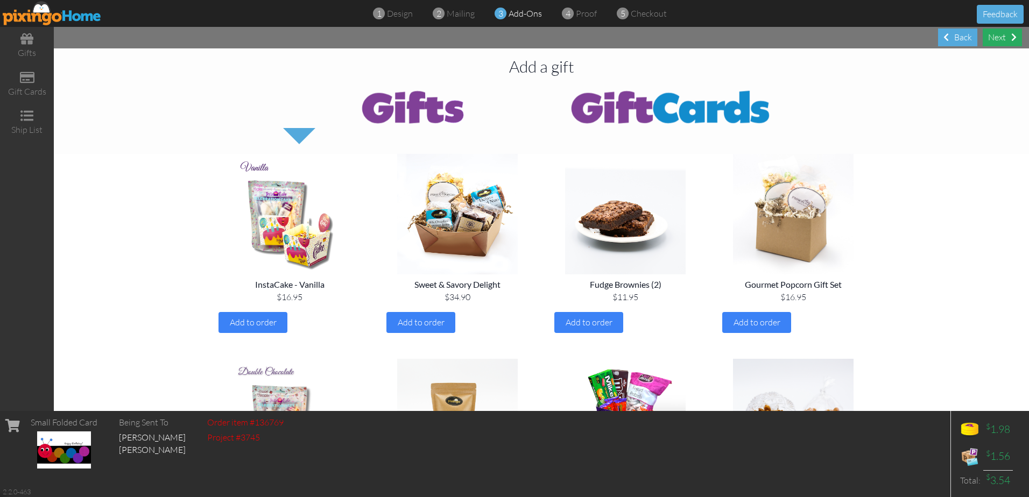
click at [991, 39] on div "Next" at bounding box center [1002, 38] width 39 height 18
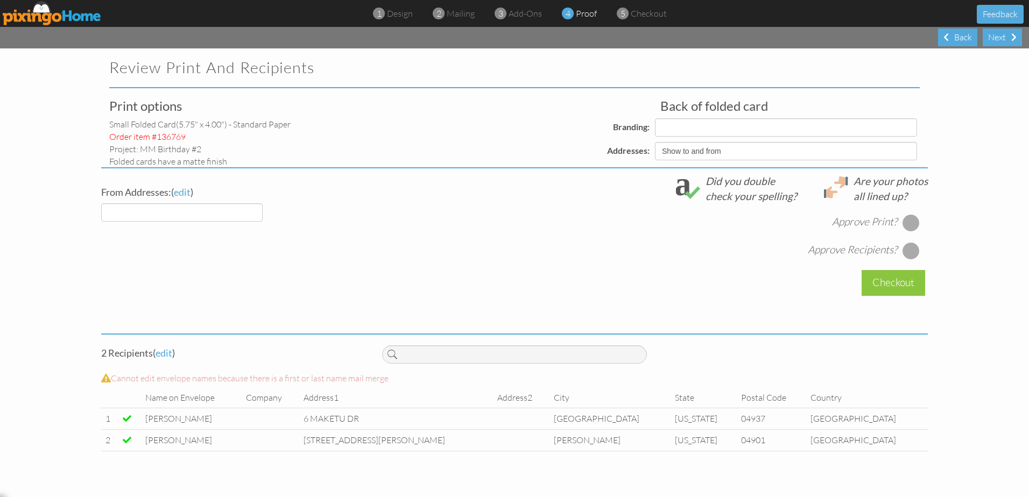
select select "object:22416"
select select "object:22419"
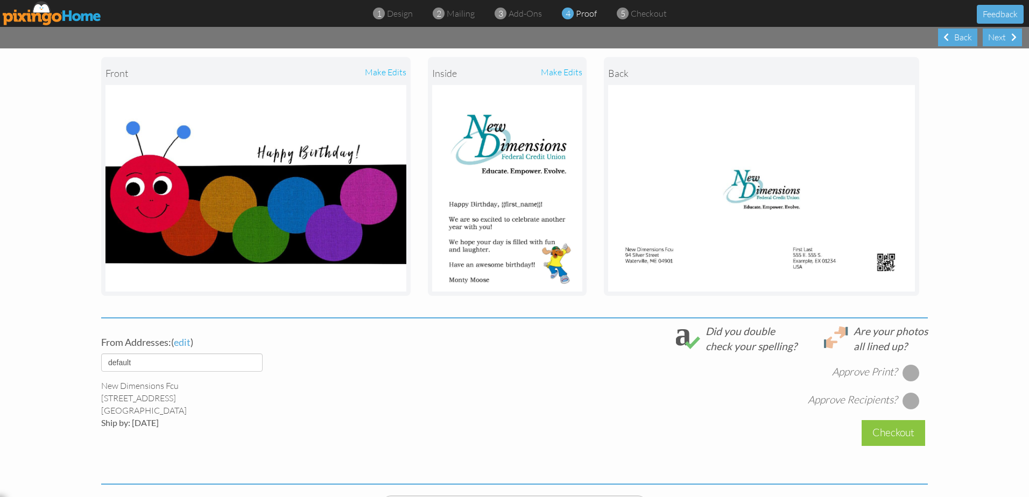
scroll to position [258, 0]
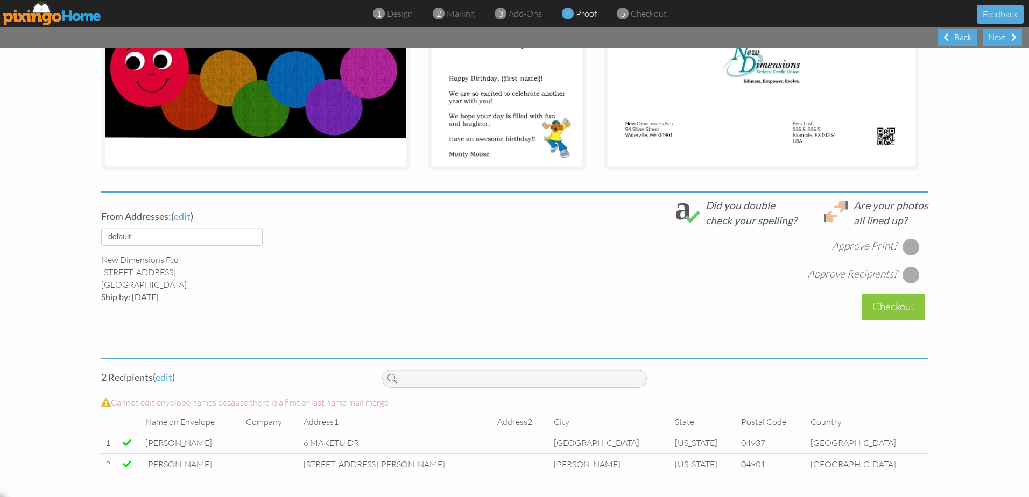
click at [908, 245] on div at bounding box center [911, 246] width 17 height 17
click at [909, 275] on div at bounding box center [911, 274] width 17 height 17
click at [901, 303] on div "Checkout" at bounding box center [894, 306] width 64 height 25
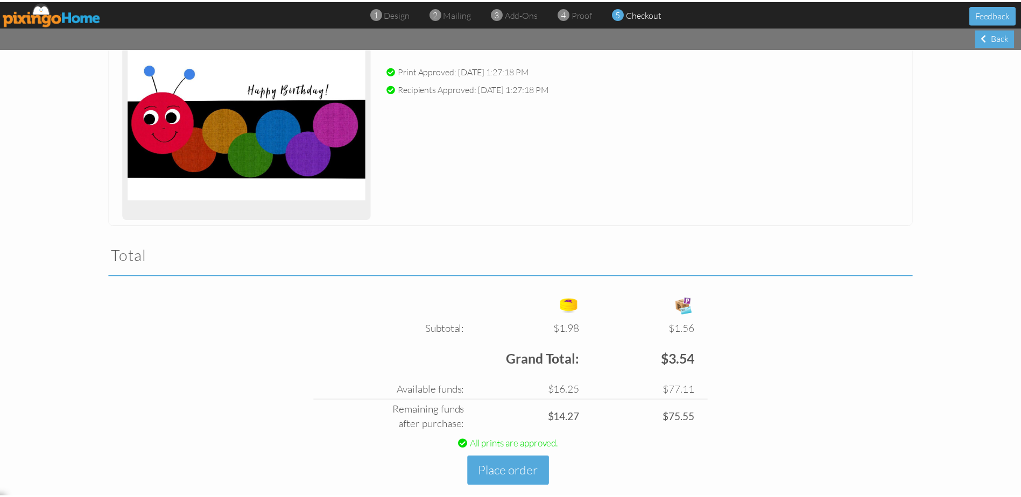
scroll to position [186, 0]
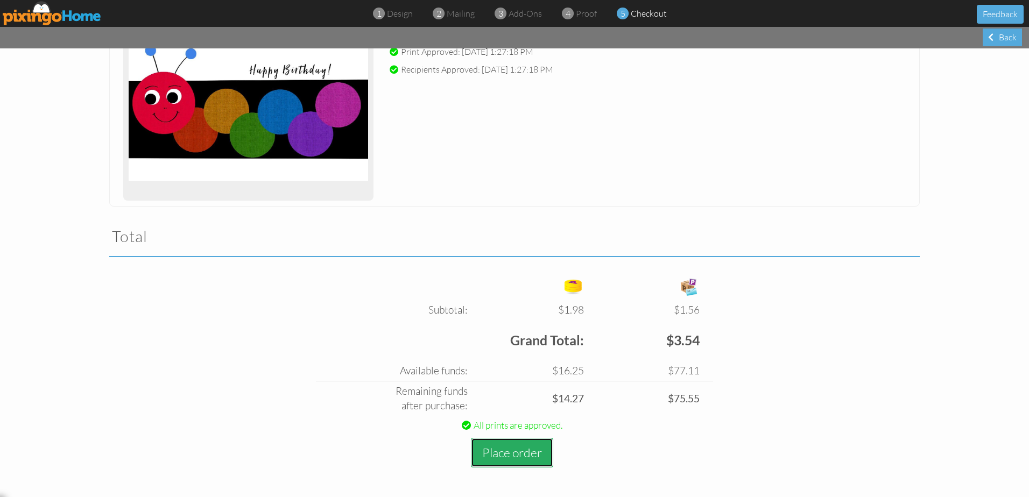
click at [521, 460] on button "Place order" at bounding box center [512, 453] width 82 height 30
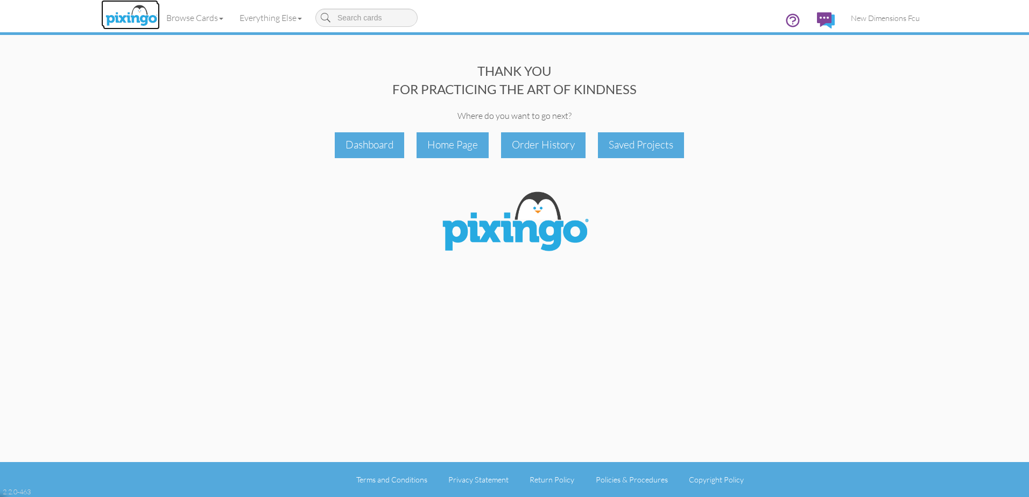
click at [131, 23] on img at bounding box center [131, 16] width 57 height 27
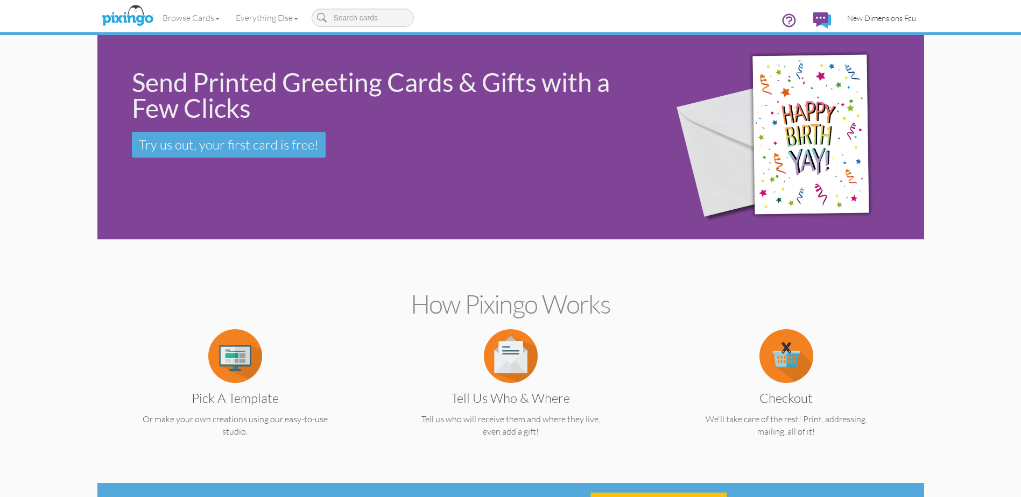
click at [900, 15] on span "New Dimensions Fcu" at bounding box center [881, 17] width 69 height 9
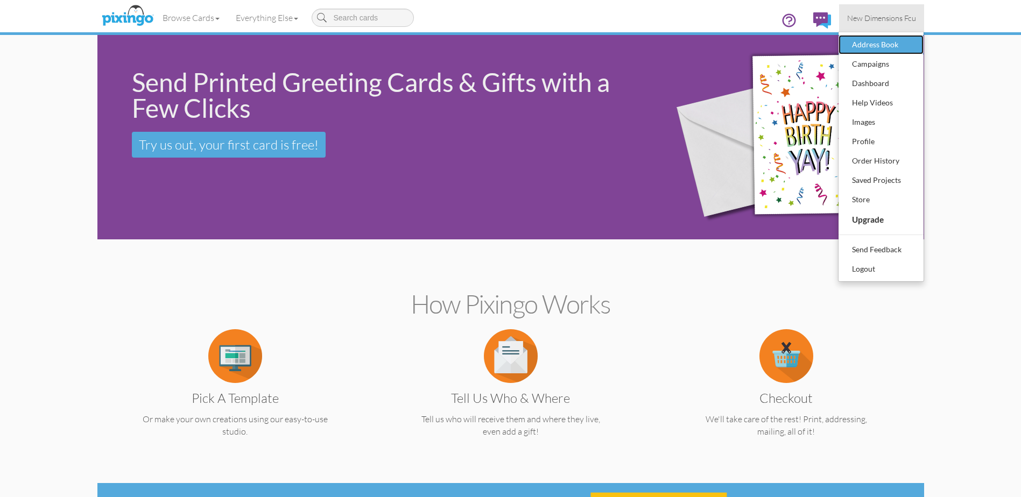
click at [885, 50] on div "Address Book" at bounding box center [881, 45] width 64 height 16
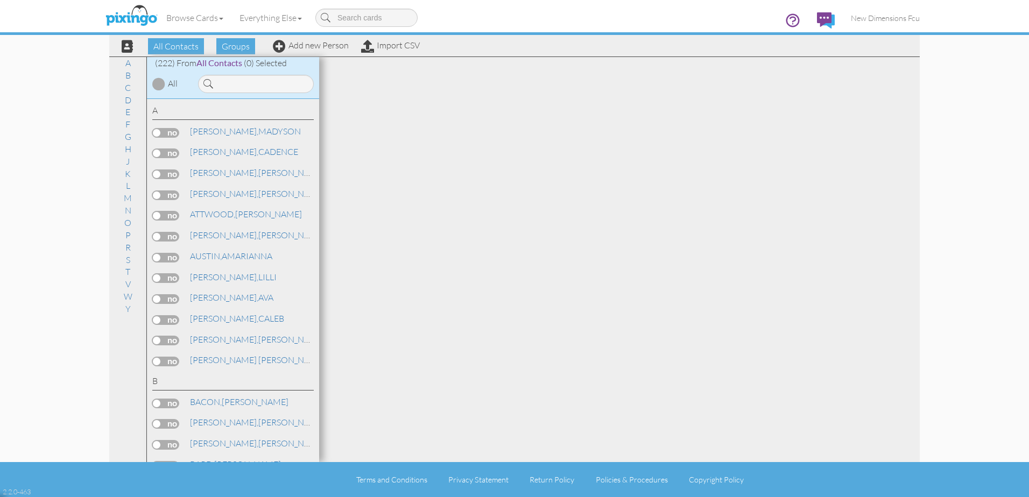
click at [397, 39] on div "Browse Cards Business Accounting Automotive Chiropractor Customer Dental Financ…" at bounding box center [514, 21] width 811 height 43
click at [396, 45] on link "Import CSV" at bounding box center [390, 45] width 59 height 11
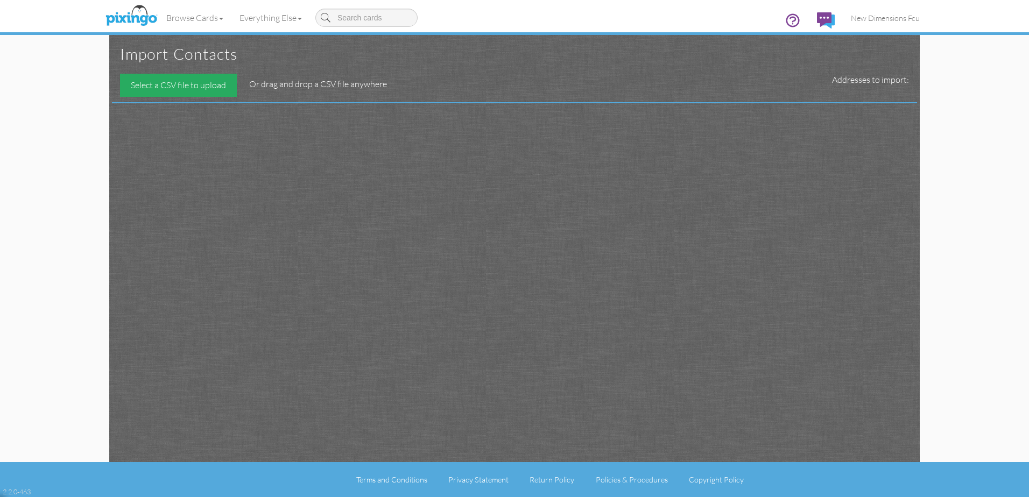
click at [176, 87] on div "Select a CSV file to upload" at bounding box center [178, 85] width 117 height 23
type input "C:\fakepath\qryTCBirthdayAcctsFinal_112025.csv"
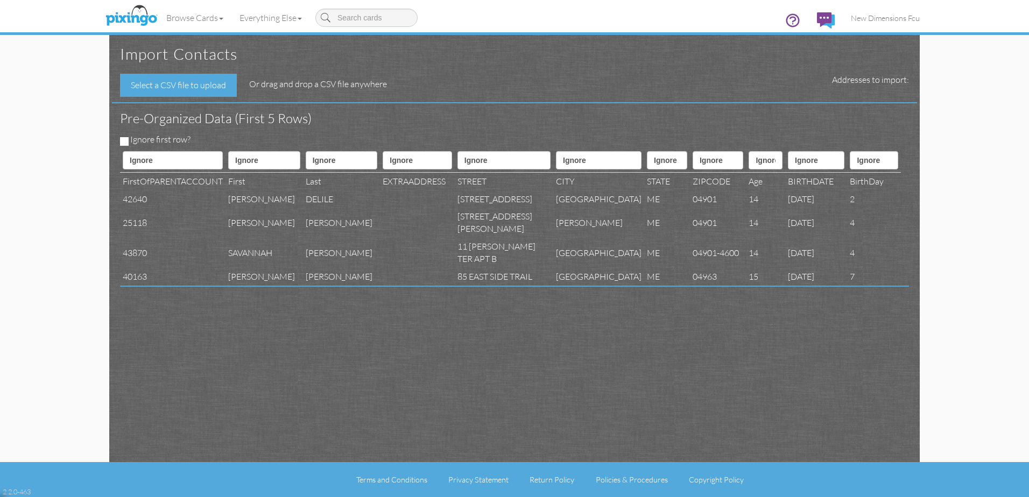
click at [138, 138] on label "Ignore first row?" at bounding box center [160, 140] width 60 height 12
click at [129, 138] on input "Ignore first row?" at bounding box center [124, 141] width 9 height 9
checkbox input "true"
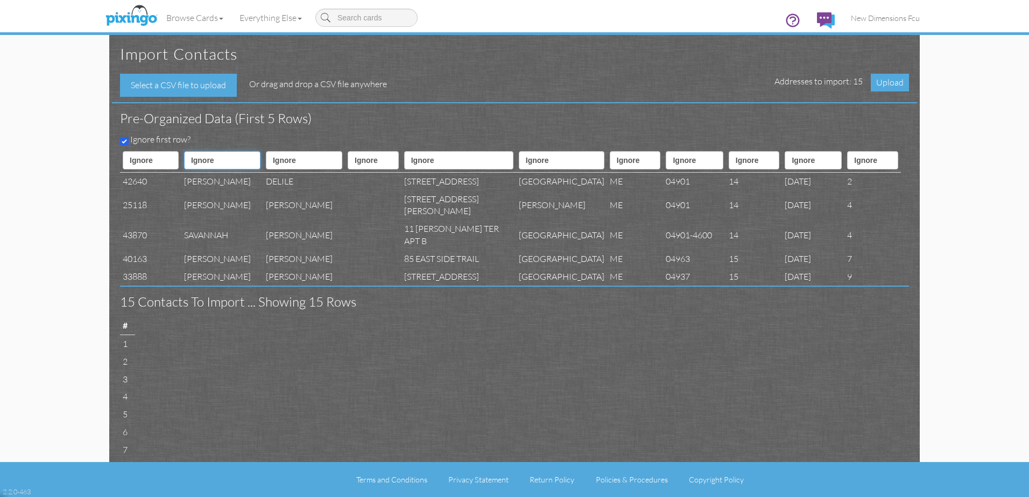
click at [218, 164] on select "Ignore ---------- First name Last name ---------- Address 1 Address 2 City Stat…" at bounding box center [222, 160] width 76 height 18
select select "object:24772"
click at [189, 151] on select "Ignore ---------- First name Last name ---------- Address 1 Address 2 City Stat…" at bounding box center [222, 160] width 76 height 18
click at [322, 158] on select "Ignore ---------- First name Last name ---------- Address 1 Address 2 City Stat…" at bounding box center [304, 160] width 76 height 18
select select "object:24773"
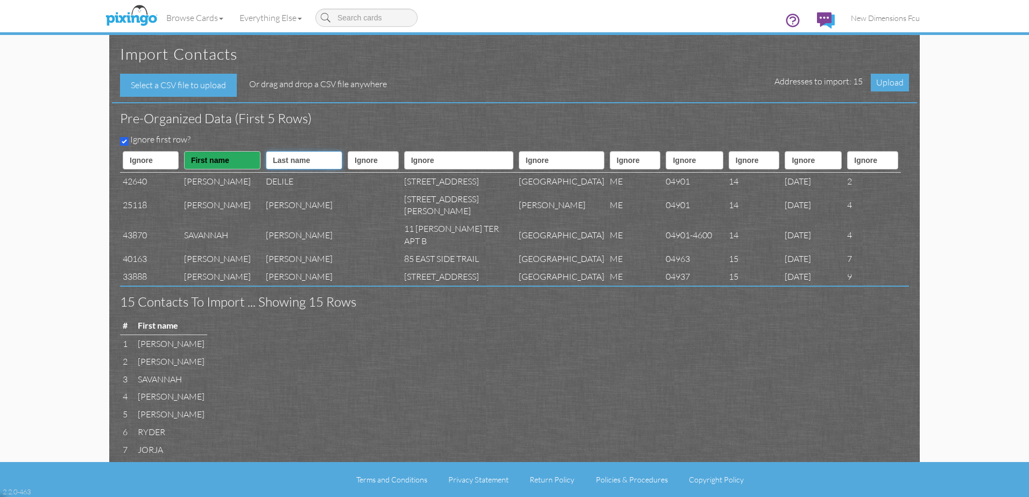
click at [266, 151] on select "Ignore ---------- First name Last name ---------- Address 1 Address 2 City Stat…" at bounding box center [304, 160] width 76 height 18
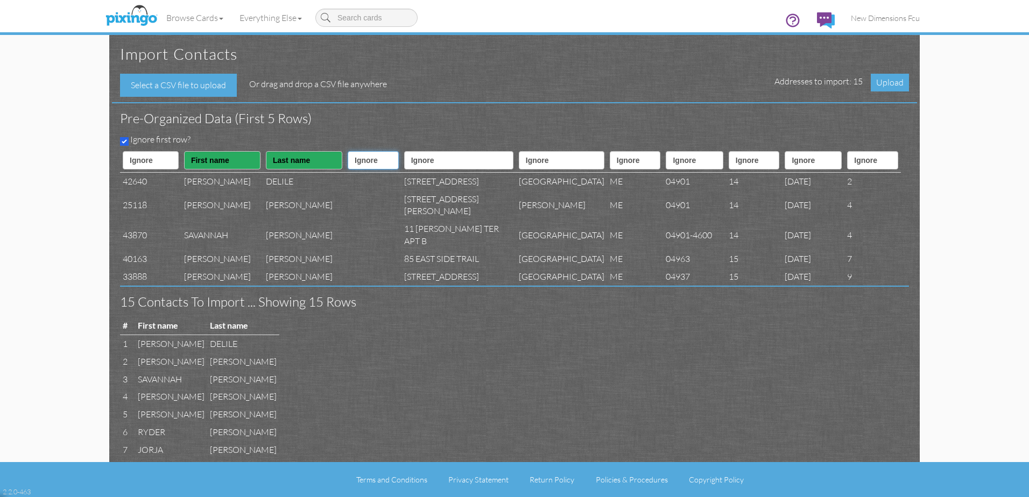
click at [376, 167] on select "Ignore ---------- First name Last name ---------- Address 1 Address 2 City Stat…" at bounding box center [373, 160] width 51 height 18
select select "object:24776"
click at [348, 151] on select "Ignore ---------- First name Last name ---------- Address 1 Address 2 City Stat…" at bounding box center [373, 160] width 51 height 18
click at [453, 151] on select "Ignore ---------- First name Last name ---------- Address 1 Address 2 City Stat…" at bounding box center [458, 160] width 109 height 18
select select "object:24775"
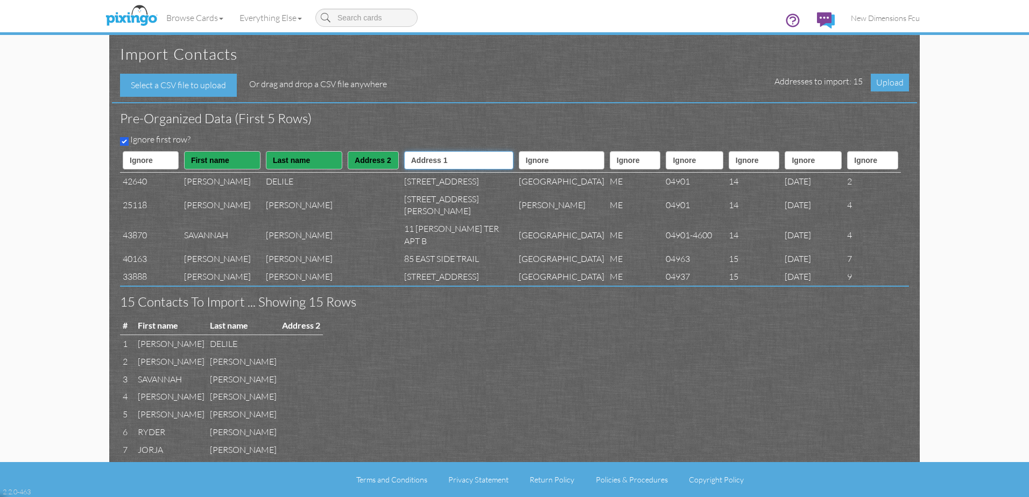
click at [408, 151] on select "Ignore ---------- First name Last name ---------- Address 1 Address 2 City Stat…" at bounding box center [458, 160] width 109 height 18
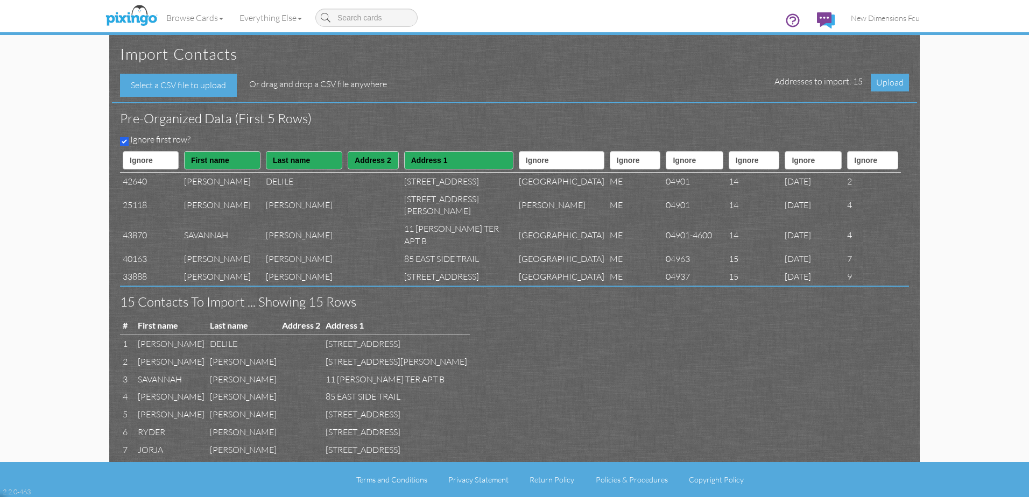
click at [516, 176] on td "[GEOGRAPHIC_DATA]" at bounding box center [561, 181] width 91 height 18
click at [522, 164] on select "Ignore ---------- First name Last name ---------- Address 1 Address 2 City Stat…" at bounding box center [562, 160] width 86 height 18
select select "object:24777"
click at [519, 151] on select "Ignore ---------- First name Last name ---------- Address 1 Address 2 City Stat…" at bounding box center [562, 160] width 86 height 18
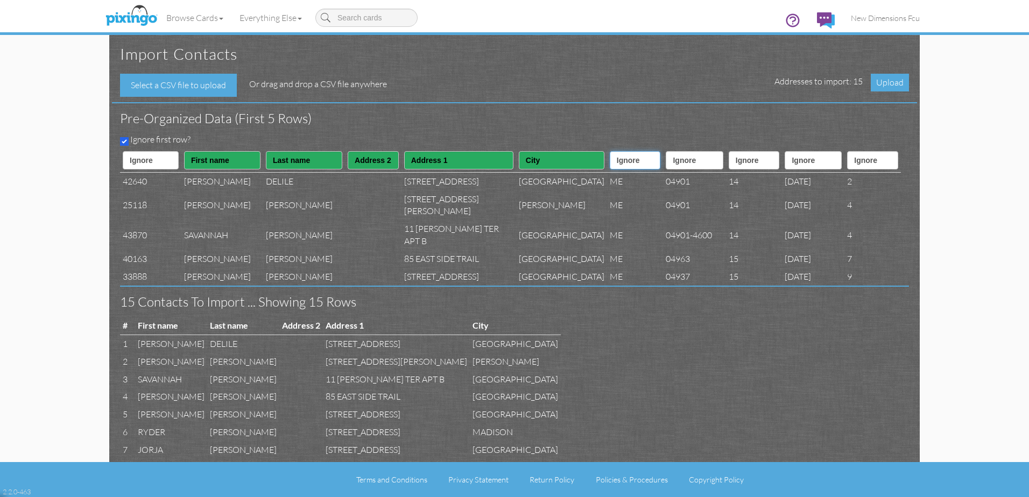
click at [610, 164] on select "Ignore ---------- First name Last name ---------- Address 1 Address 2 City Stat…" at bounding box center [635, 160] width 51 height 18
select select "object:24778"
click at [610, 151] on select "Ignore ---------- First name Last name ---------- Address 1 Address 2 City Stat…" at bounding box center [635, 160] width 51 height 18
click at [666, 157] on select "Ignore ---------- First name Last name ---------- Address 1 Address 2 City Stat…" at bounding box center [694, 160] width 57 height 18
select select "object:24779"
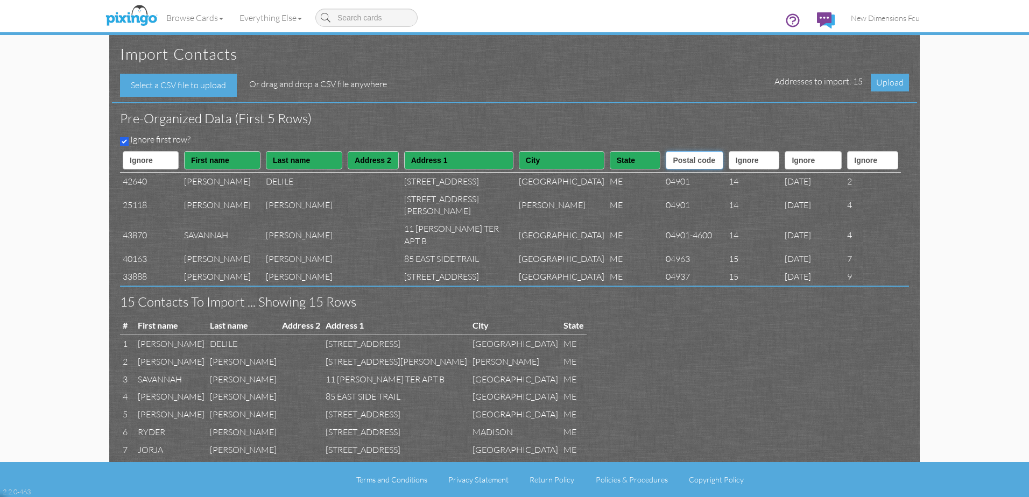
click at [666, 151] on select "Ignore ---------- First name Last name ---------- Address 1 Address 2 City Stat…" at bounding box center [694, 160] width 57 height 18
click at [882, 82] on span "Upload" at bounding box center [890, 83] width 38 height 18
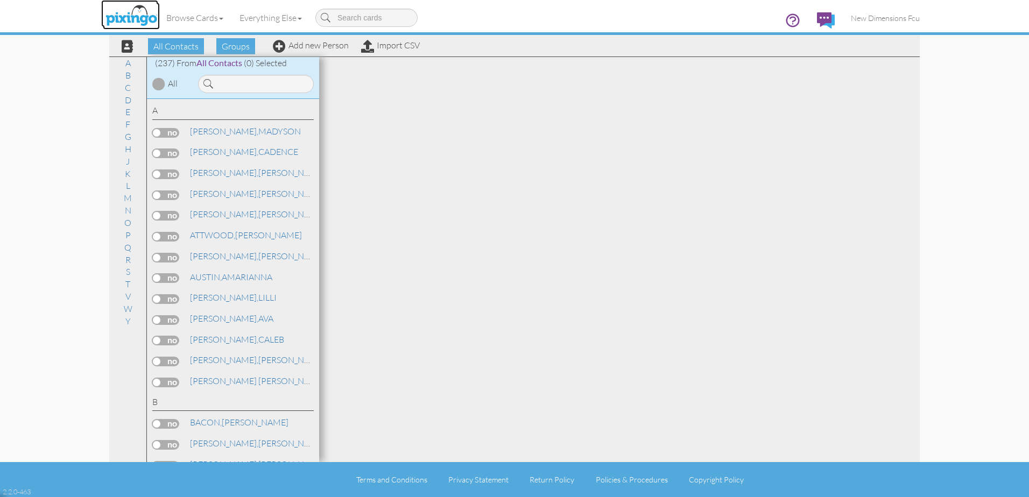
click at [143, 13] on img at bounding box center [131, 16] width 57 height 27
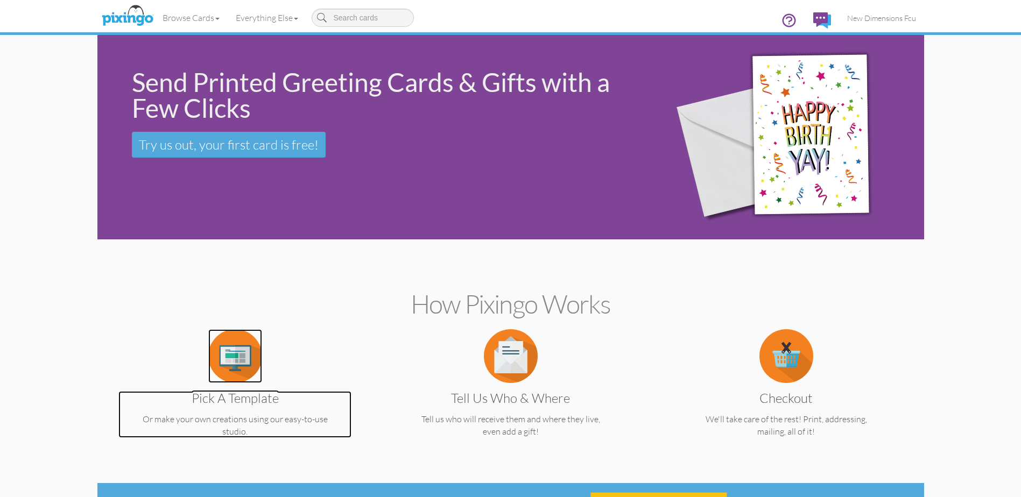
click at [255, 364] on img at bounding box center [235, 356] width 54 height 54
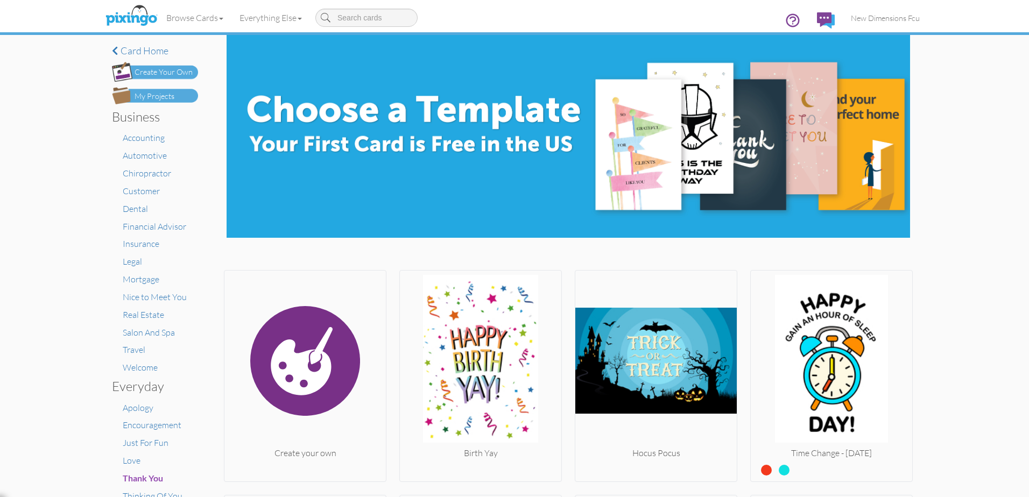
click at [159, 97] on div "My Projects" at bounding box center [155, 96] width 40 height 11
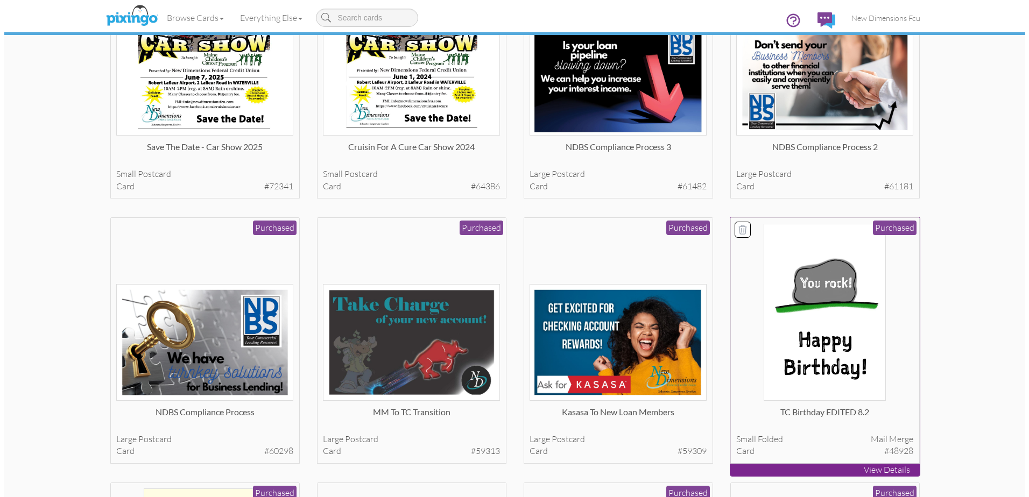
scroll to position [161, 0]
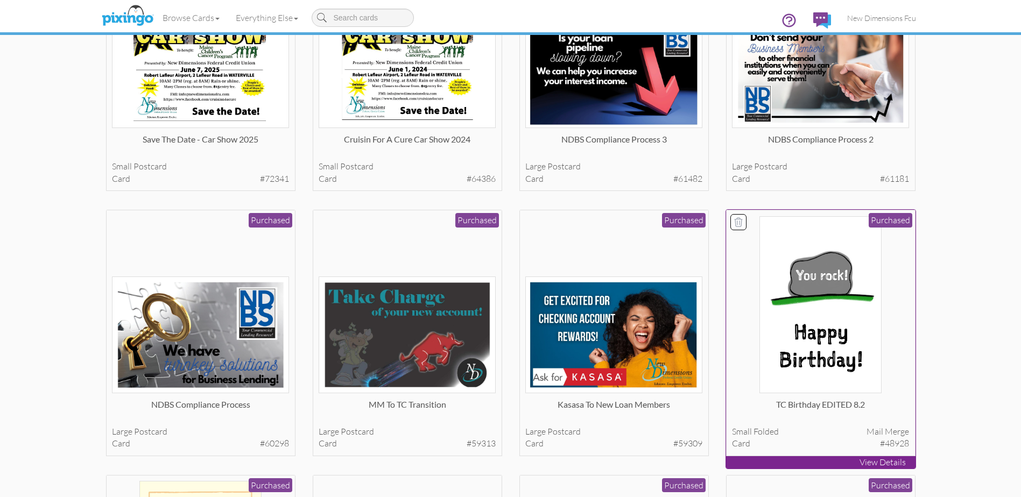
click at [820, 256] on img at bounding box center [821, 304] width 122 height 177
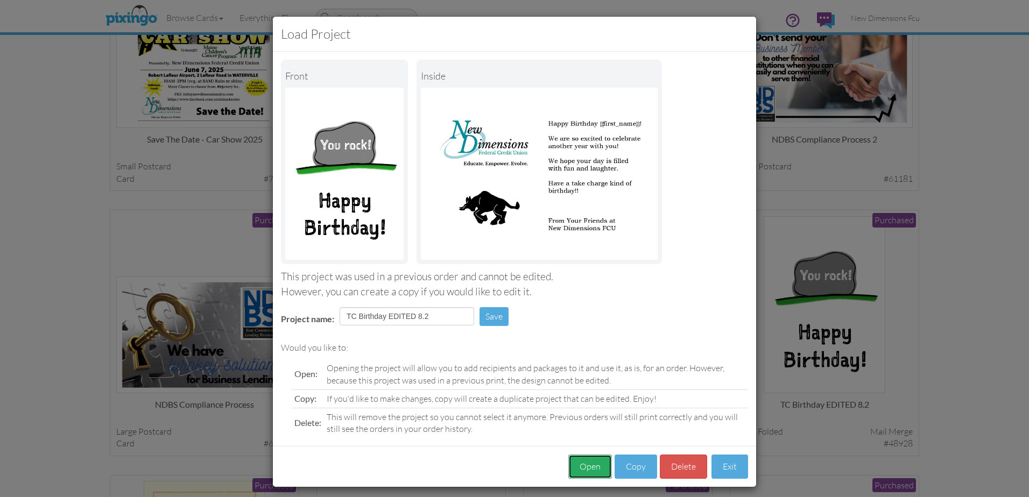
click at [579, 474] on button "Open" at bounding box center [590, 467] width 44 height 24
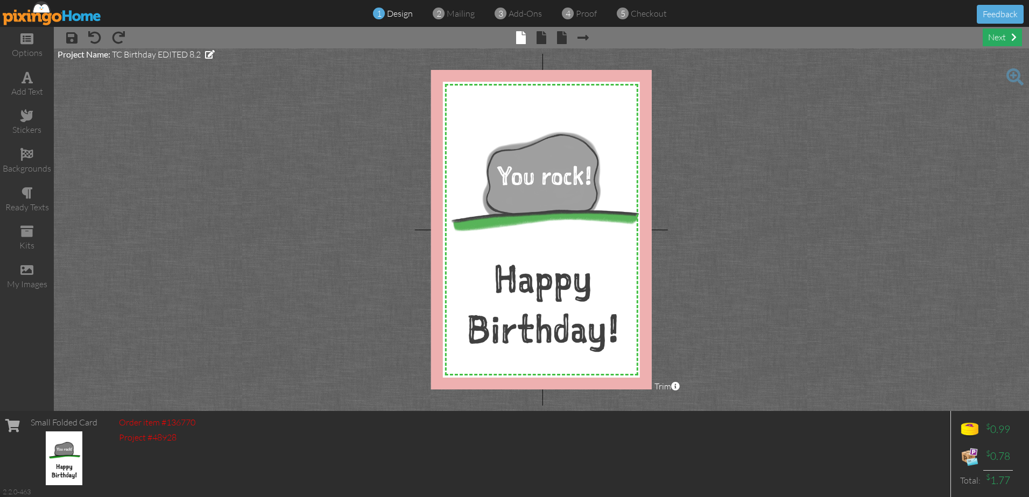
click at [993, 36] on div "next" at bounding box center [1002, 38] width 39 height 18
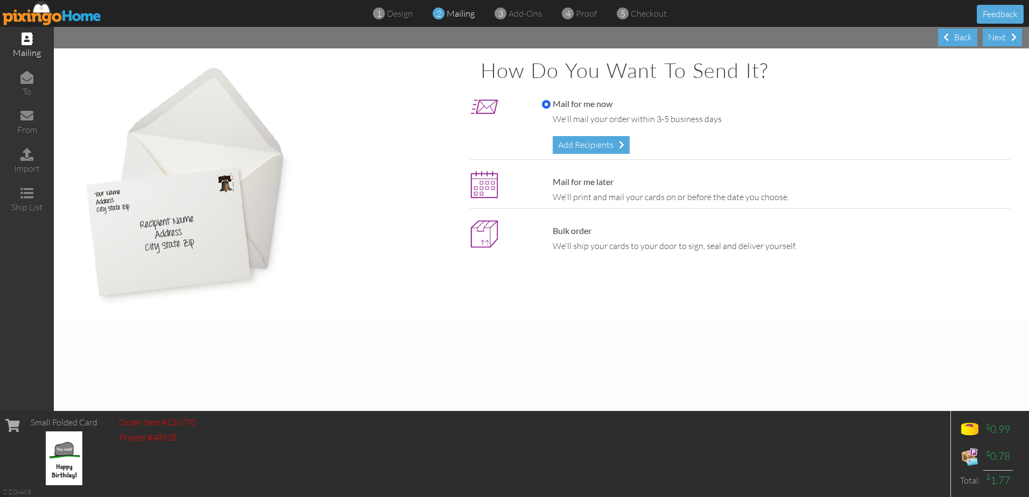
click at [570, 183] on label "Mail for me later" at bounding box center [578, 182] width 72 height 12
click at [551, 183] on input "Mail for me later" at bounding box center [546, 182] width 9 height 9
radio input "true"
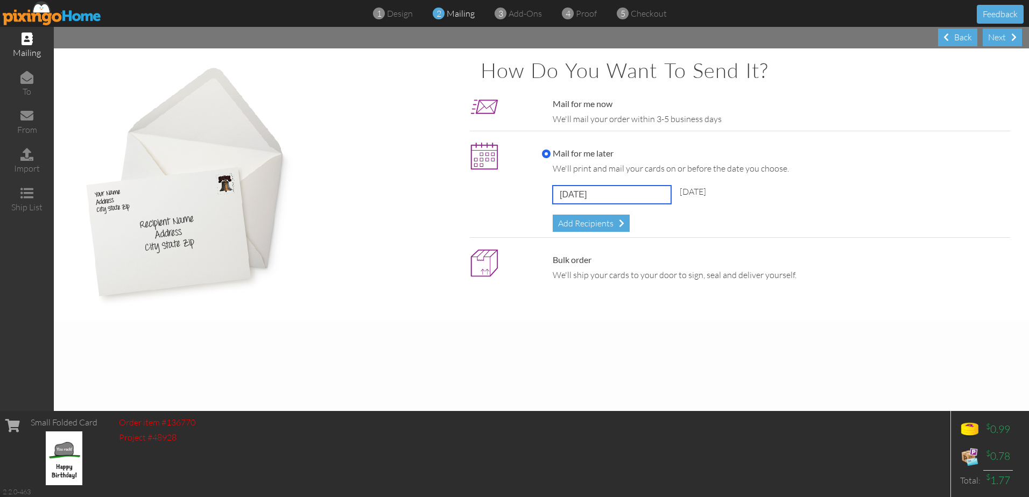
click at [583, 195] on input "[DATE]" at bounding box center [612, 195] width 118 height 18
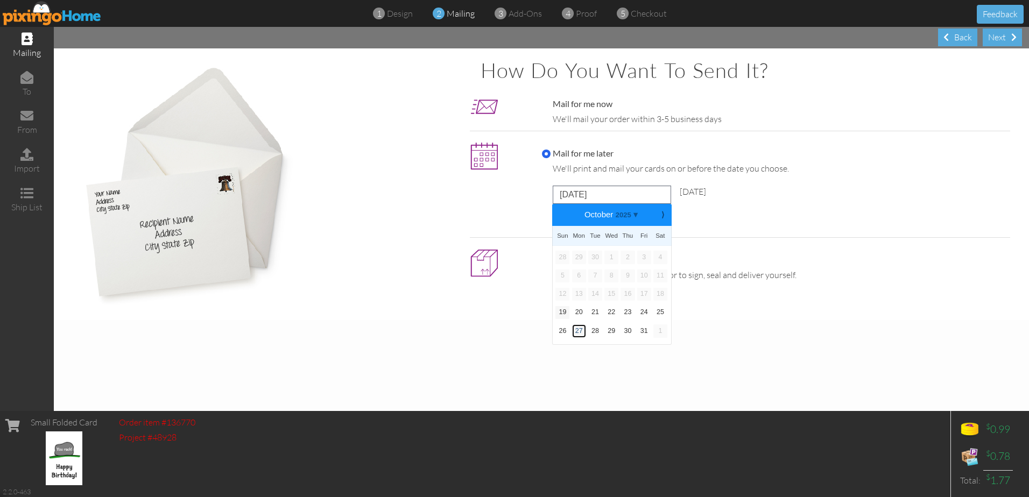
click at [574, 334] on link "27" at bounding box center [579, 331] width 14 height 13
type input "[DATE]"
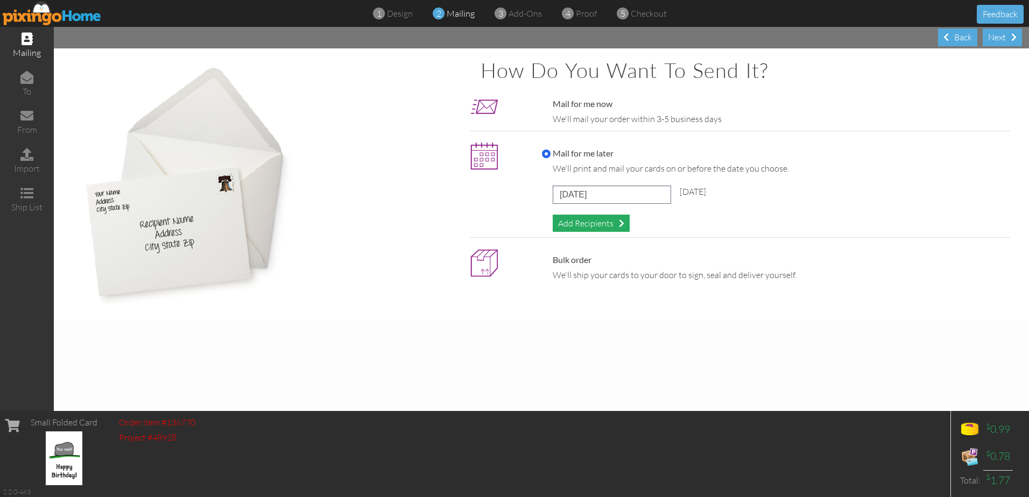
click at [593, 223] on div "Add Recipients" at bounding box center [591, 224] width 77 height 18
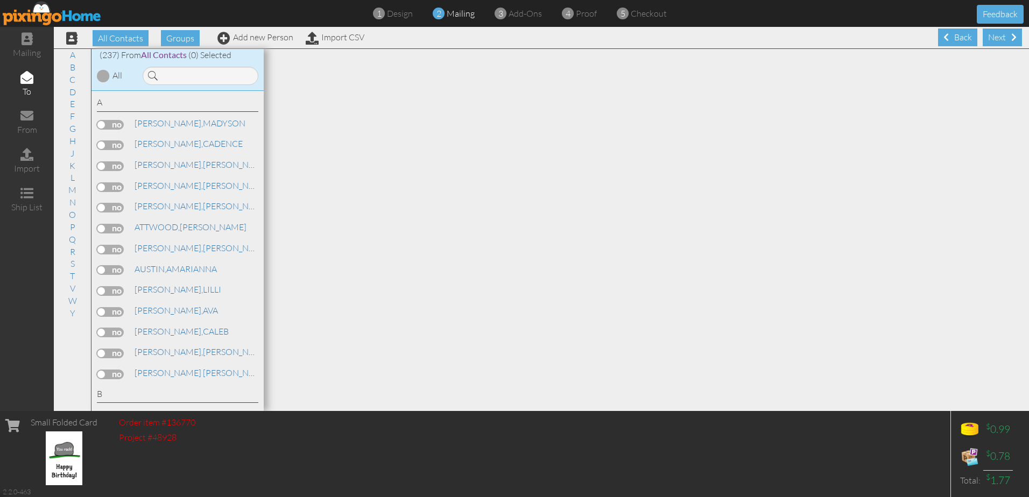
click at [228, 64] on div at bounding box center [199, 73] width 129 height 24
click at [213, 76] on input at bounding box center [201, 76] width 116 height 18
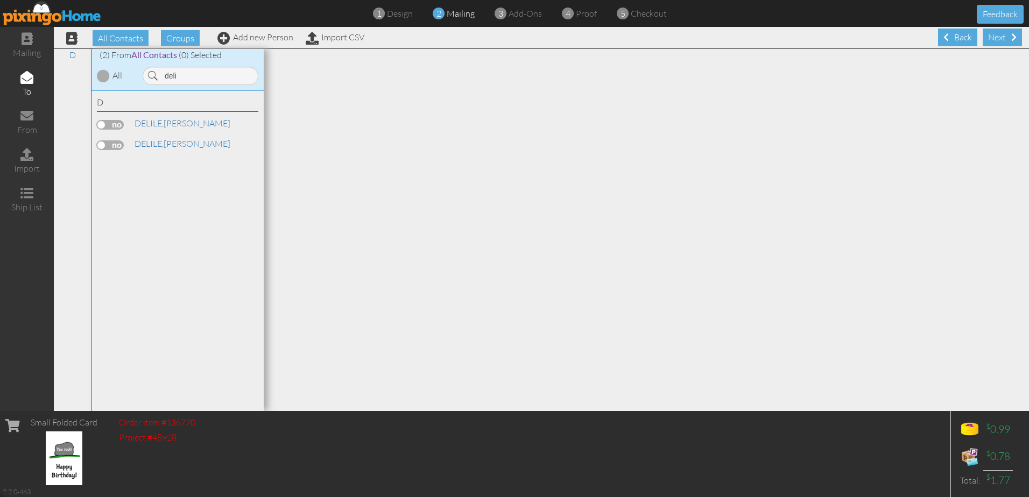
click at [102, 124] on label at bounding box center [110, 125] width 27 height 10
click at [0, 0] on input "checkbox" at bounding box center [0, 0] width 0 height 0
click at [198, 82] on input "deli" at bounding box center [201, 76] width 116 height 18
click at [113, 123] on label at bounding box center [110, 125] width 27 height 10
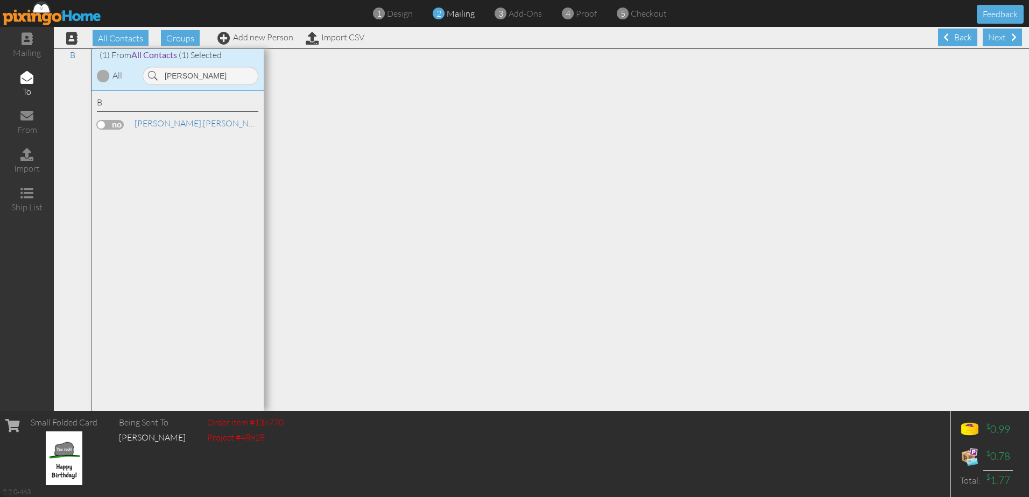
click at [0, 0] on input "checkbox" at bounding box center [0, 0] width 0 height 0
click at [198, 72] on input "[PERSON_NAME]" at bounding box center [201, 76] width 116 height 18
click at [110, 123] on label at bounding box center [110, 125] width 27 height 10
click at [0, 0] on input "checkbox" at bounding box center [0, 0] width 0 height 0
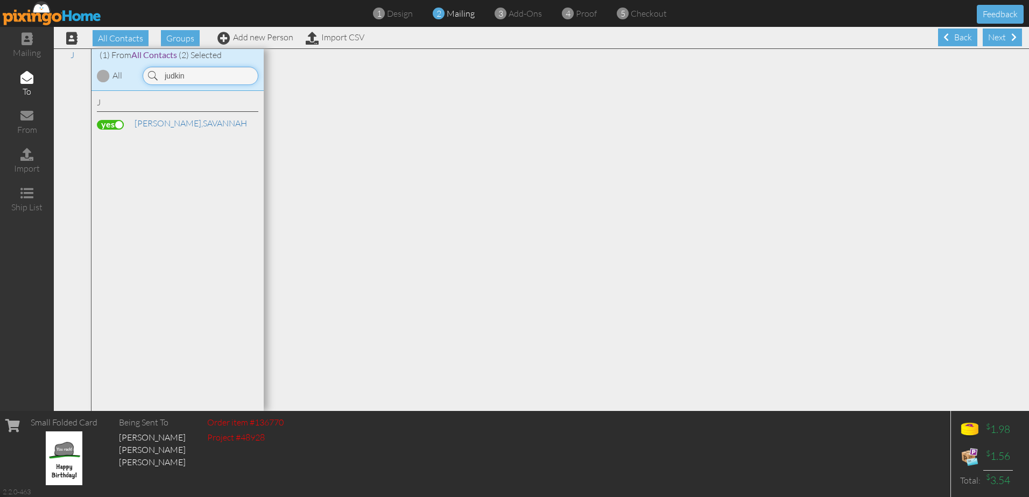
click at [212, 76] on input "judkin" at bounding box center [201, 76] width 116 height 18
type input "arsen"
click at [95, 125] on div "A [PERSON_NAME]" at bounding box center [178, 251] width 172 height 321
click at [102, 124] on label at bounding box center [110, 125] width 27 height 10
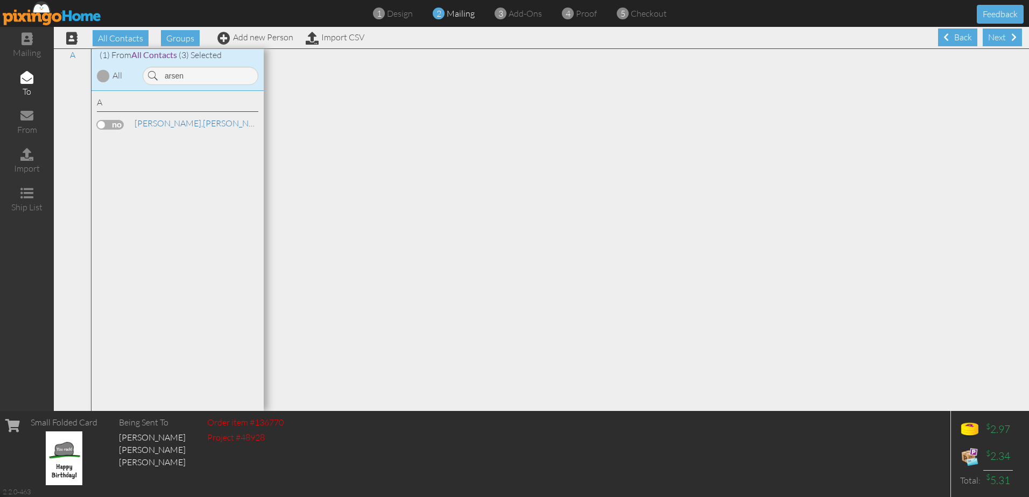
click at [0, 0] on input "checkbox" at bounding box center [0, 0] width 0 height 0
click at [1007, 41] on div "Next" at bounding box center [1002, 38] width 39 height 18
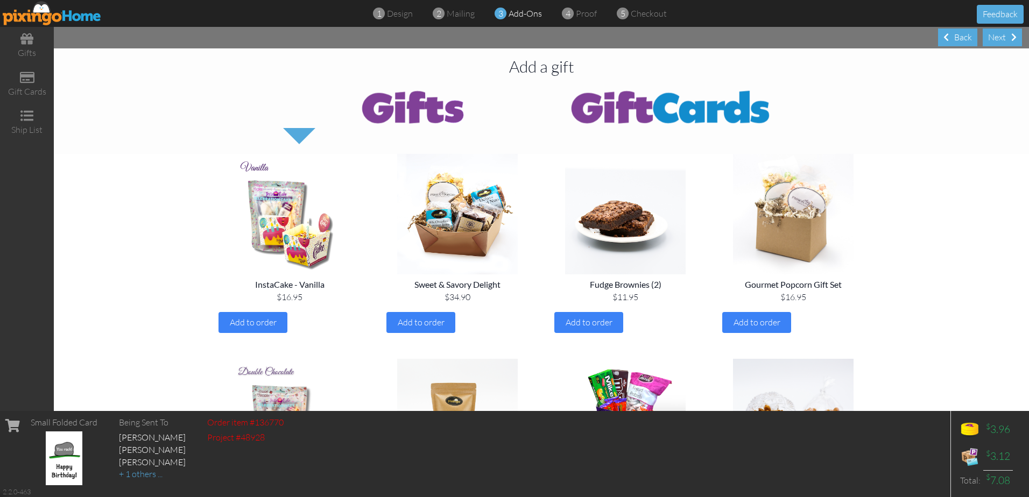
click at [1007, 41] on div "Next" at bounding box center [1002, 38] width 39 height 18
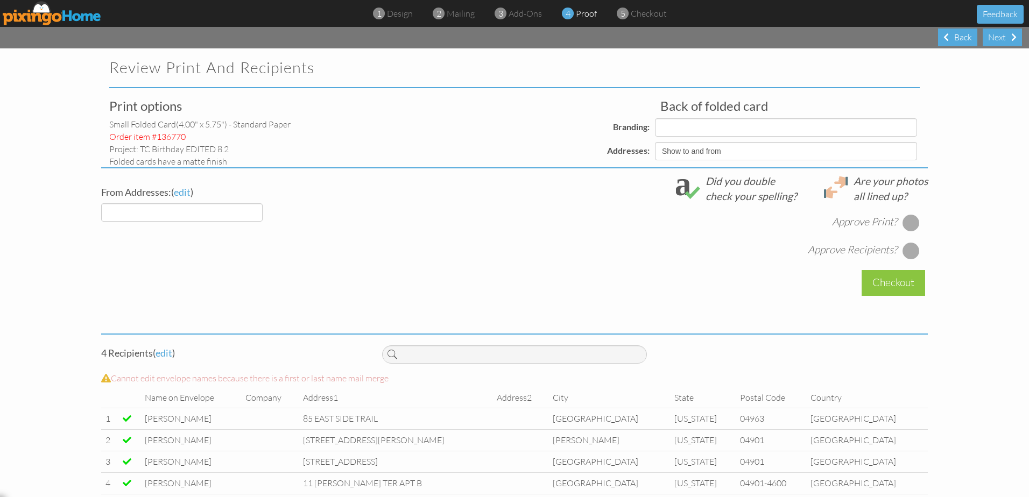
select select "object:30676"
select select "object:30677"
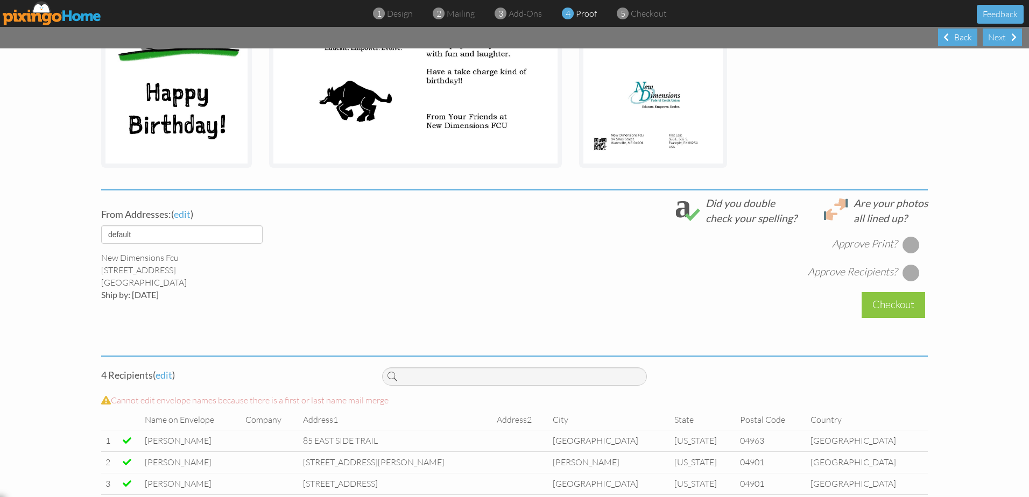
scroll to position [269, 0]
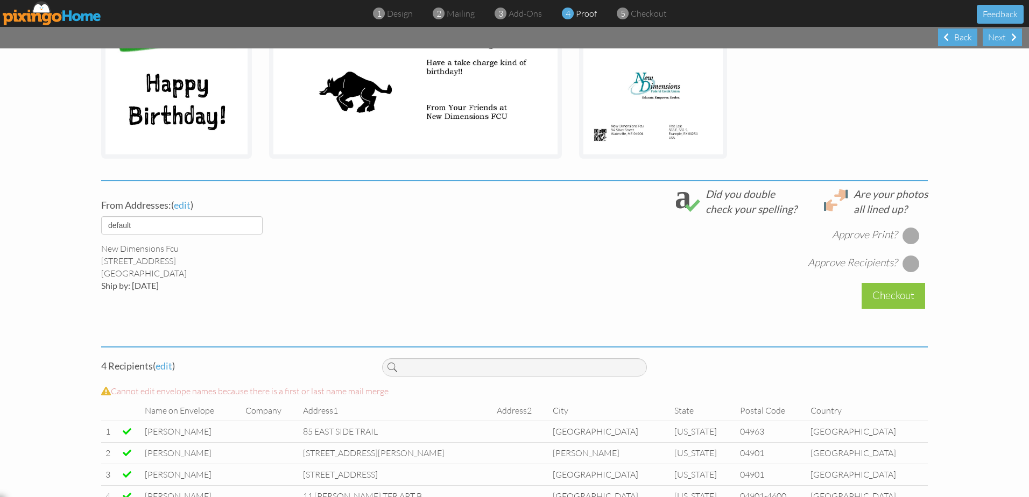
click at [909, 234] on div at bounding box center [911, 235] width 17 height 17
click at [912, 259] on div at bounding box center [911, 263] width 17 height 17
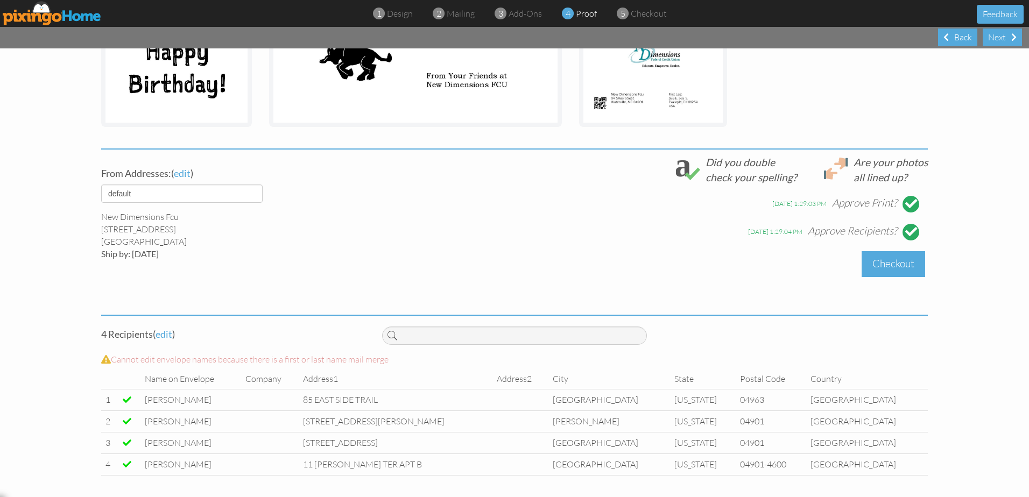
click at [886, 268] on div "Checkout" at bounding box center [894, 263] width 64 height 25
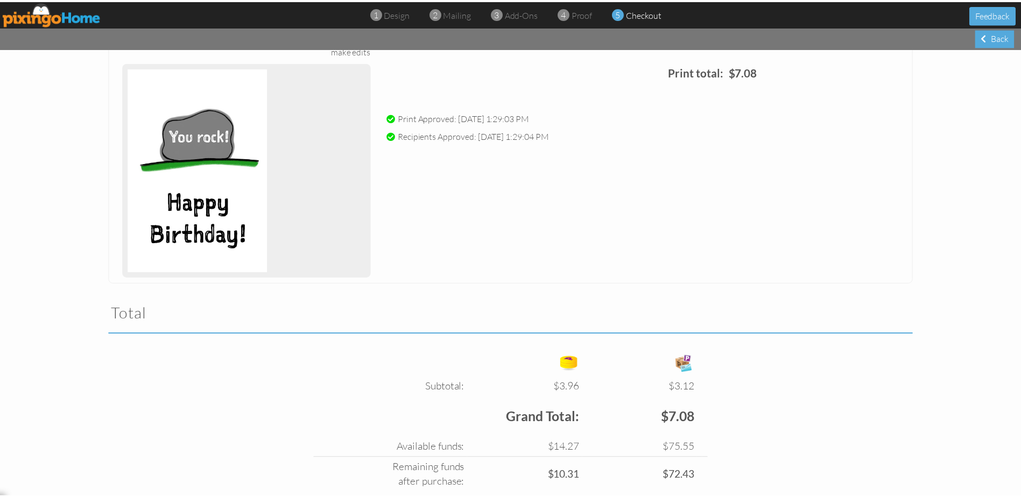
scroll to position [197, 0]
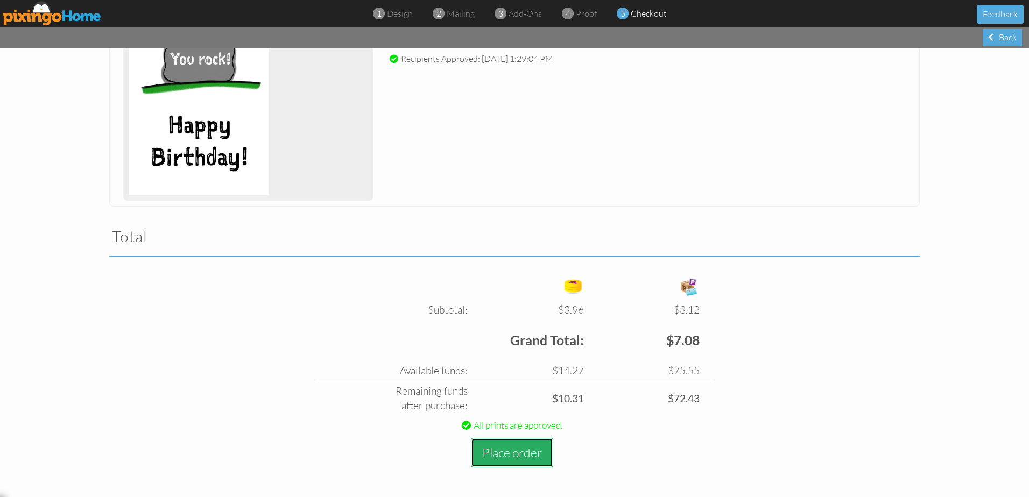
click at [526, 457] on button "Place order" at bounding box center [512, 453] width 82 height 30
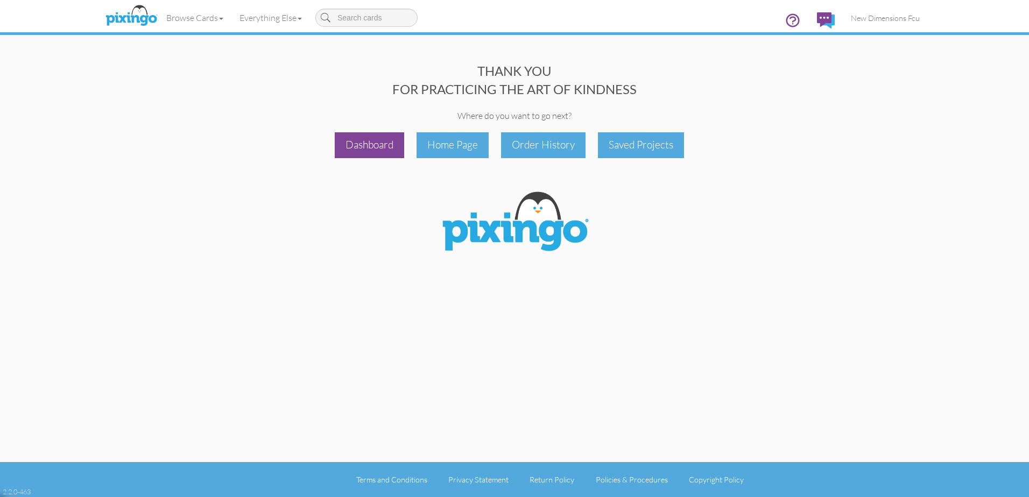
click at [358, 148] on div "Dashboard" at bounding box center [369, 144] width 69 height 25
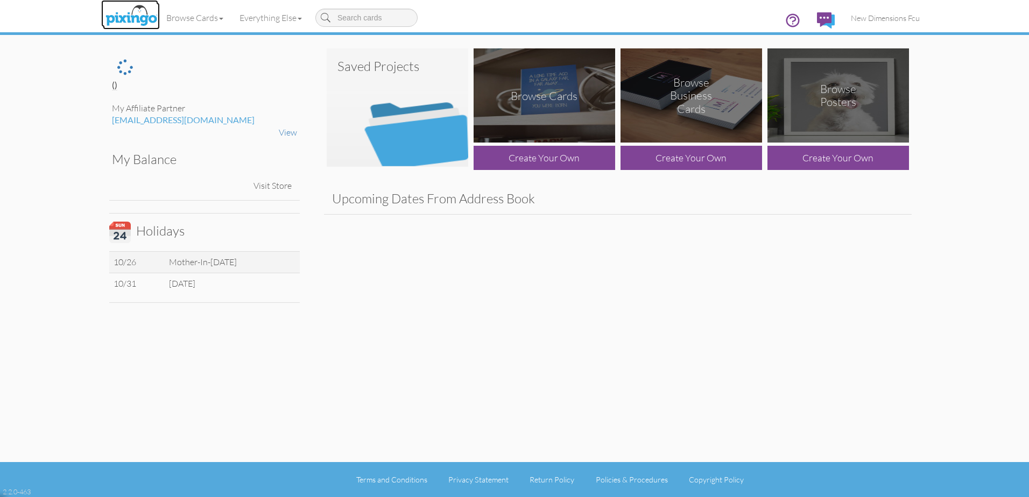
click at [116, 20] on img at bounding box center [131, 16] width 57 height 27
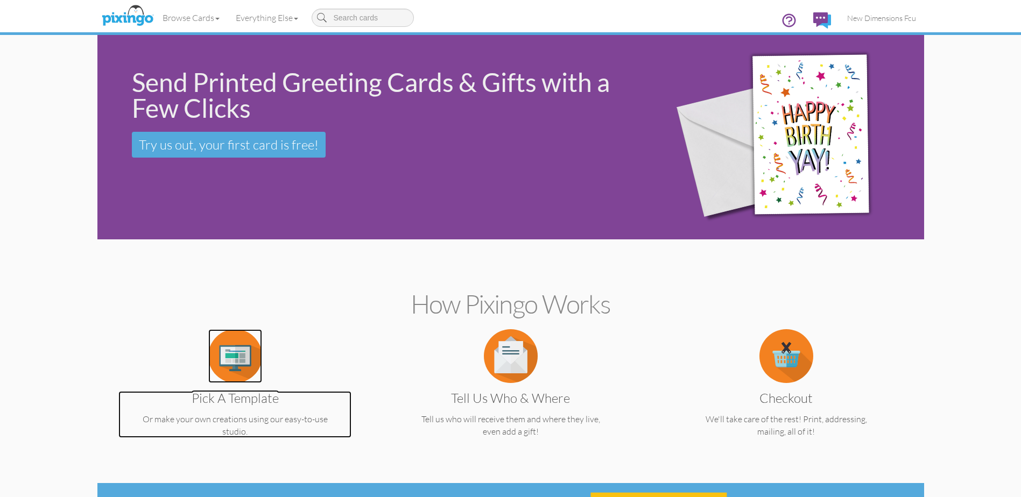
click at [249, 353] on img at bounding box center [235, 356] width 54 height 54
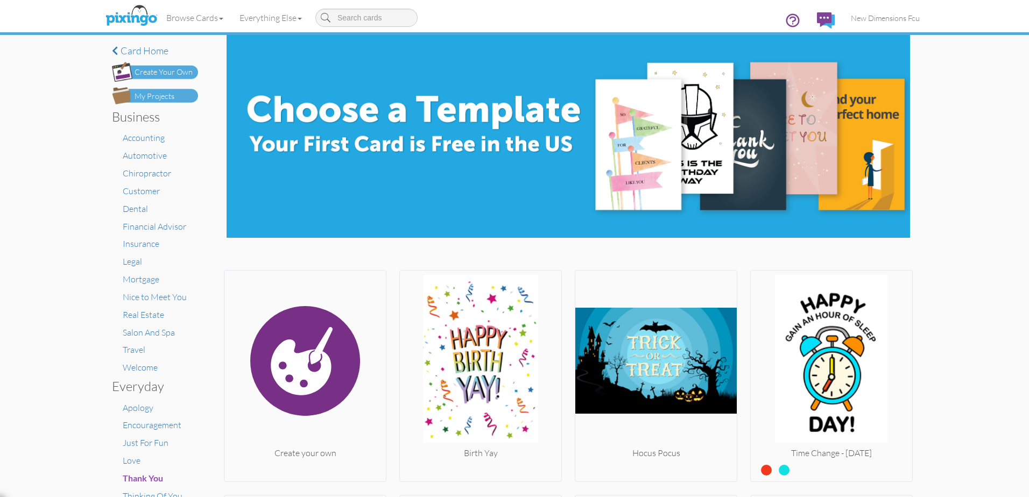
click at [169, 101] on div "My Projects" at bounding box center [155, 96] width 40 height 11
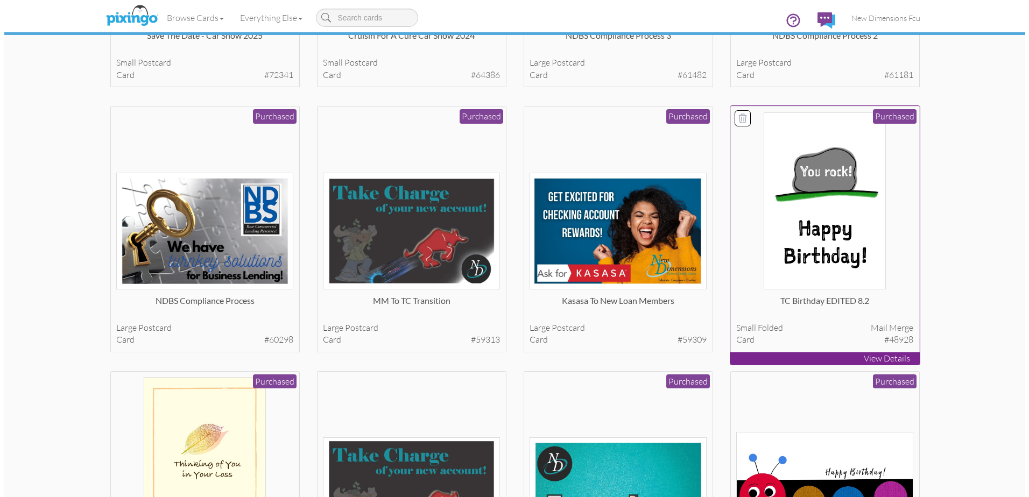
scroll to position [269, 0]
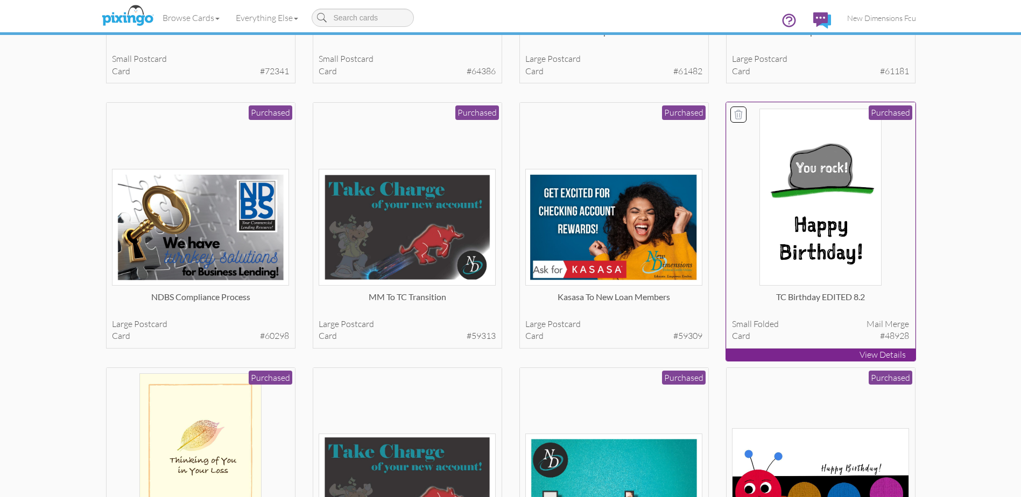
click at [796, 215] on img at bounding box center [821, 197] width 122 height 177
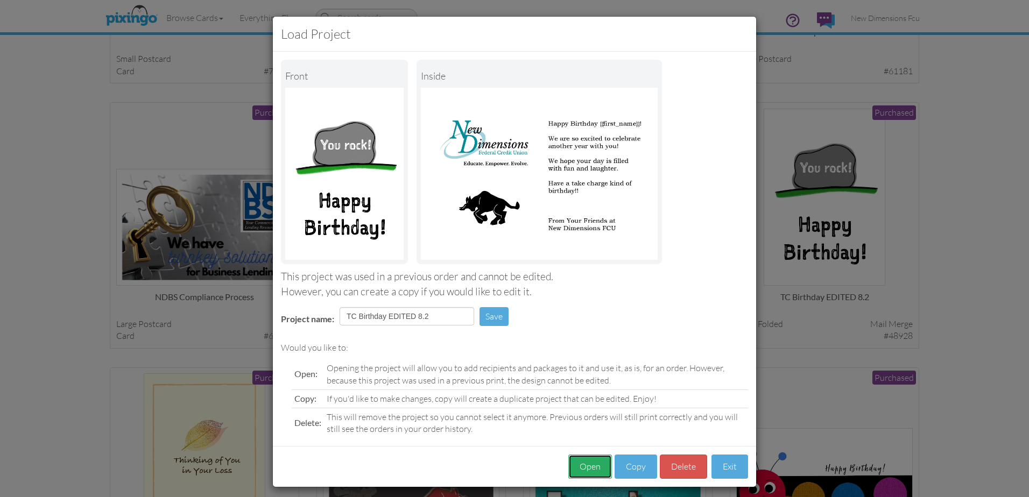
click at [589, 460] on button "Open" at bounding box center [590, 467] width 44 height 24
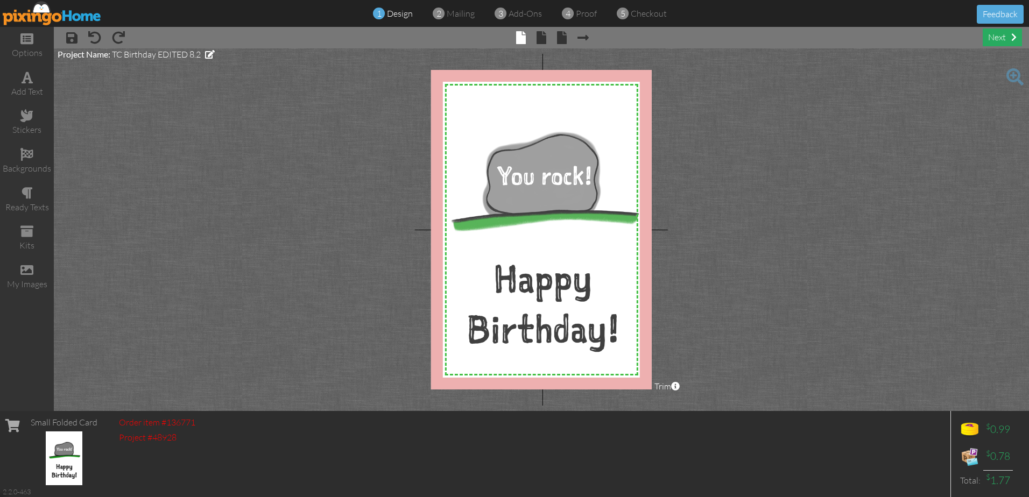
click at [1008, 35] on div "next" at bounding box center [1002, 38] width 39 height 18
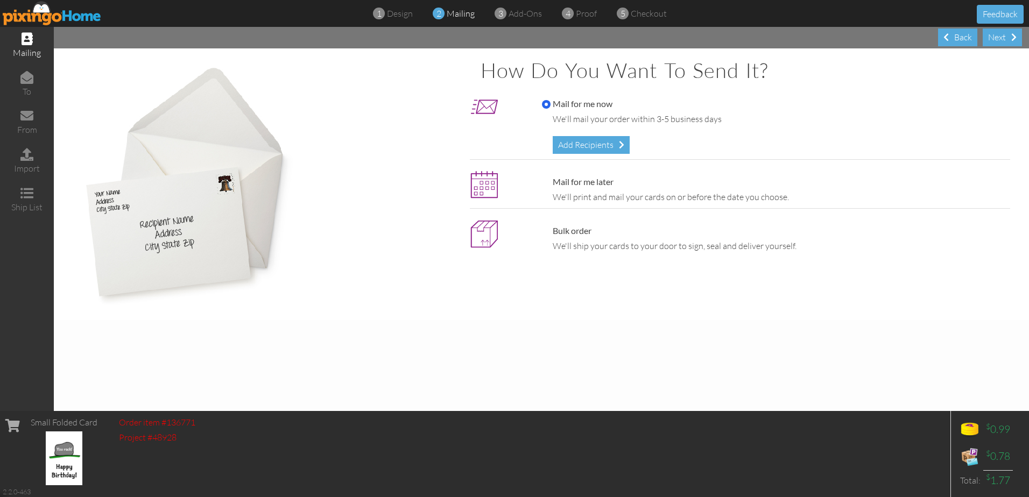
click at [567, 183] on label "Mail for me later" at bounding box center [578, 182] width 72 height 12
click at [551, 183] on input "Mail for me later" at bounding box center [546, 182] width 9 height 9
radio input "true"
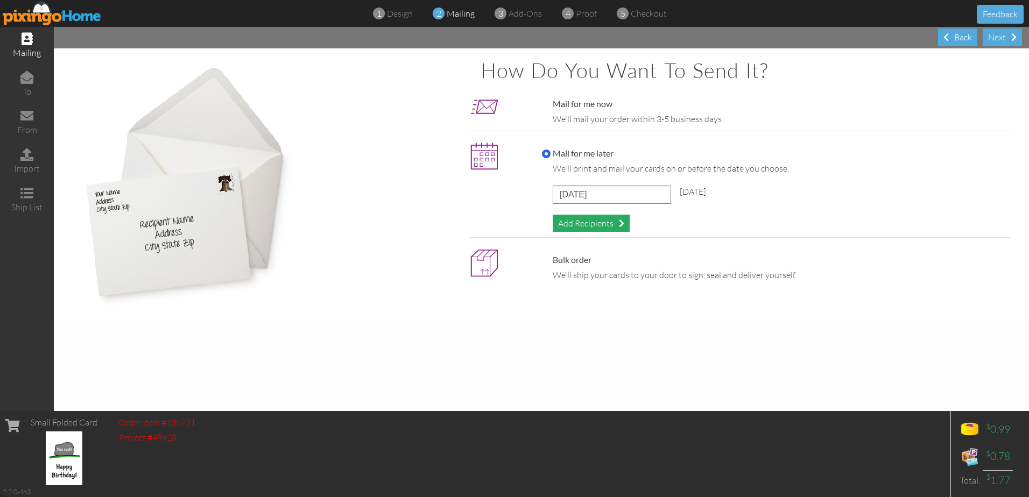
click at [599, 221] on div "Add Recipients" at bounding box center [591, 224] width 77 height 18
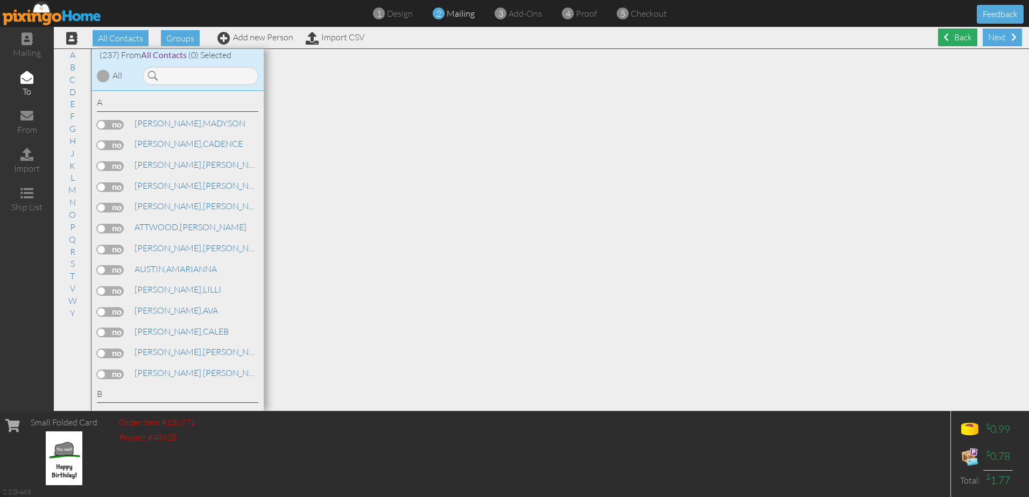
click at [945, 39] on div "Back" at bounding box center [957, 38] width 39 height 18
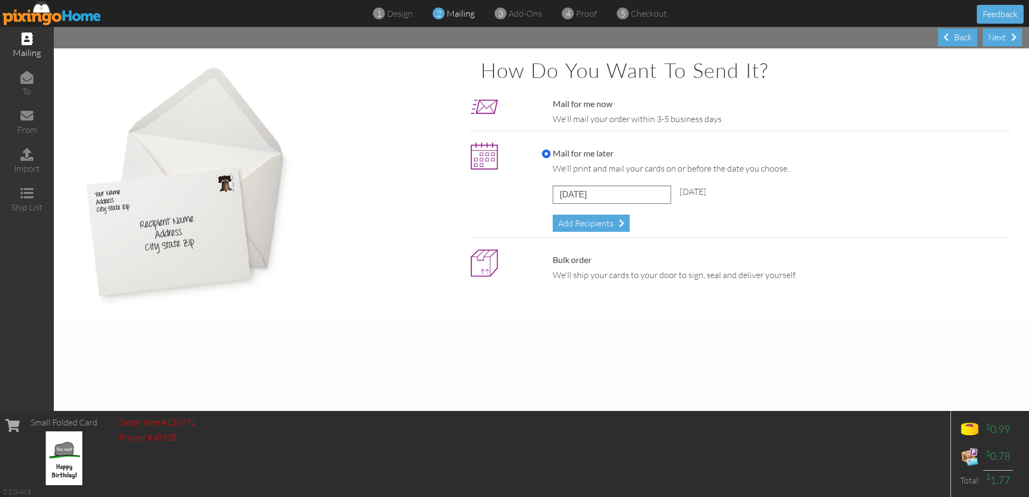
click at [566, 208] on div "Mail for me later We'll print and mail your cards on or before the date you cho…" at bounding box center [773, 190] width 479 height 85
click at [568, 198] on input "[DATE]" at bounding box center [612, 195] width 118 height 18
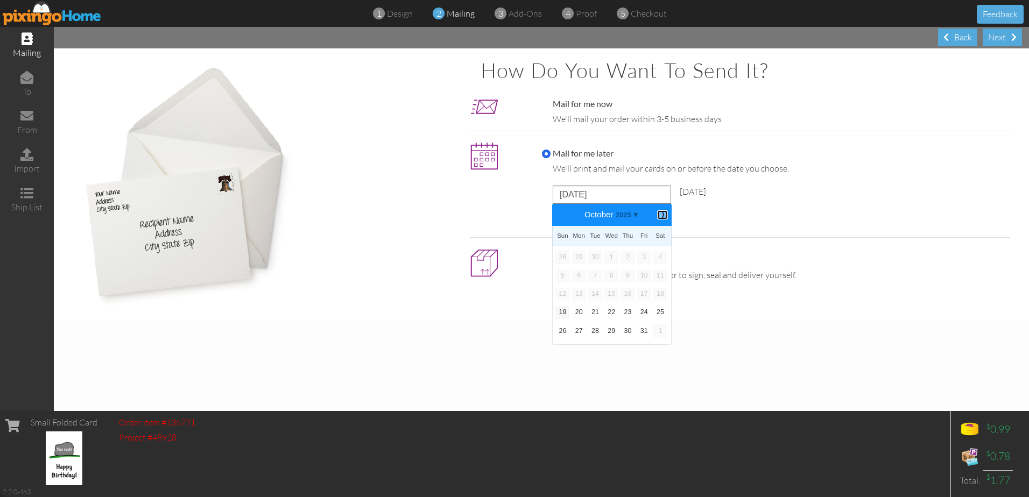
click at [666, 214] on b "⟩" at bounding box center [663, 215] width 8 height 8
click at [578, 278] on link "3" at bounding box center [579, 276] width 14 height 13
type input "[DATE]"
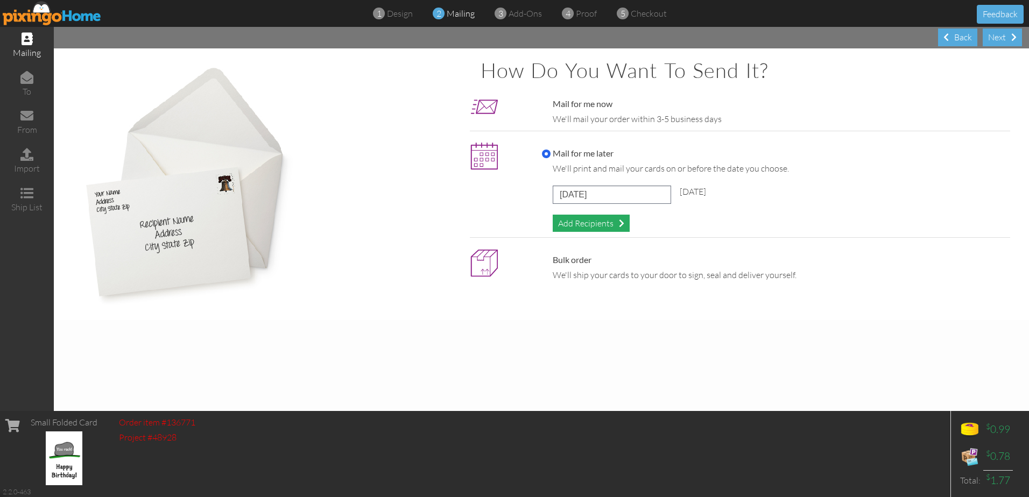
click at [588, 219] on div "Add Recipients" at bounding box center [591, 224] width 77 height 18
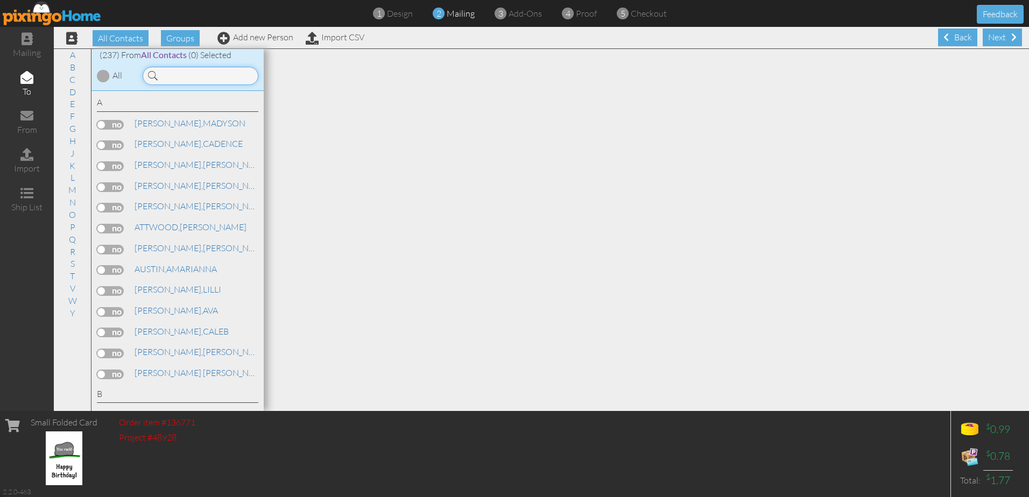
click at [199, 84] on input at bounding box center [201, 76] width 116 height 18
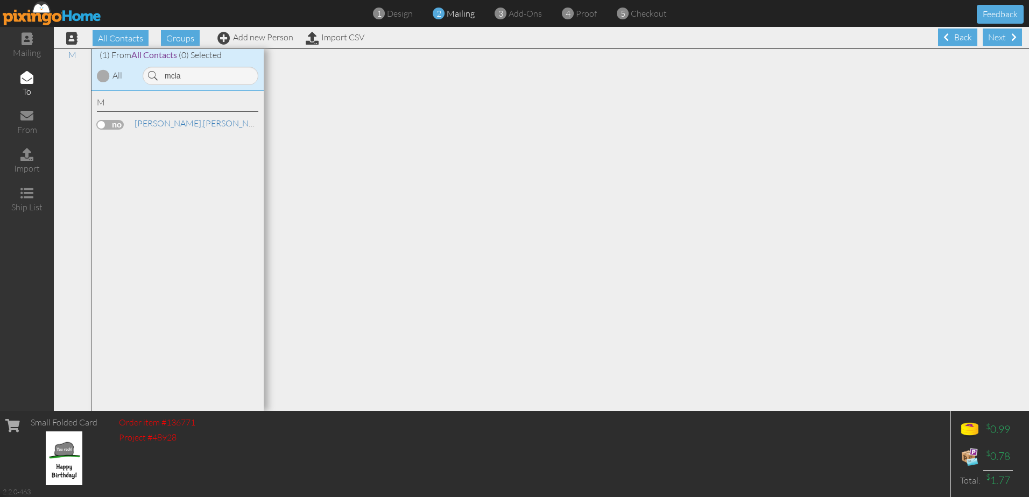
click at [105, 127] on label at bounding box center [110, 125] width 27 height 10
click at [0, 0] on input "checkbox" at bounding box center [0, 0] width 0 height 0
click at [195, 69] on input "mcla" at bounding box center [201, 76] width 116 height 18
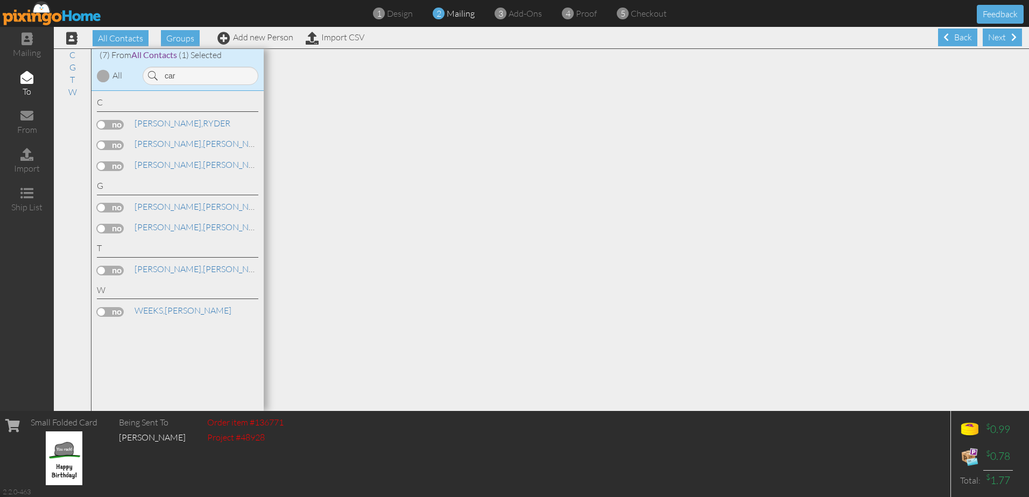
click at [106, 126] on label at bounding box center [110, 125] width 27 height 10
click at [0, 0] on input "checkbox" at bounding box center [0, 0] width 0 height 0
click at [197, 75] on input "car" at bounding box center [201, 76] width 116 height 18
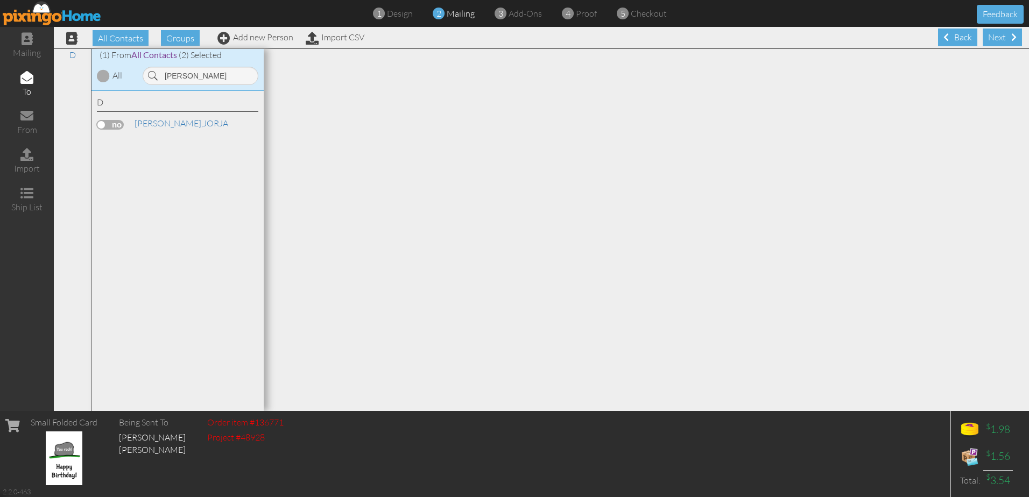
click at [112, 127] on label at bounding box center [110, 125] width 27 height 10
click at [0, 0] on input "checkbox" at bounding box center [0, 0] width 0 height 0
click at [207, 73] on input "[PERSON_NAME]" at bounding box center [201, 76] width 116 height 18
click at [113, 122] on label at bounding box center [110, 125] width 27 height 10
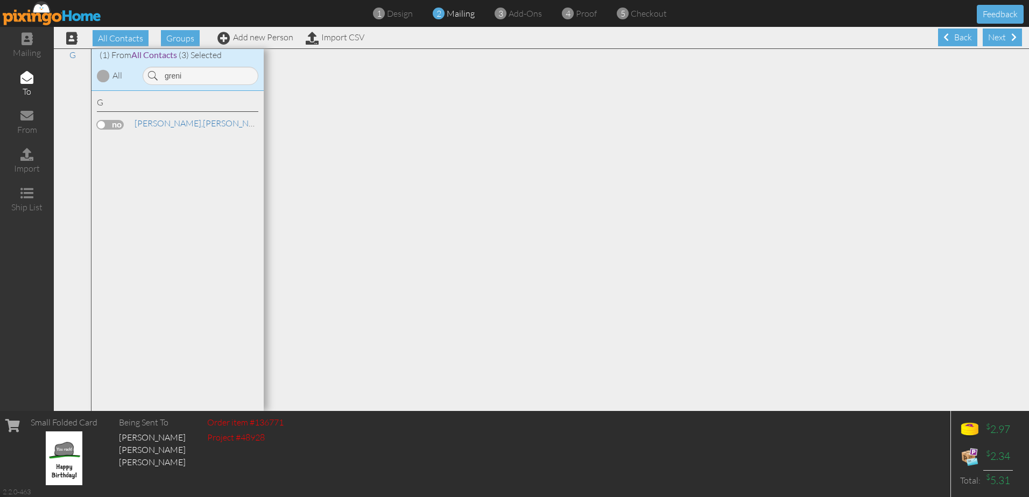
click at [0, 0] on input "checkbox" at bounding box center [0, 0] width 0 height 0
click at [204, 81] on input "greni" at bounding box center [201, 76] width 116 height 18
type input "bickfo"
click at [108, 124] on label at bounding box center [110, 125] width 27 height 10
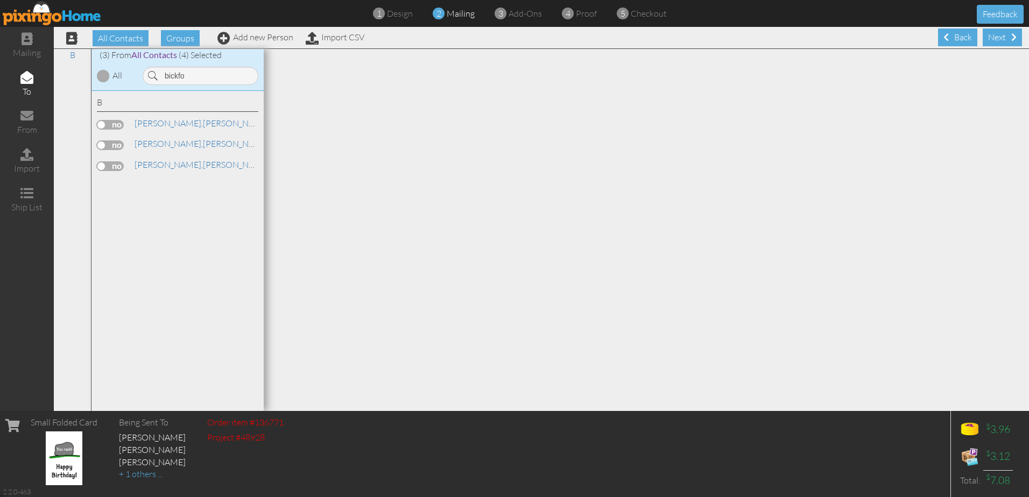
click at [0, 0] on input "checkbox" at bounding box center [0, 0] width 0 height 0
click at [995, 38] on div "Next" at bounding box center [1002, 38] width 39 height 18
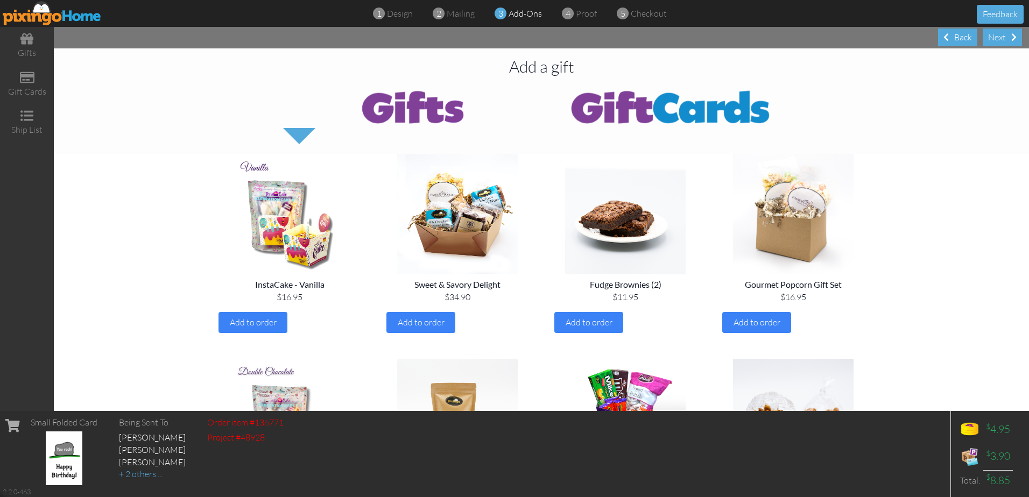
click at [995, 38] on div "Next" at bounding box center [1002, 38] width 39 height 18
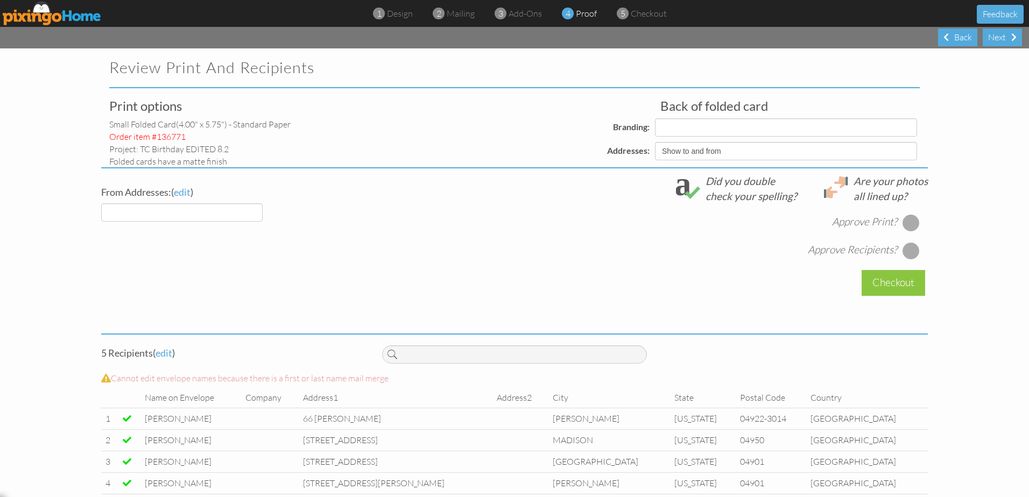
select select "object:35810"
select select "object:35811"
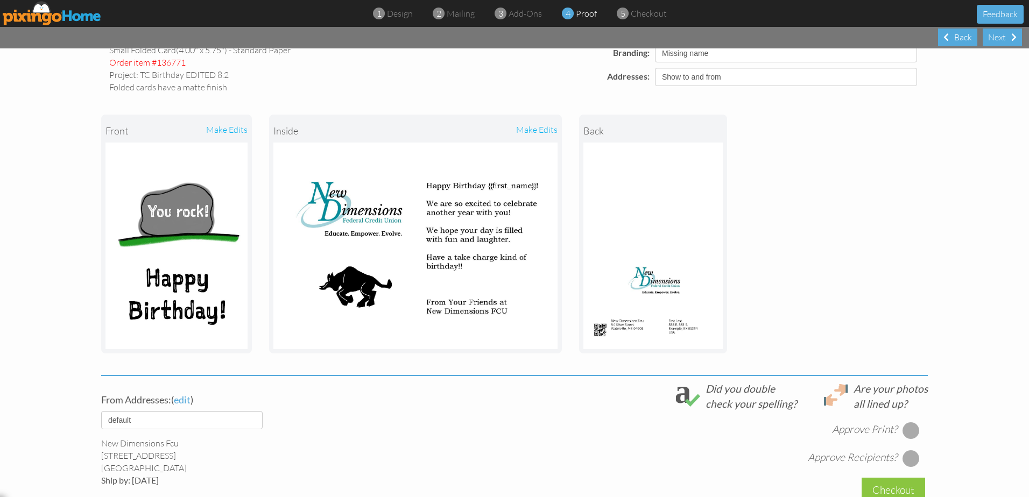
scroll to position [269, 0]
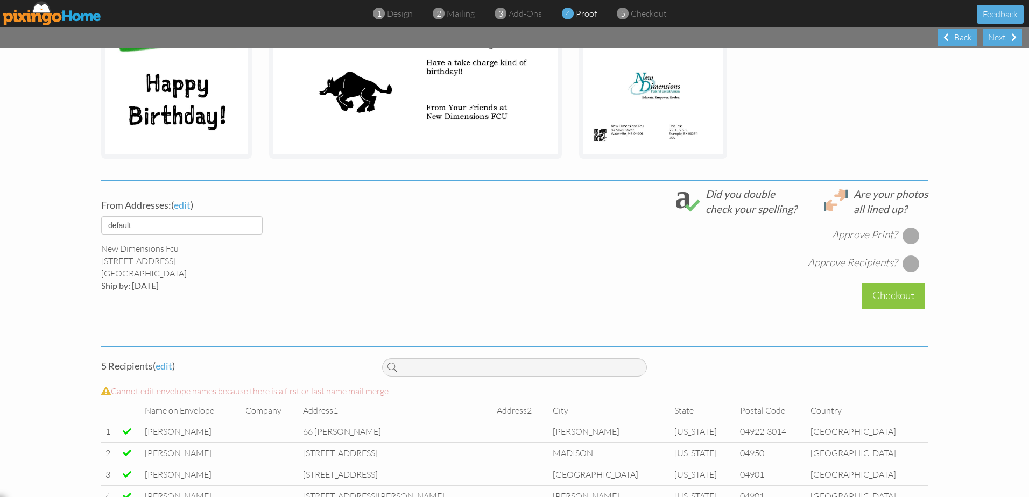
click at [905, 233] on div at bounding box center [911, 235] width 17 height 17
click at [907, 258] on div at bounding box center [911, 263] width 17 height 17
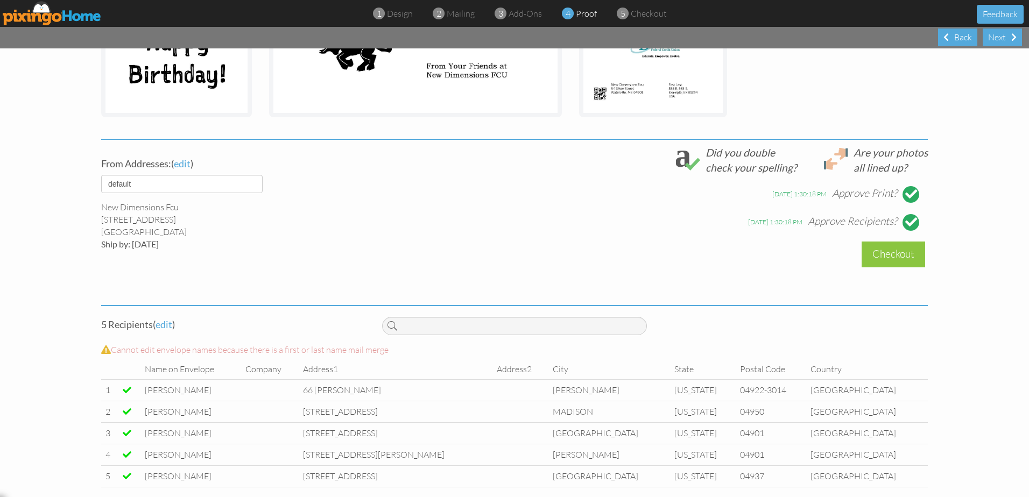
scroll to position [322, 0]
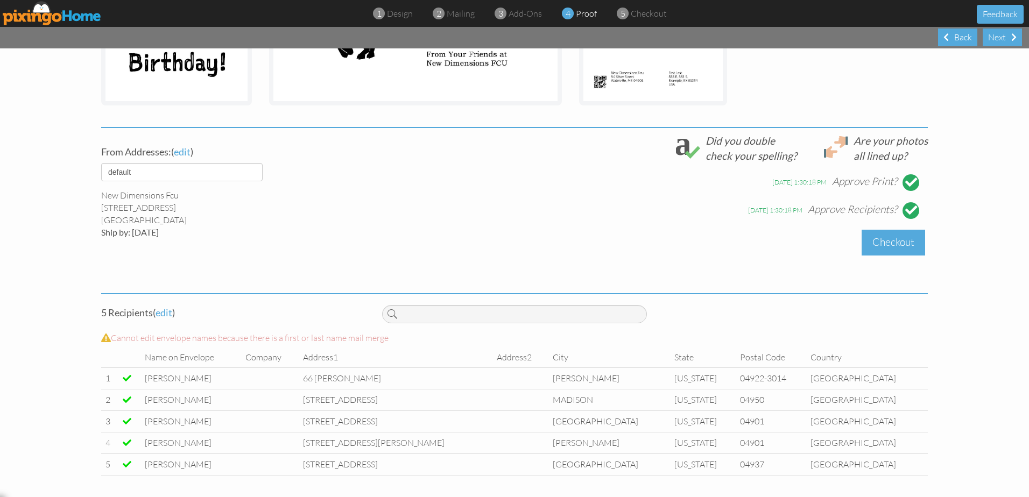
click at [881, 242] on div "Checkout" at bounding box center [894, 242] width 64 height 25
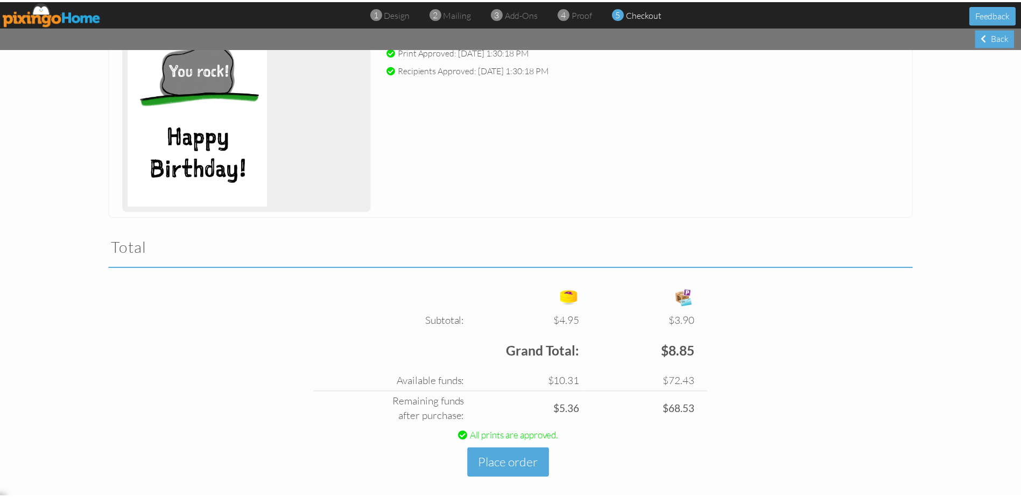
scroll to position [197, 0]
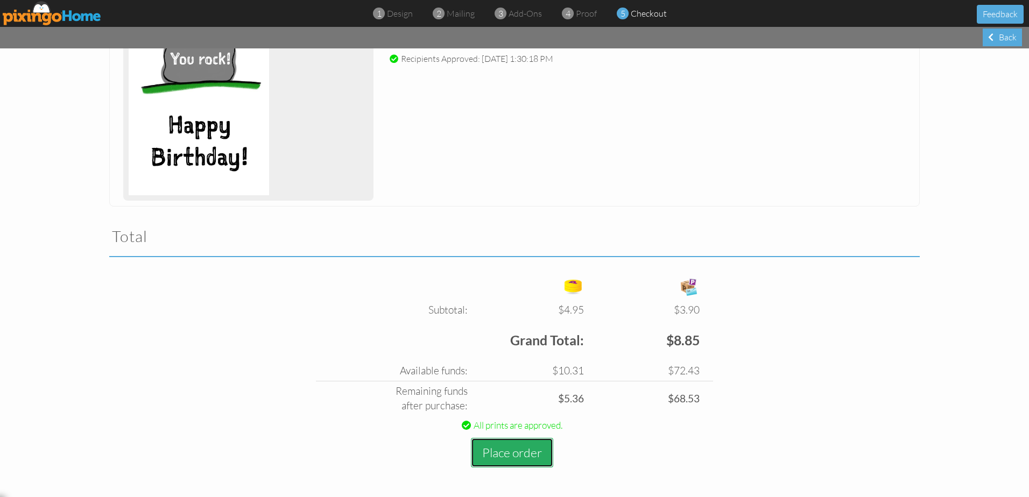
click at [497, 447] on button "Place order" at bounding box center [512, 453] width 82 height 30
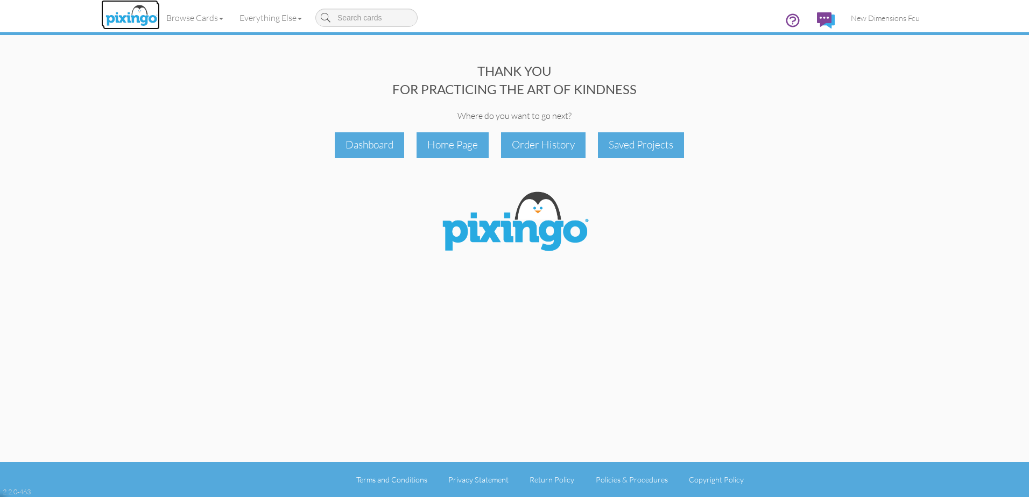
click at [138, 22] on img at bounding box center [131, 16] width 57 height 27
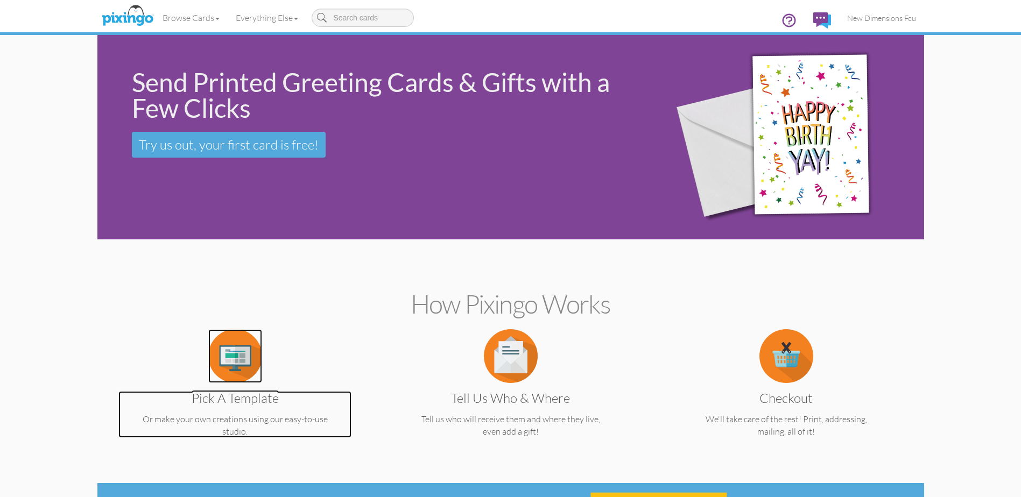
click at [247, 346] on img at bounding box center [235, 356] width 54 height 54
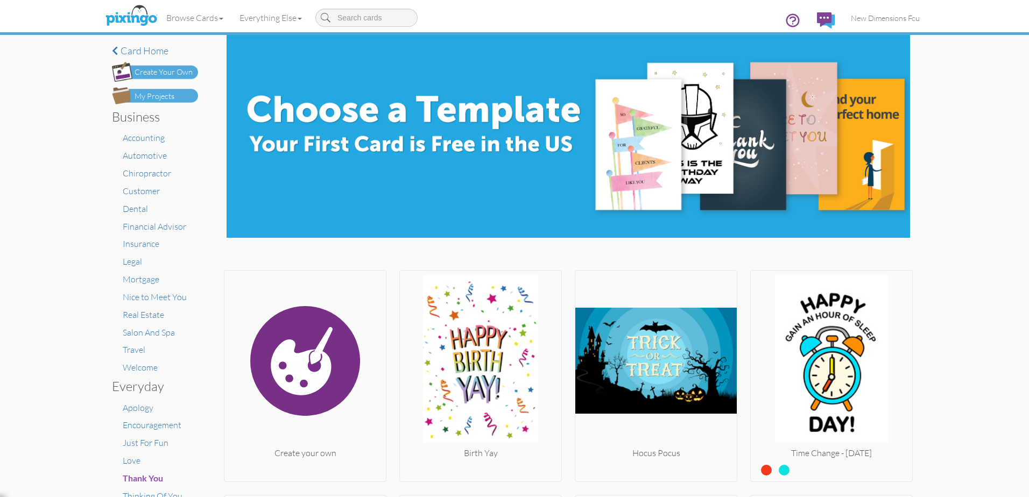
click at [160, 93] on div "My Projects" at bounding box center [155, 96] width 40 height 11
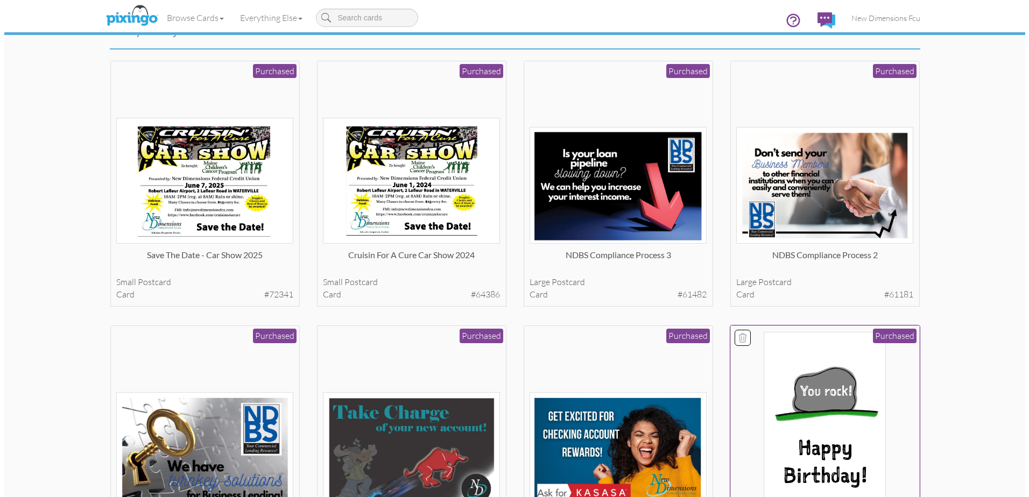
scroll to position [108, 0]
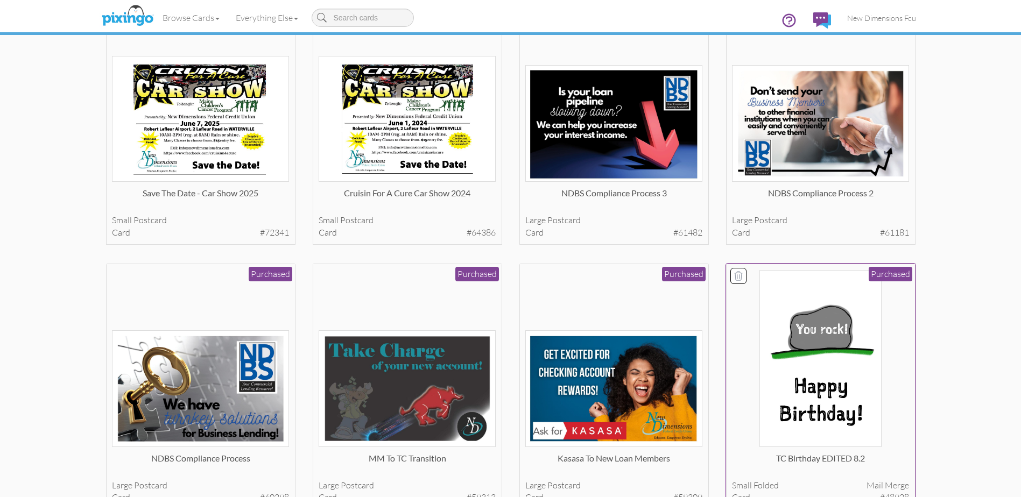
click at [813, 347] on img at bounding box center [821, 358] width 122 height 177
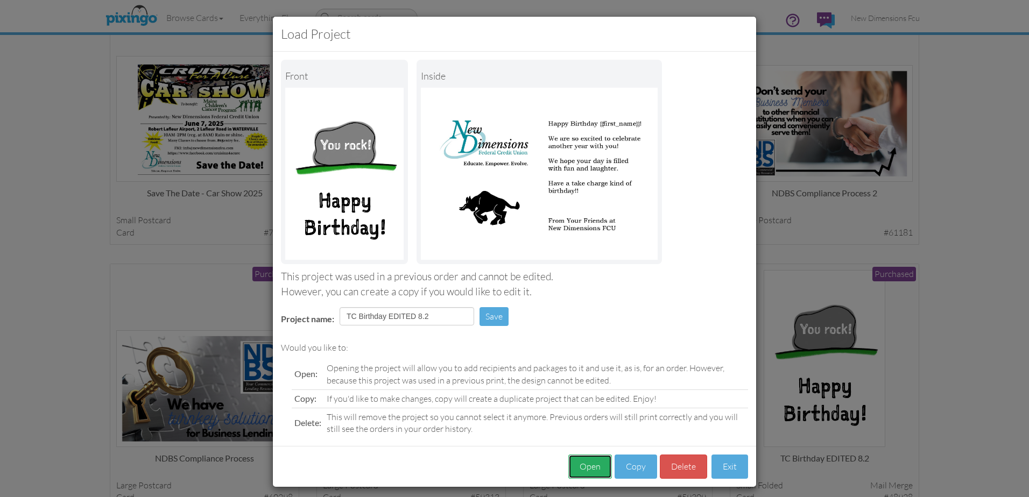
click at [579, 463] on button "Open" at bounding box center [590, 467] width 44 height 24
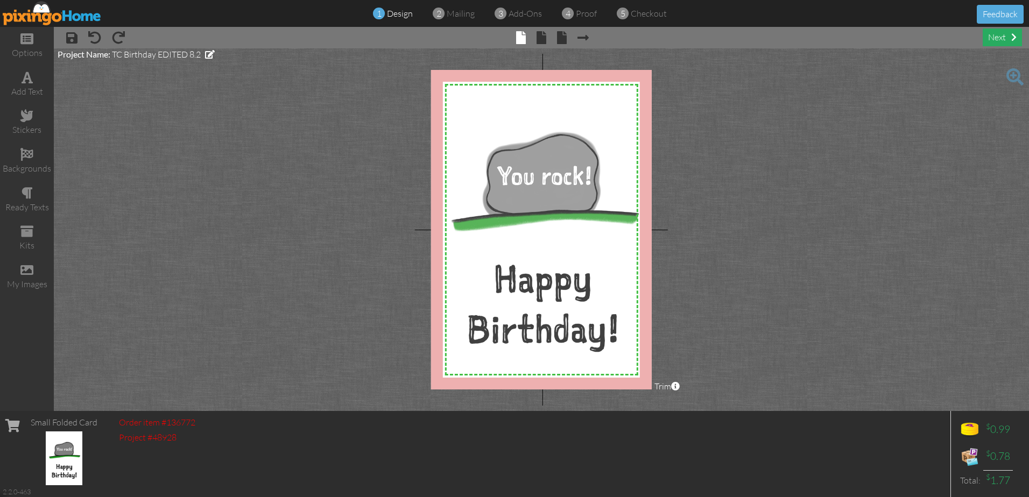
click at [1010, 32] on div "next" at bounding box center [1002, 38] width 39 height 18
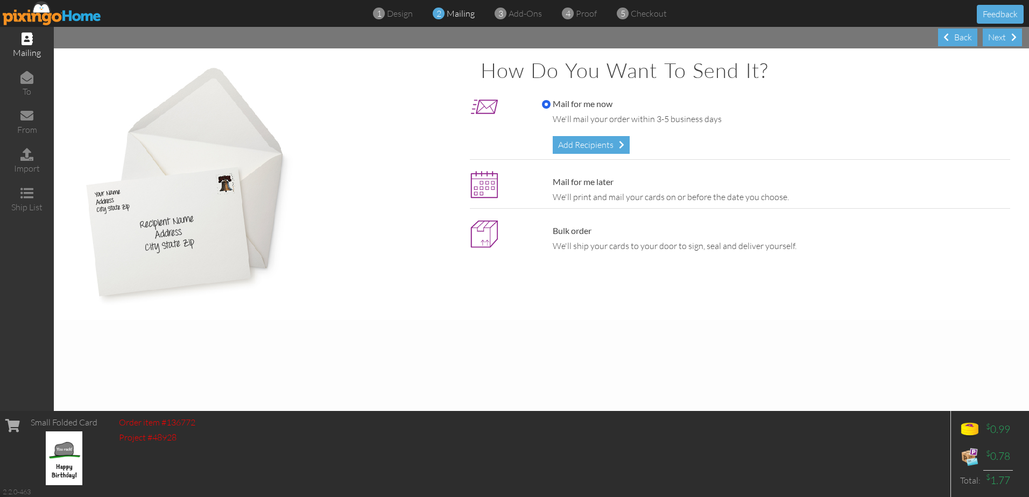
click at [568, 187] on label "Mail for me later" at bounding box center [578, 182] width 72 height 12
click at [551, 187] on input "Mail for me later" at bounding box center [546, 182] width 9 height 9
radio input "true"
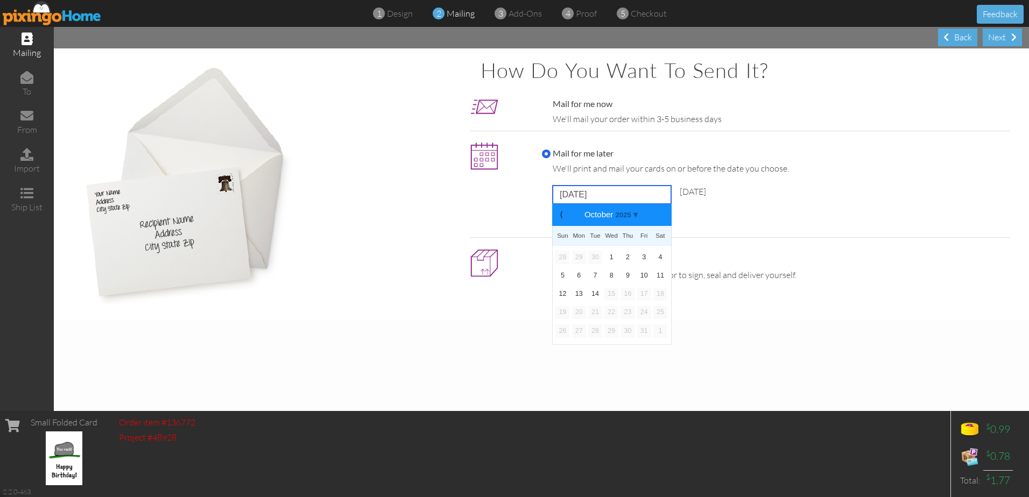
click at [609, 195] on input "[DATE]" at bounding box center [612, 195] width 118 height 18
click at [663, 215] on b "⟩" at bounding box center [663, 215] width 8 height 8
click at [579, 296] on link "10" at bounding box center [579, 294] width 14 height 13
type input "[DATE]"
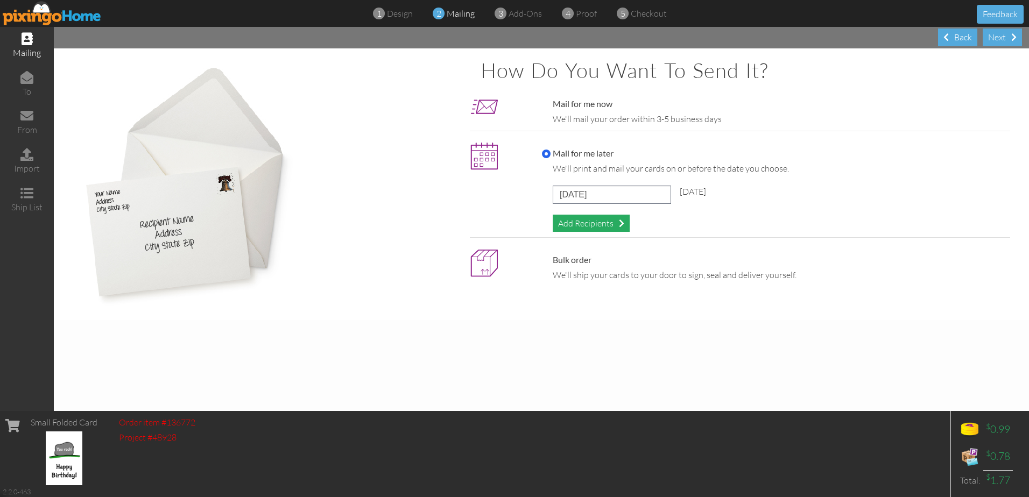
click at [579, 221] on div "Add Recipients" at bounding box center [591, 224] width 77 height 18
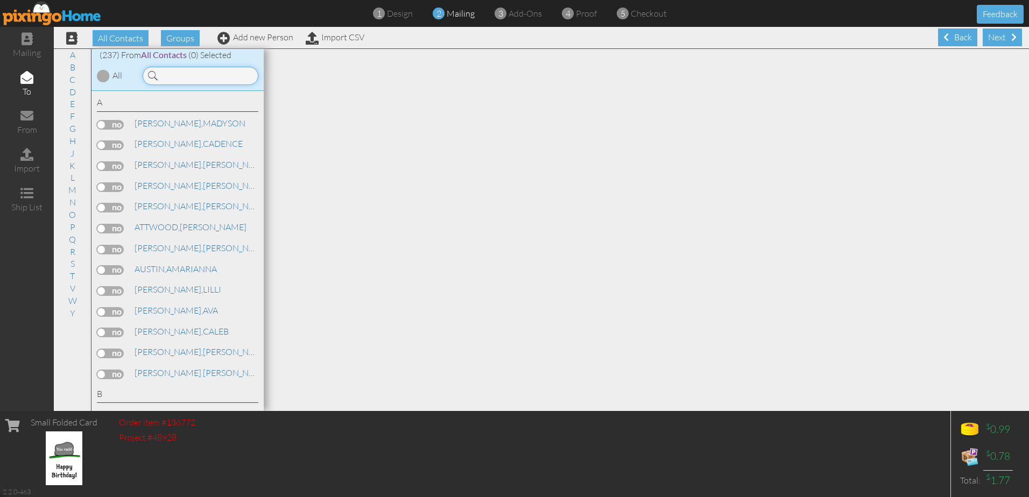
click at [188, 74] on input at bounding box center [201, 76] width 116 height 18
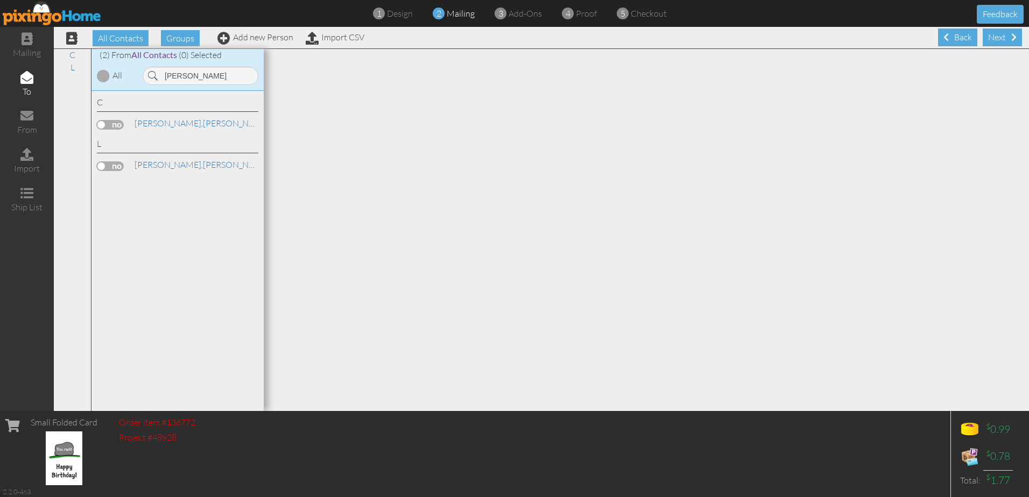
click at [121, 164] on label at bounding box center [110, 166] width 27 height 10
click at [0, 0] on input "checkbox" at bounding box center [0, 0] width 0 height 0
click at [200, 62] on div "[PERSON_NAME]" at bounding box center [199, 73] width 129 height 24
click at [197, 73] on input "[PERSON_NAME]" at bounding box center [201, 76] width 116 height 18
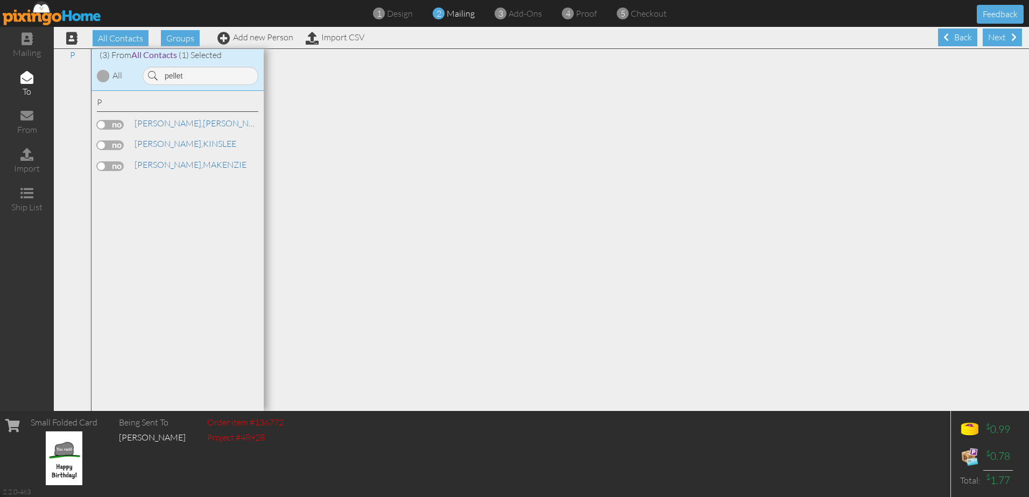
click at [104, 161] on label at bounding box center [110, 166] width 27 height 10
click at [0, 0] on input "checkbox" at bounding box center [0, 0] width 0 height 0
click at [200, 76] on input "pellet" at bounding box center [201, 76] width 116 height 18
click at [112, 124] on label at bounding box center [110, 125] width 27 height 10
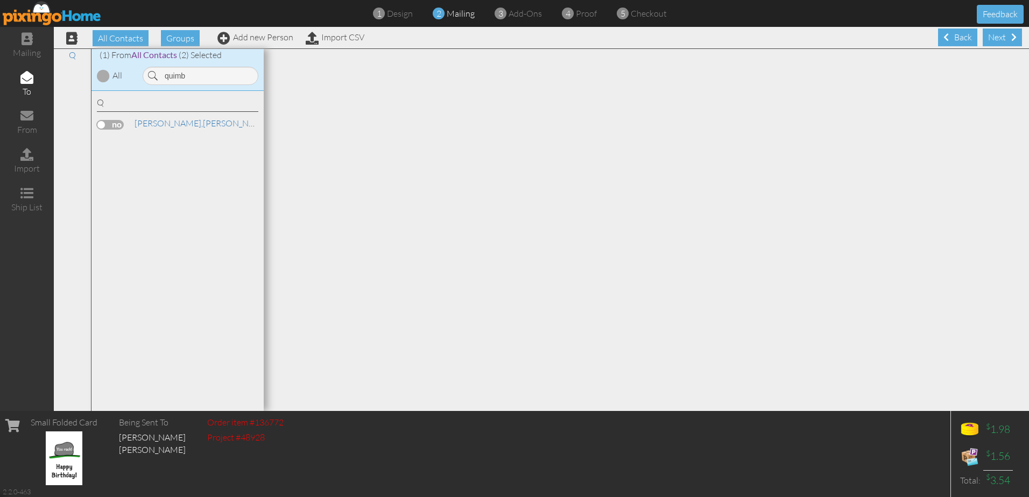
click at [0, 0] on input "checkbox" at bounding box center [0, 0] width 0 height 0
click at [200, 79] on input "quimb" at bounding box center [201, 76] width 116 height 18
type input "sals"
click at [124, 124] on label at bounding box center [110, 125] width 27 height 10
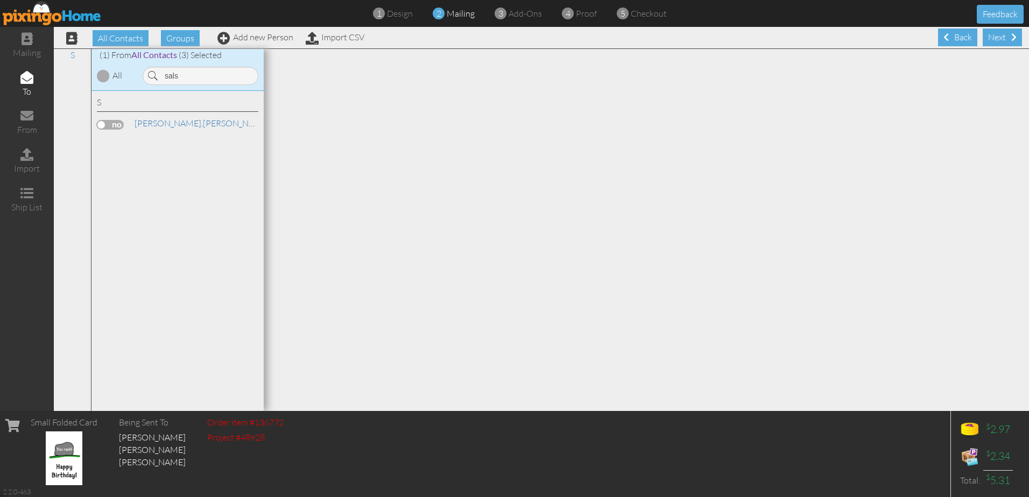
click at [0, 0] on input "checkbox" at bounding box center [0, 0] width 0 height 0
click at [984, 37] on div "Next" at bounding box center [1002, 38] width 39 height 18
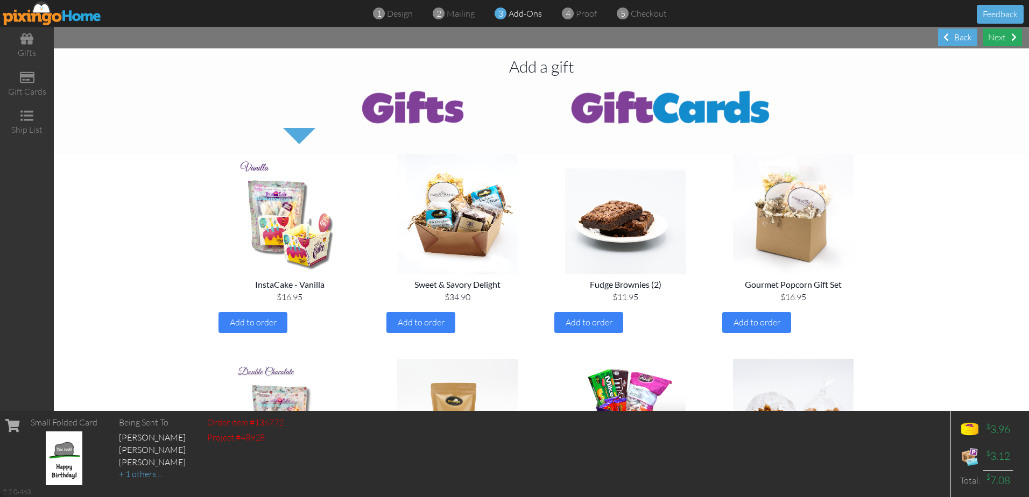
click at [1014, 34] on span at bounding box center [1014, 37] width 5 height 9
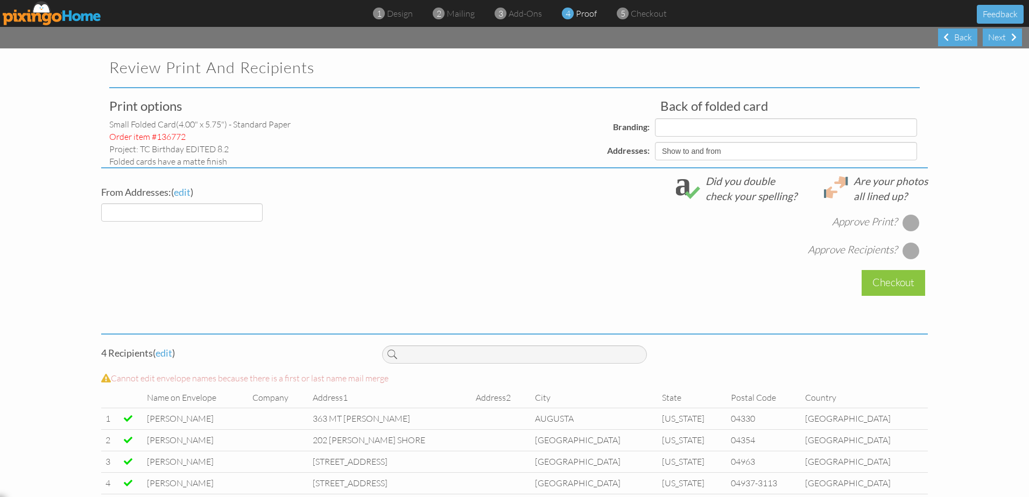
select select "object:39099"
select select "object:39097"
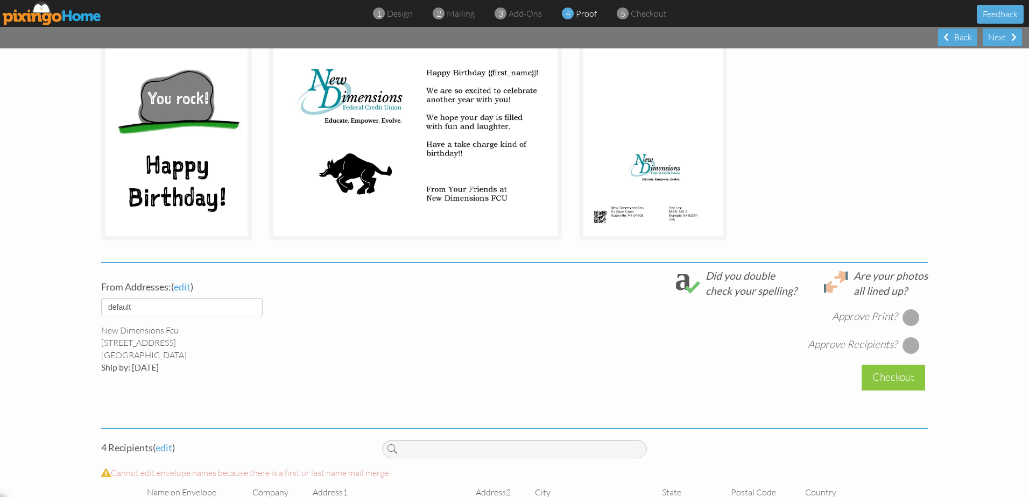
scroll to position [301, 0]
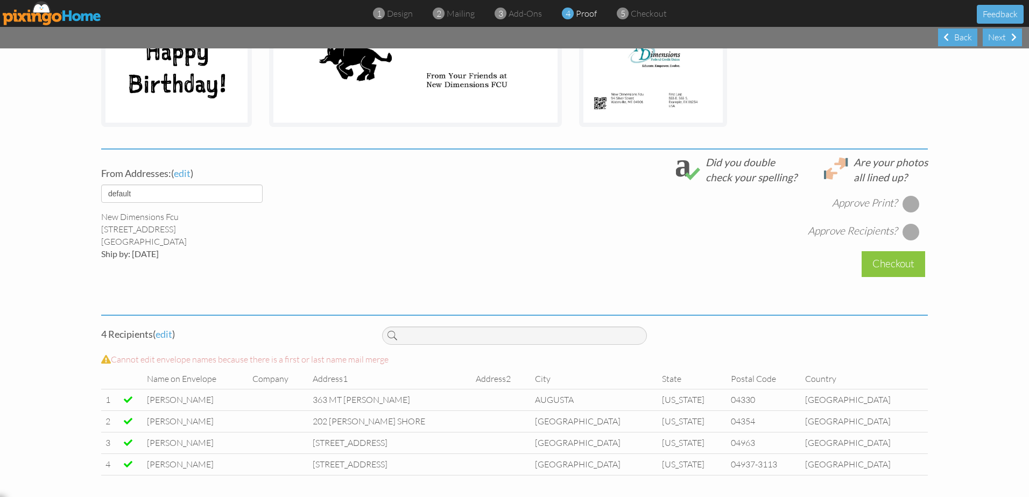
click at [911, 205] on div at bounding box center [911, 203] width 17 height 17
click at [911, 234] on div at bounding box center [911, 231] width 17 height 17
click at [890, 262] on div "Checkout" at bounding box center [894, 263] width 64 height 25
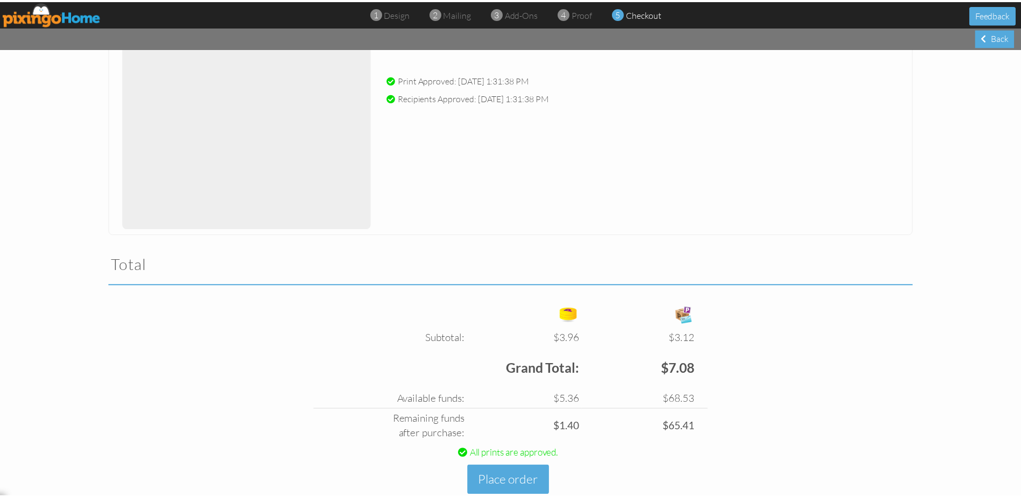
scroll to position [186, 0]
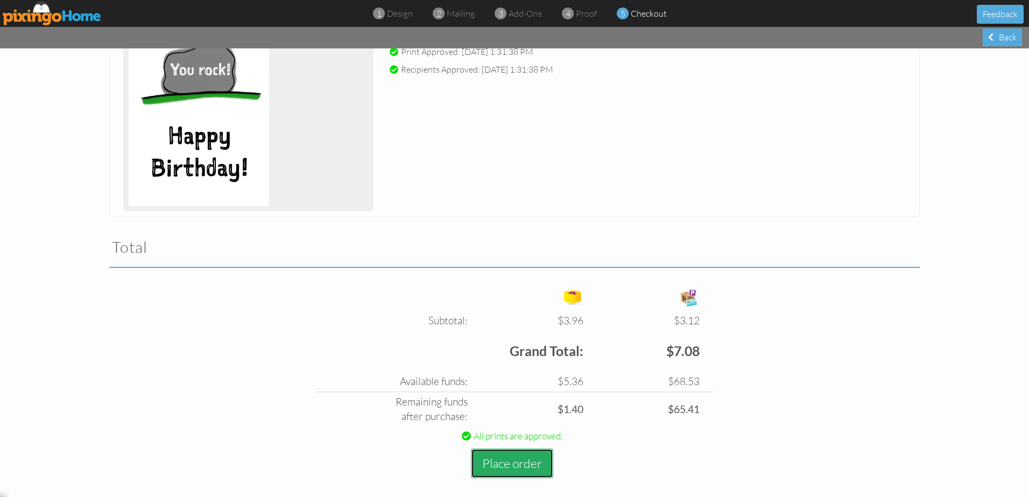
click at [502, 467] on button "Place order" at bounding box center [512, 464] width 82 height 30
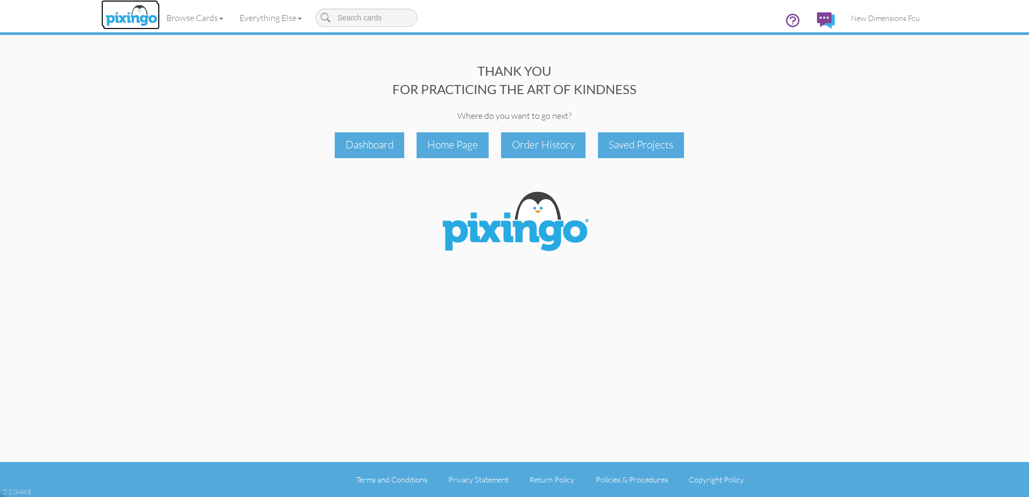
click at [142, 14] on img at bounding box center [131, 16] width 57 height 27
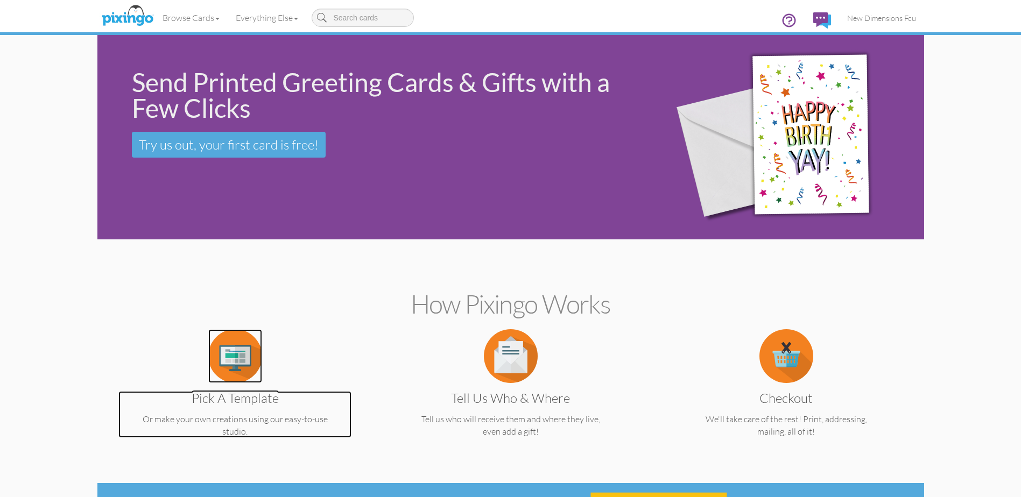
click at [238, 375] on img at bounding box center [235, 356] width 54 height 54
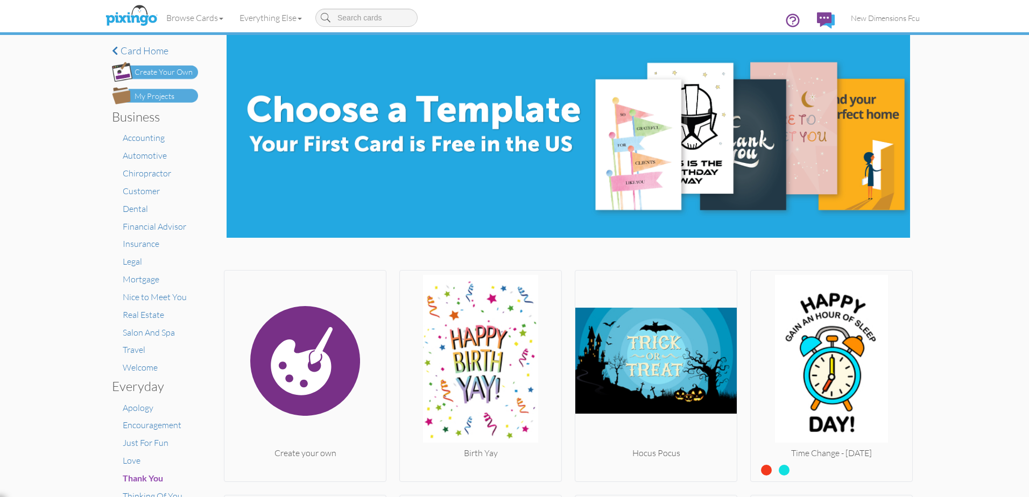
click at [159, 93] on div "My Projects" at bounding box center [155, 96] width 40 height 11
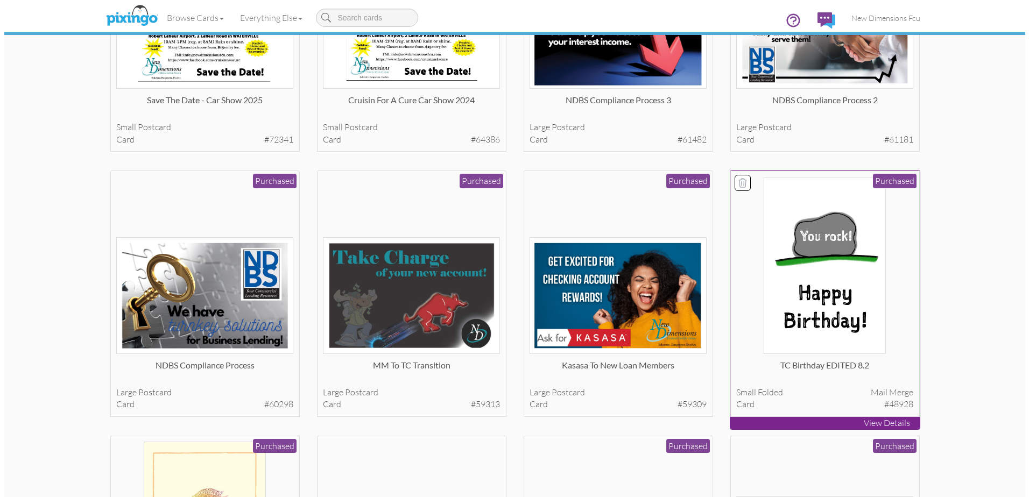
scroll to position [215, 0]
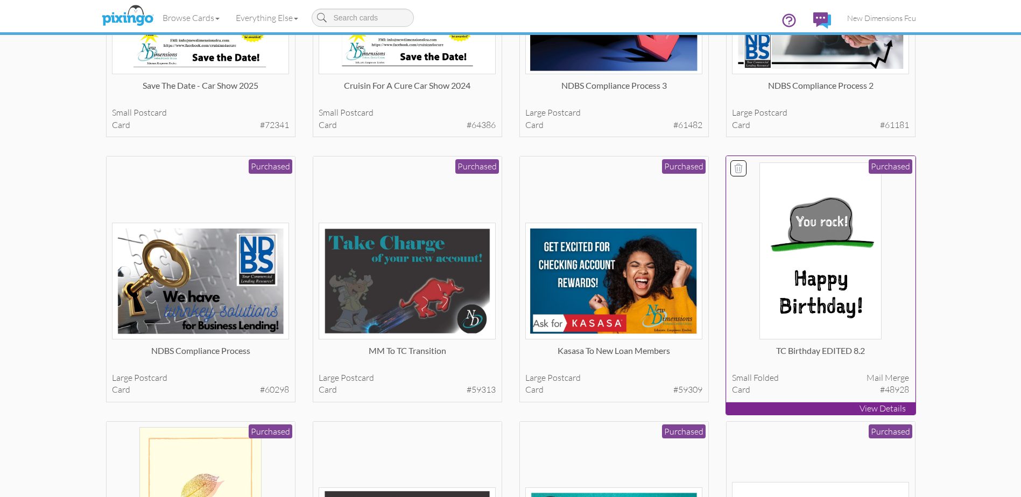
click at [782, 228] on img at bounding box center [821, 251] width 122 height 177
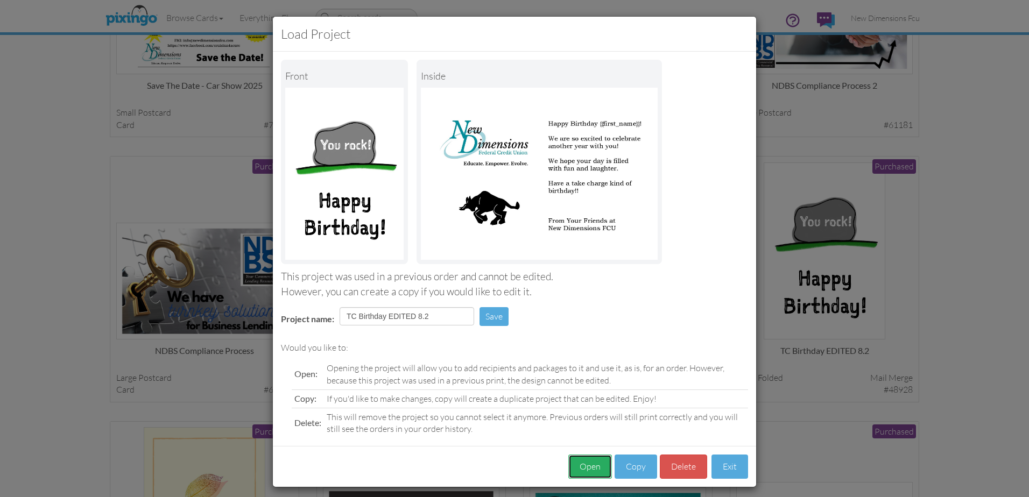
click at [584, 468] on button "Open" at bounding box center [590, 467] width 44 height 24
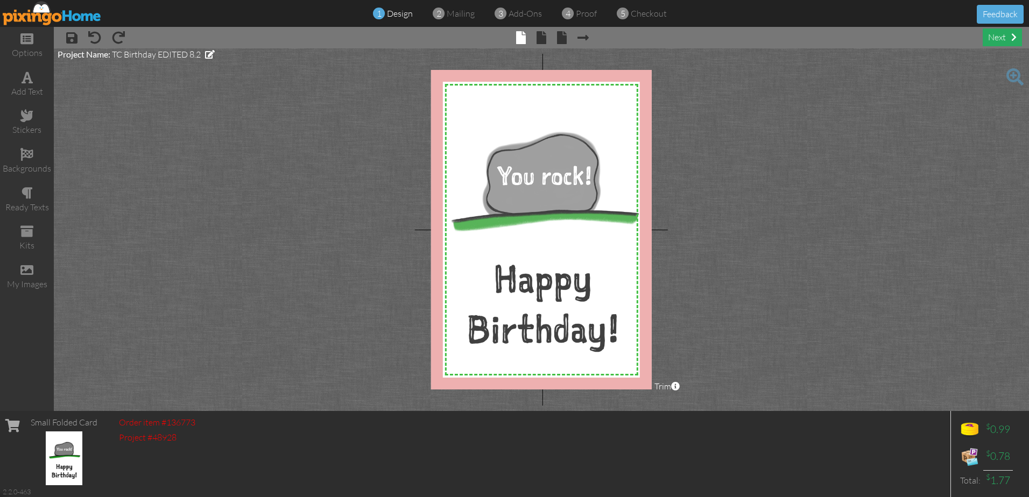
click at [1003, 31] on div "next" at bounding box center [1002, 38] width 39 height 18
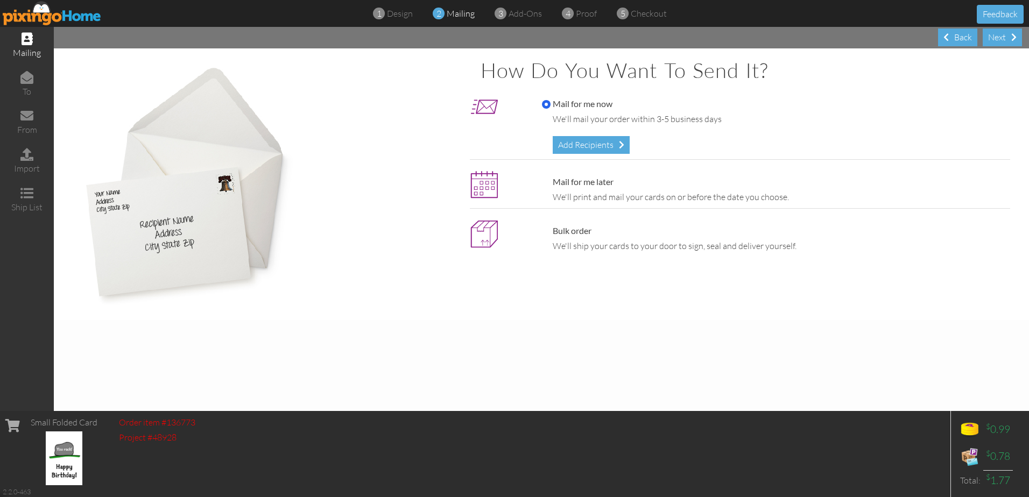
click at [589, 187] on label "Mail for me later" at bounding box center [578, 182] width 72 height 12
click at [551, 187] on input "Mail for me later" at bounding box center [546, 182] width 9 height 9
radio input "true"
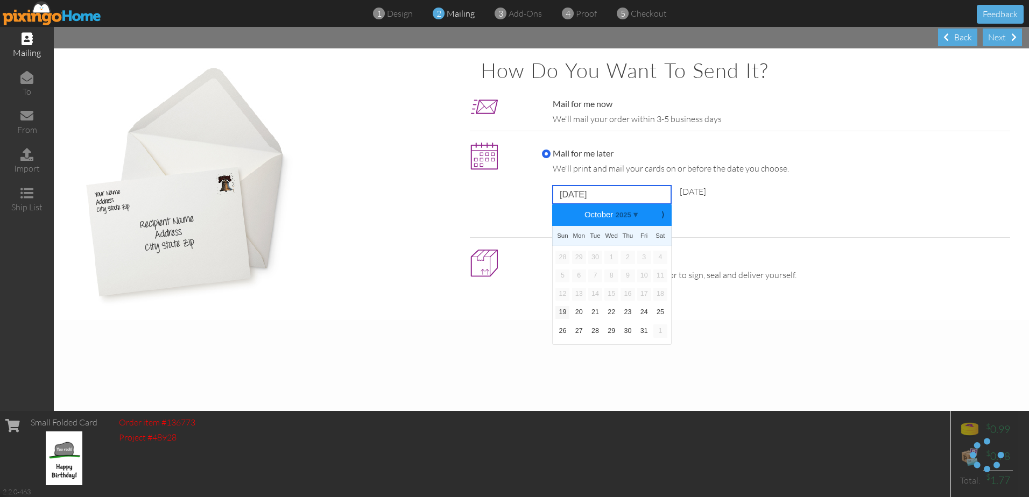
click at [601, 198] on input "[DATE]" at bounding box center [612, 195] width 118 height 18
click at [662, 215] on b "⟩" at bounding box center [663, 215] width 8 height 8
click at [580, 312] on link "17" at bounding box center [579, 312] width 14 height 13
type input "[DATE]"
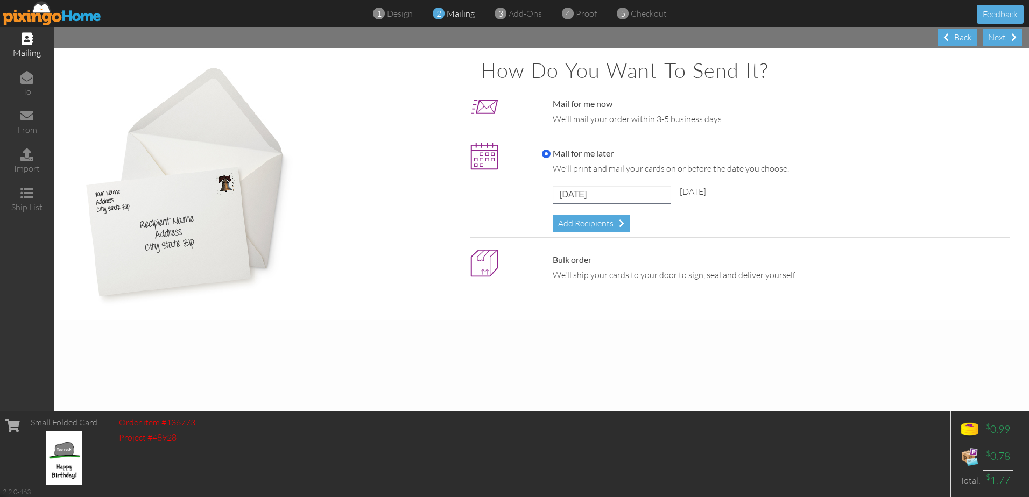
click at [586, 210] on div "Mail for me later We'll print and mail your cards on or before the date you cho…" at bounding box center [773, 190] width 479 height 85
click at [586, 224] on div "Add Recipients" at bounding box center [591, 224] width 77 height 18
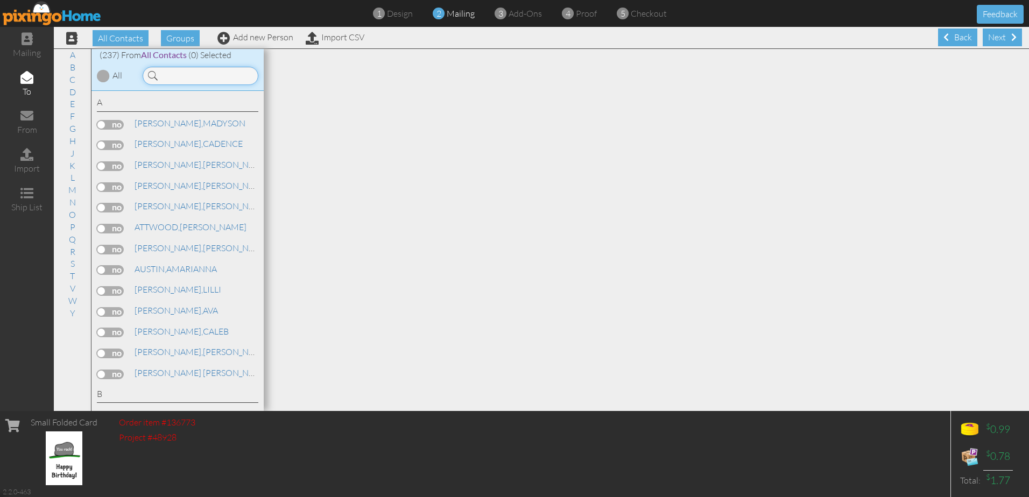
click at [201, 72] on input at bounding box center [201, 76] width 116 height 18
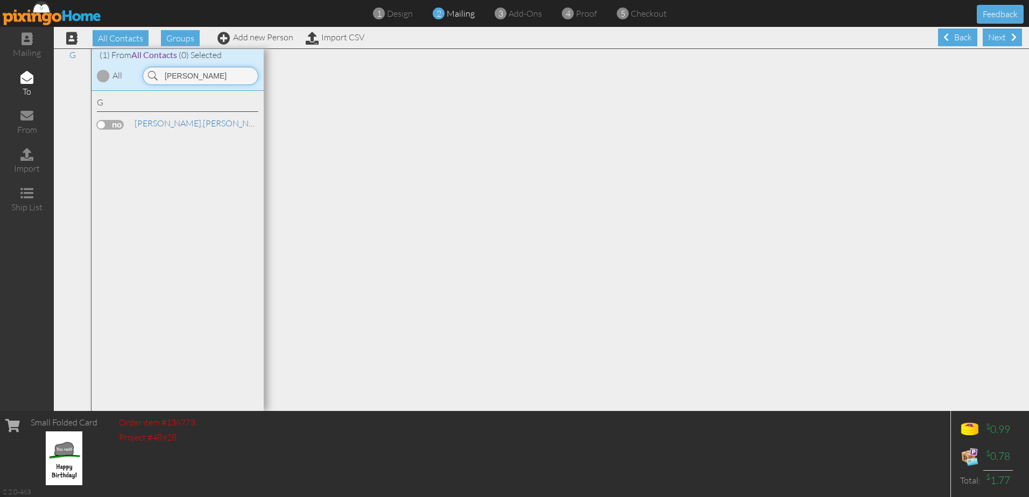
type input "[PERSON_NAME]"
click at [103, 125] on label at bounding box center [110, 125] width 27 height 10
click at [0, 0] on input "checkbox" at bounding box center [0, 0] width 0 height 0
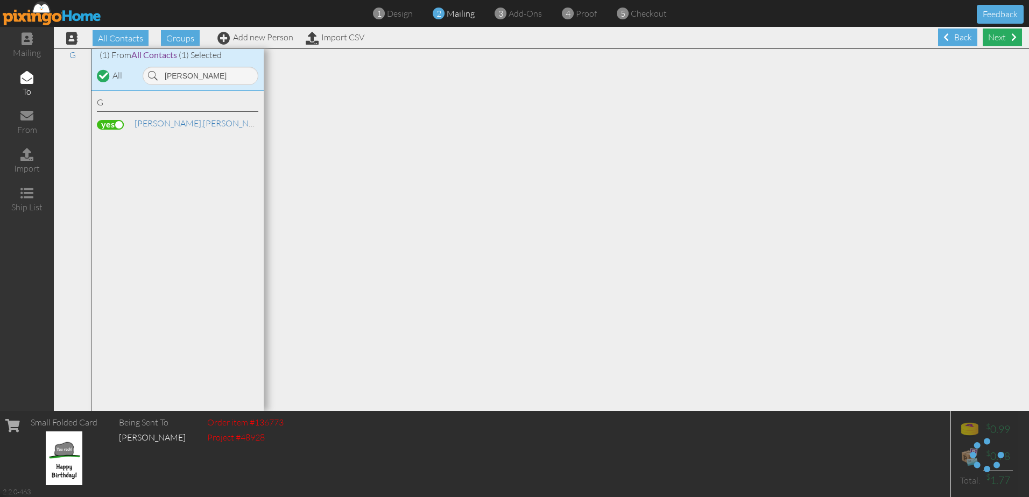
click at [997, 38] on div "Next" at bounding box center [1002, 38] width 39 height 18
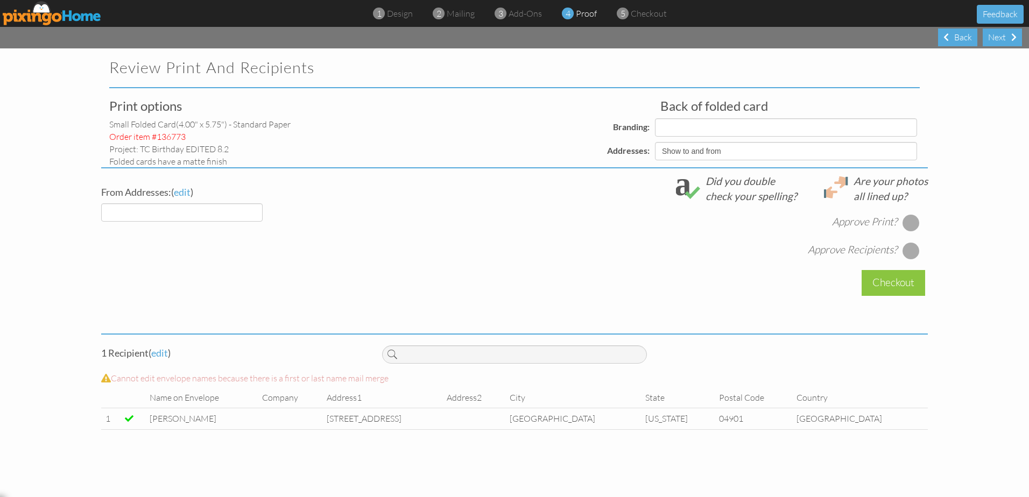
select select "object:42172"
select select "object:42171"
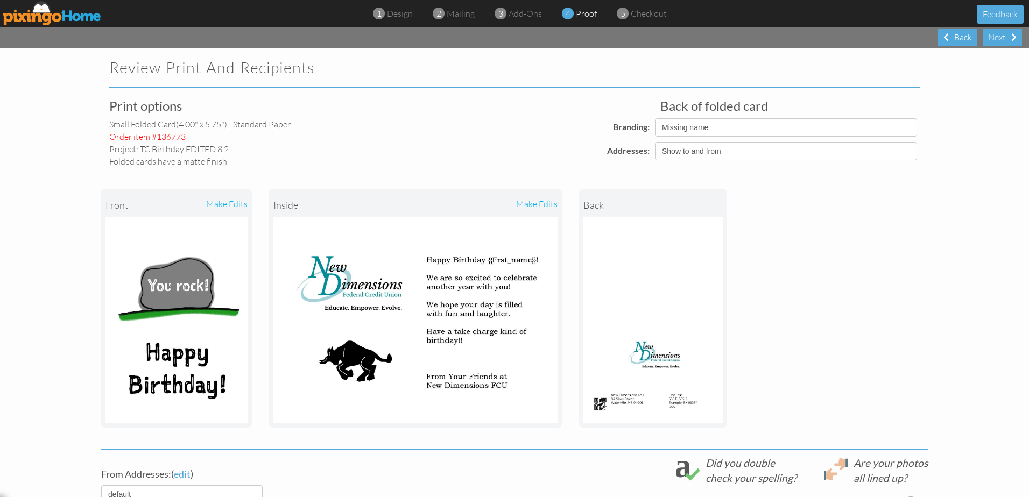
drag, startPoint x: 997, startPoint y: 38, endPoint x: 986, endPoint y: 185, distance: 146.8
click at [986, 185] on project-proof "Review Print and Recipients Print options small folded card (4.00" x 5.75") - S…" at bounding box center [514, 390] width 1029 height 685
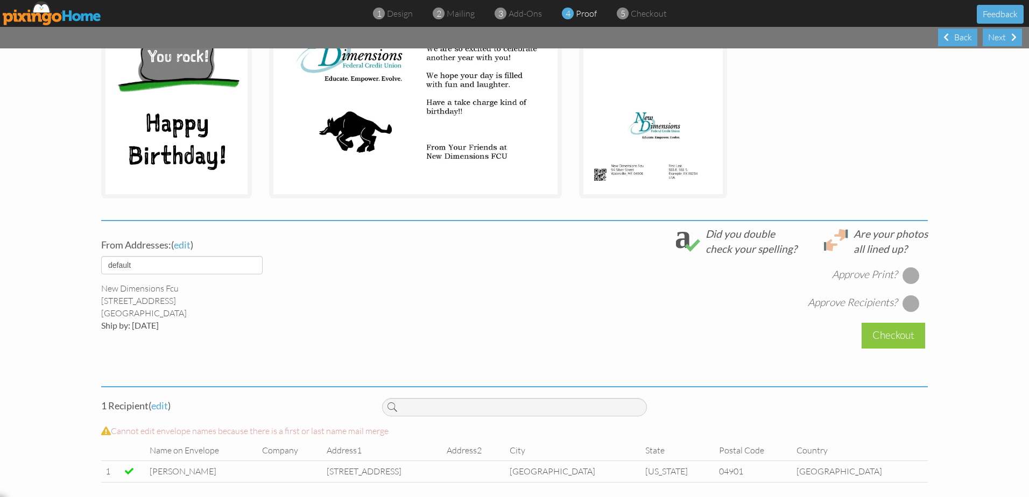
scroll to position [236, 0]
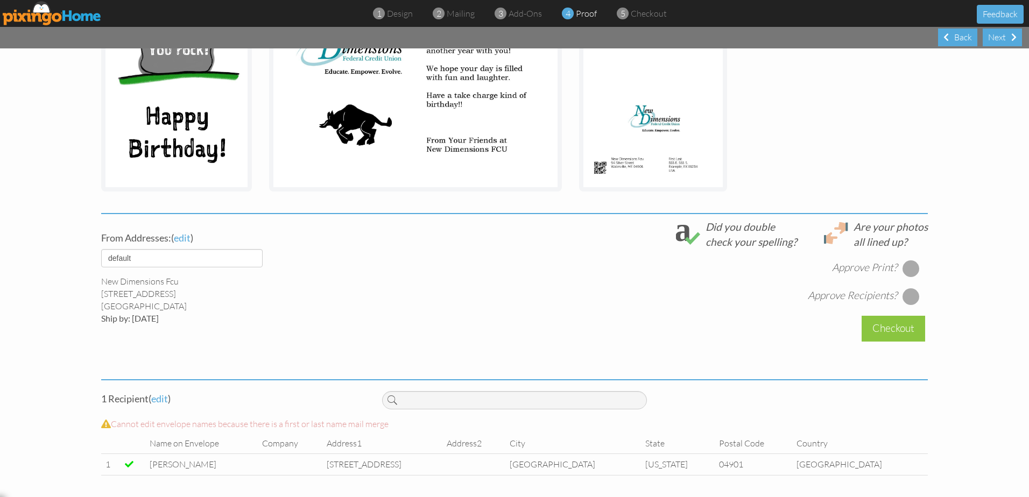
click at [908, 259] on div "Approve Print? Approve Recipients?" at bounding box center [655, 277] width 546 height 56
click at [908, 266] on div at bounding box center [911, 268] width 17 height 17
click at [906, 301] on div at bounding box center [911, 296] width 17 height 17
click at [891, 324] on div "Checkout" at bounding box center [894, 328] width 64 height 25
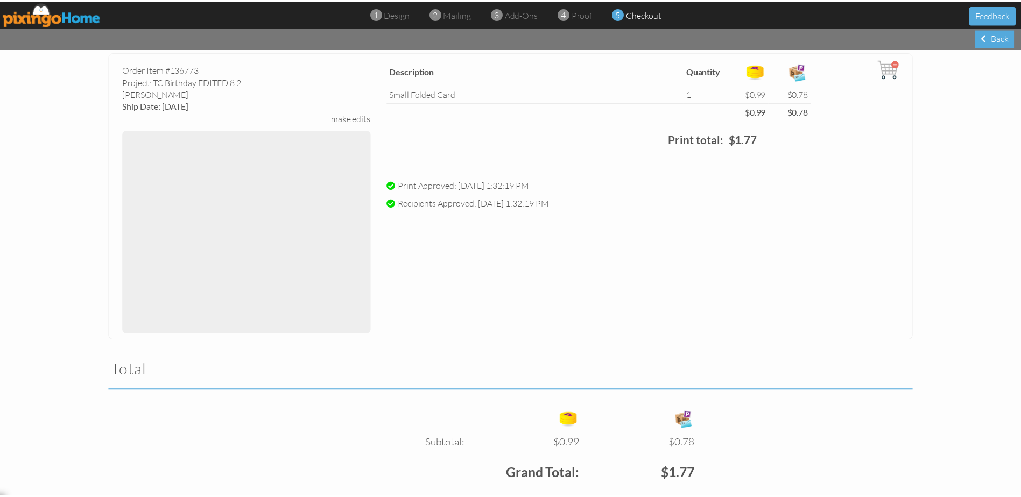
scroll to position [186, 0]
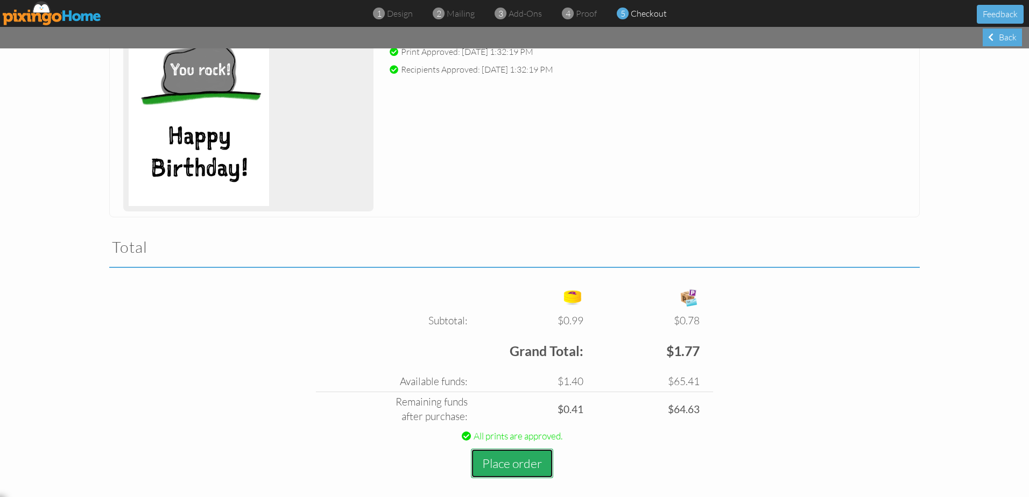
click at [501, 460] on button "Place order" at bounding box center [512, 464] width 82 height 30
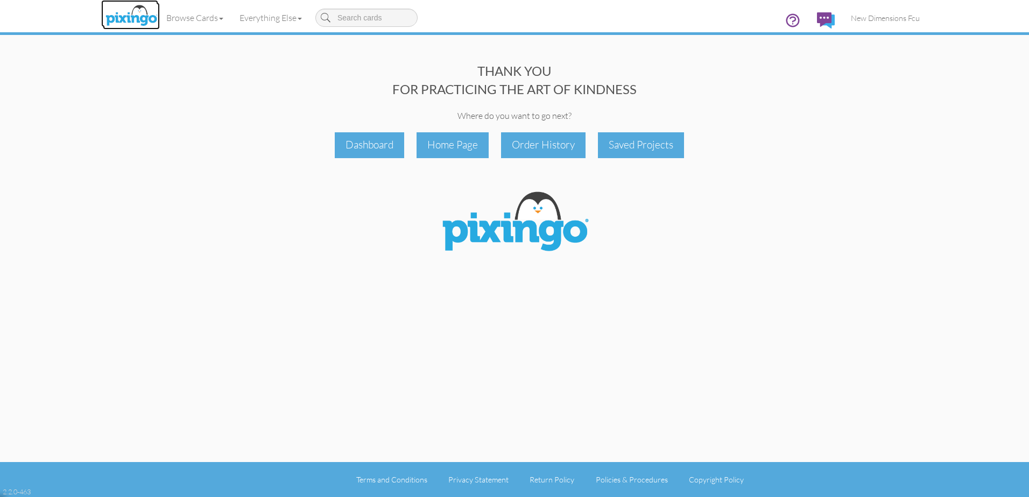
click at [129, 22] on img at bounding box center [131, 16] width 57 height 27
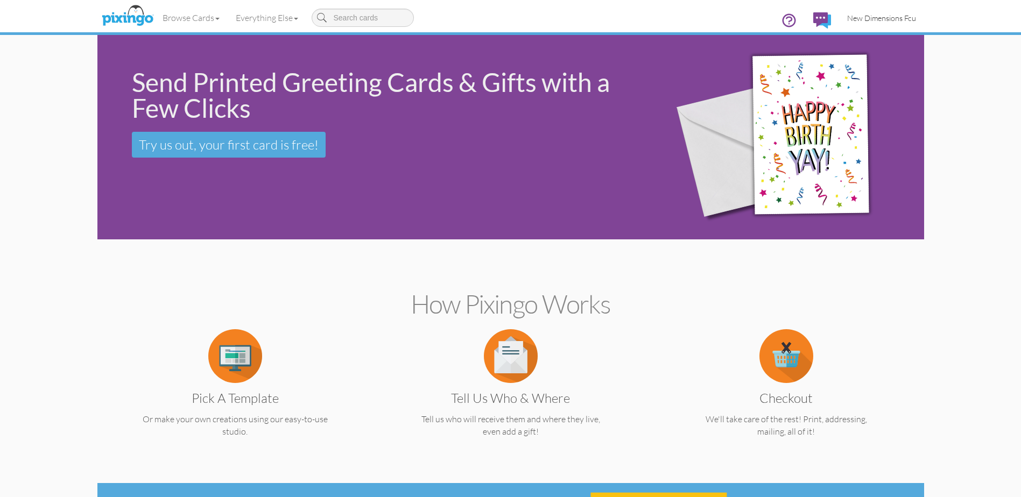
click at [855, 17] on span "New Dimensions Fcu" at bounding box center [881, 17] width 69 height 9
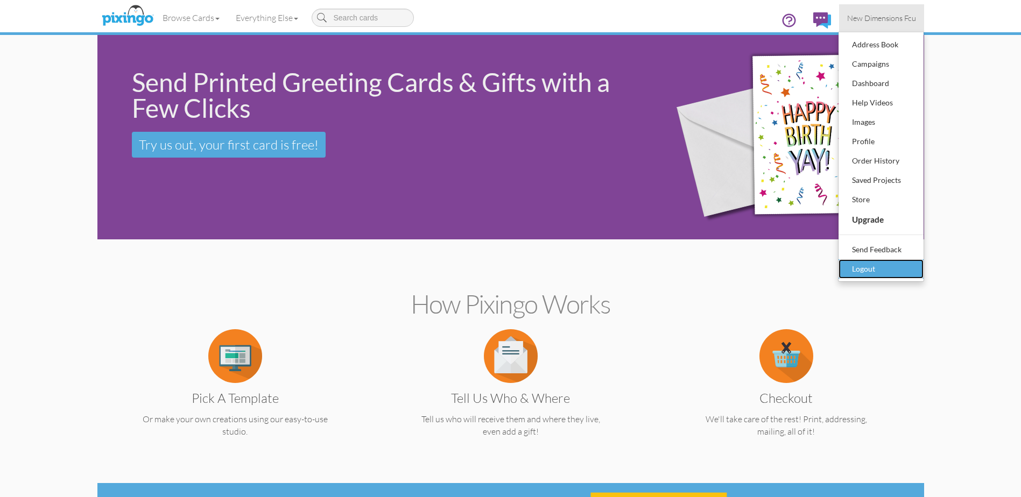
click at [860, 270] on div "Logout" at bounding box center [881, 269] width 64 height 16
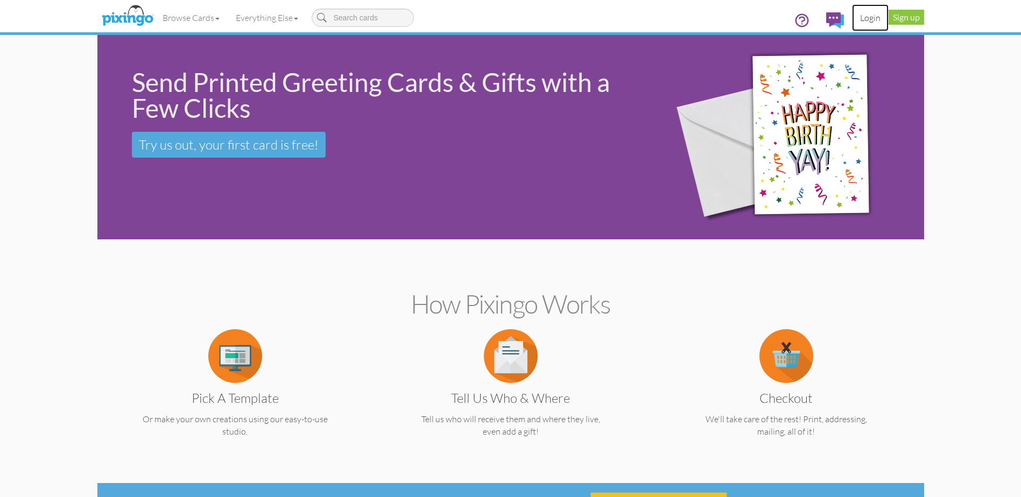
click at [862, 17] on link "Login" at bounding box center [870, 17] width 37 height 27
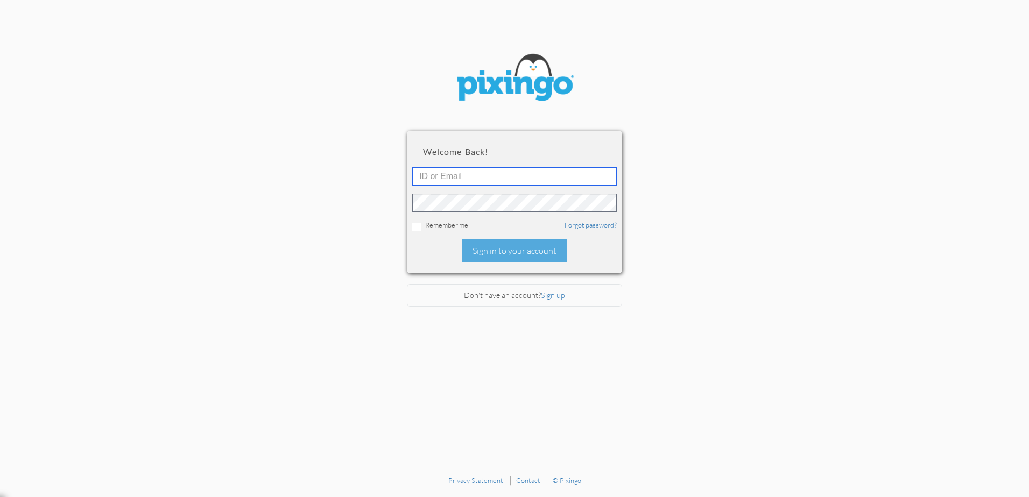
type input "4892"
click at [473, 265] on div "Welcome back! 4892 Remember me Forgot password? Sign in to your account" at bounding box center [514, 202] width 215 height 142
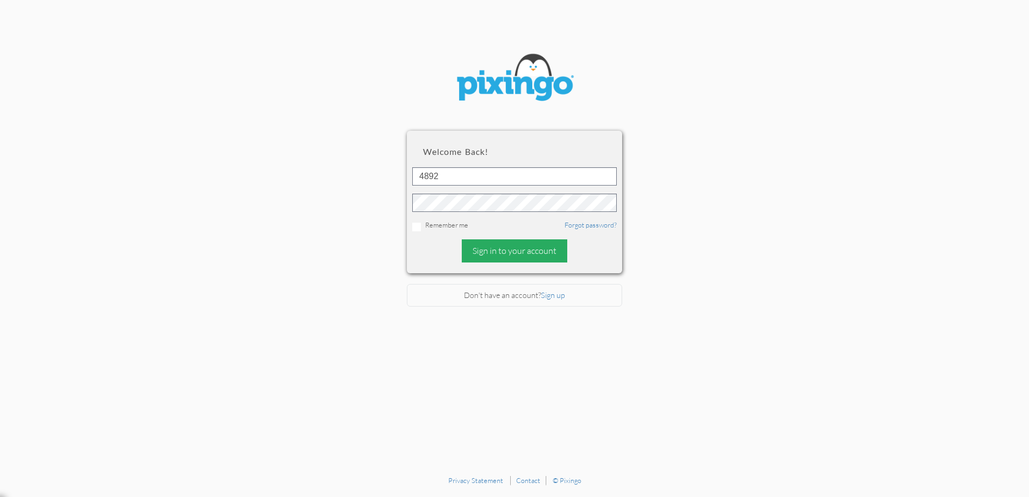
click at [475, 255] on div "Sign in to your account" at bounding box center [515, 251] width 106 height 23
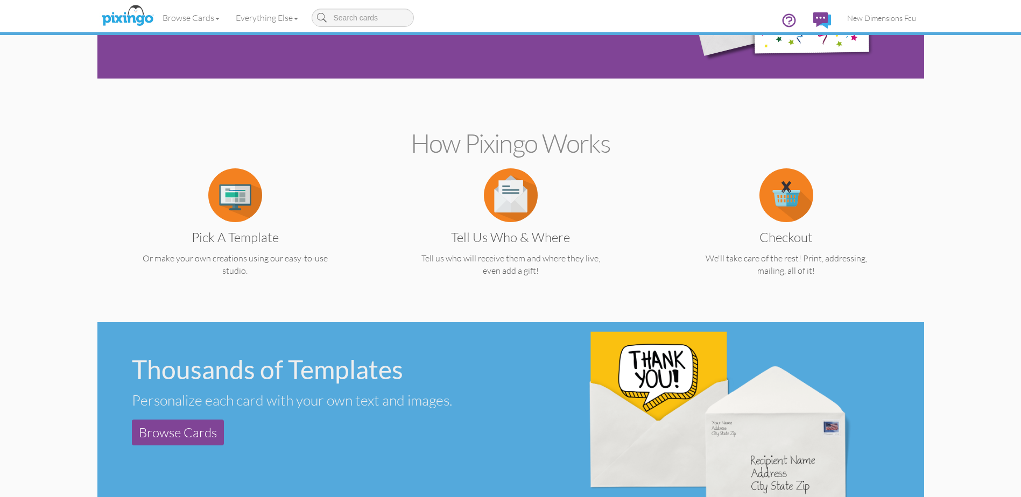
scroll to position [54, 0]
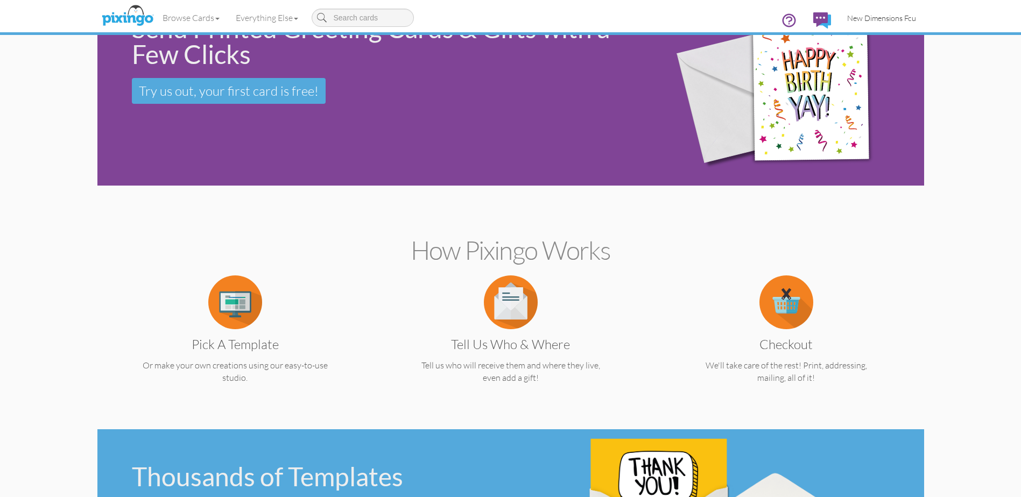
click at [886, 17] on span "New Dimensions Fcu" at bounding box center [881, 17] width 69 height 9
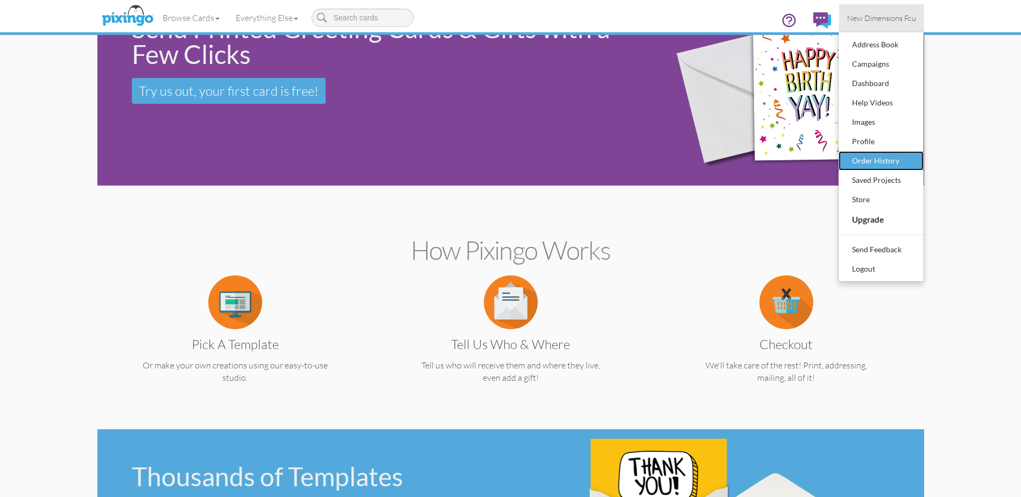
click at [874, 158] on div "Order History" at bounding box center [881, 161] width 64 height 16
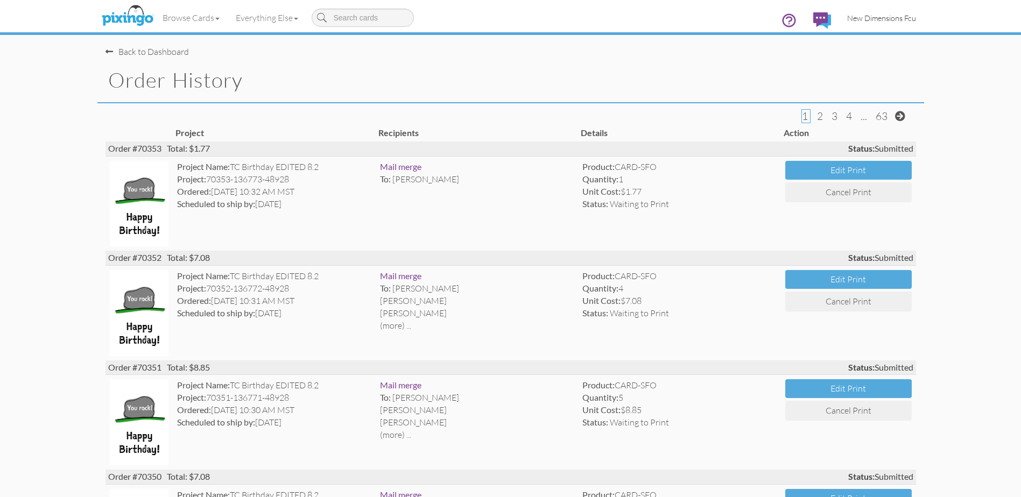
click at [873, 21] on span "New Dimensions Fcu" at bounding box center [881, 17] width 69 height 9
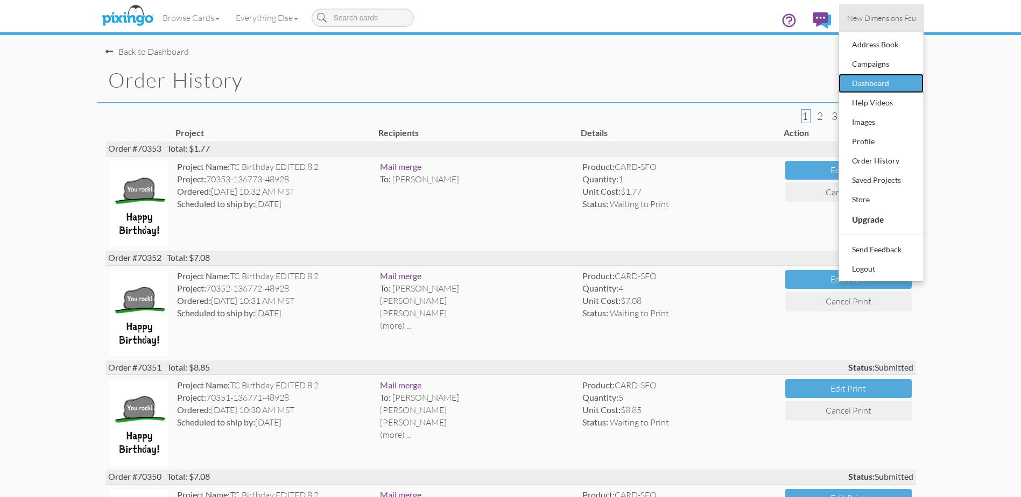
click at [865, 82] on div "Dashboard" at bounding box center [881, 83] width 64 height 16
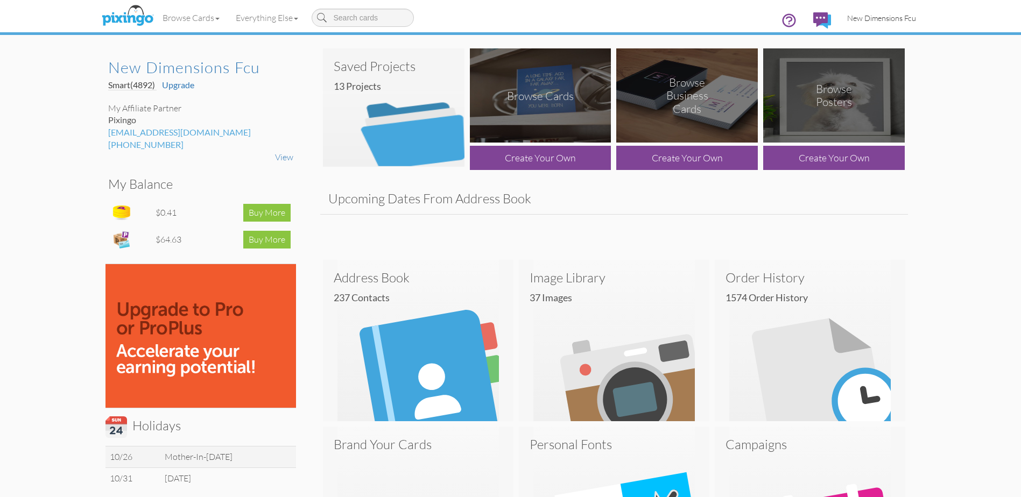
click at [882, 19] on span "New Dimensions Fcu" at bounding box center [881, 17] width 69 height 9
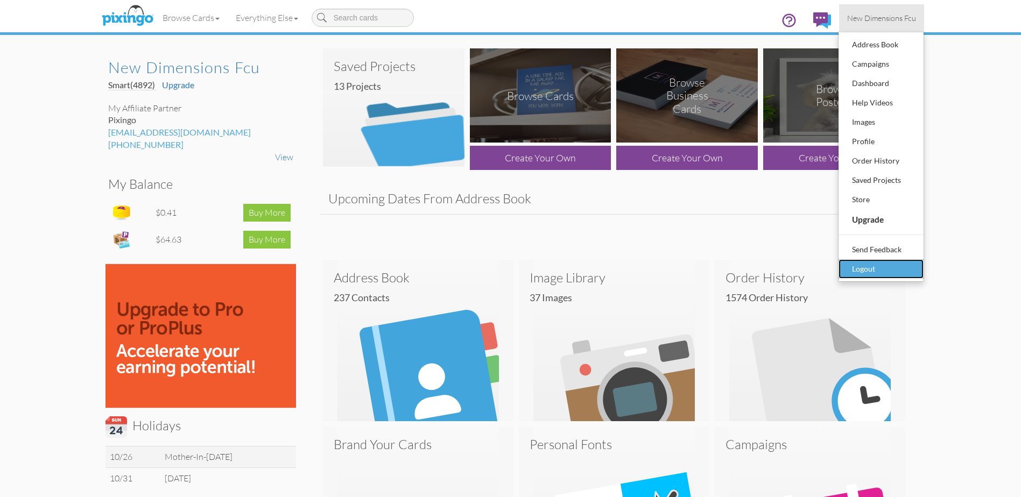
click at [860, 278] on link "Logout" at bounding box center [881, 268] width 85 height 19
